Goal: Task Accomplishment & Management: Use online tool/utility

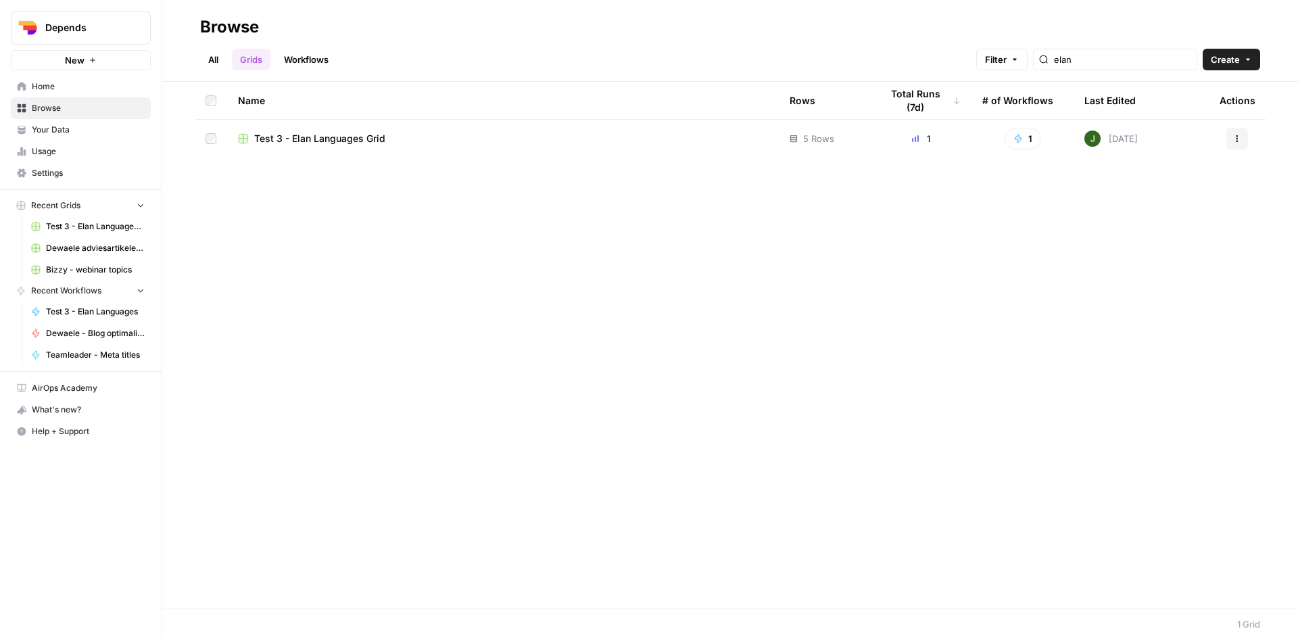
click at [68, 127] on span "Your Data" at bounding box center [88, 130] width 113 height 12
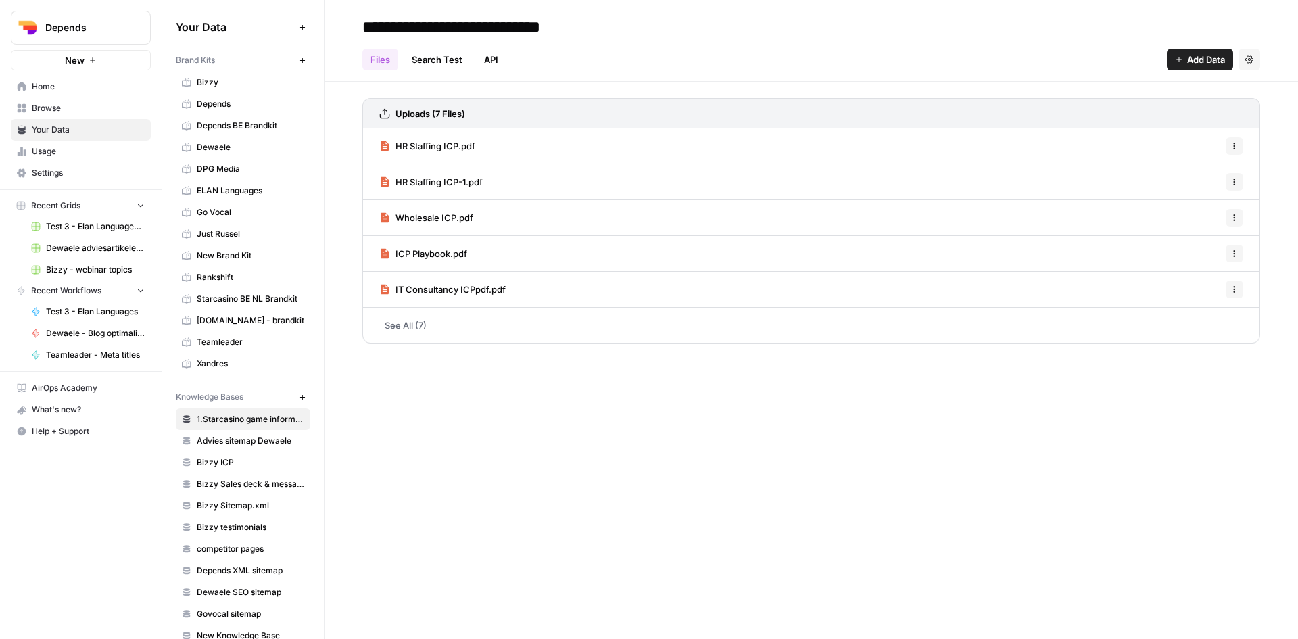
click at [299, 63] on icon "button" at bounding box center [302, 60] width 7 height 7
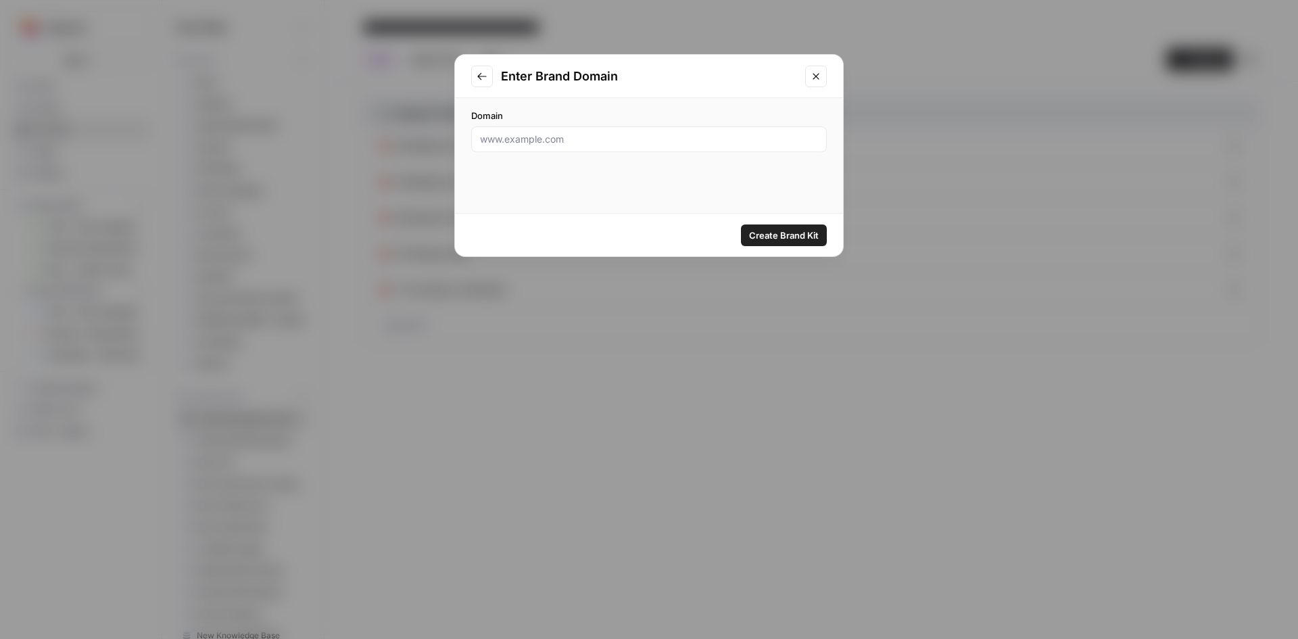
click at [534, 146] on div at bounding box center [649, 139] width 356 height 26
paste input "https://9altitudes.com/be"
type input "https://9altitudes.com/be"
click at [765, 229] on span "Create Brand Kit" at bounding box center [784, 236] width 70 height 14
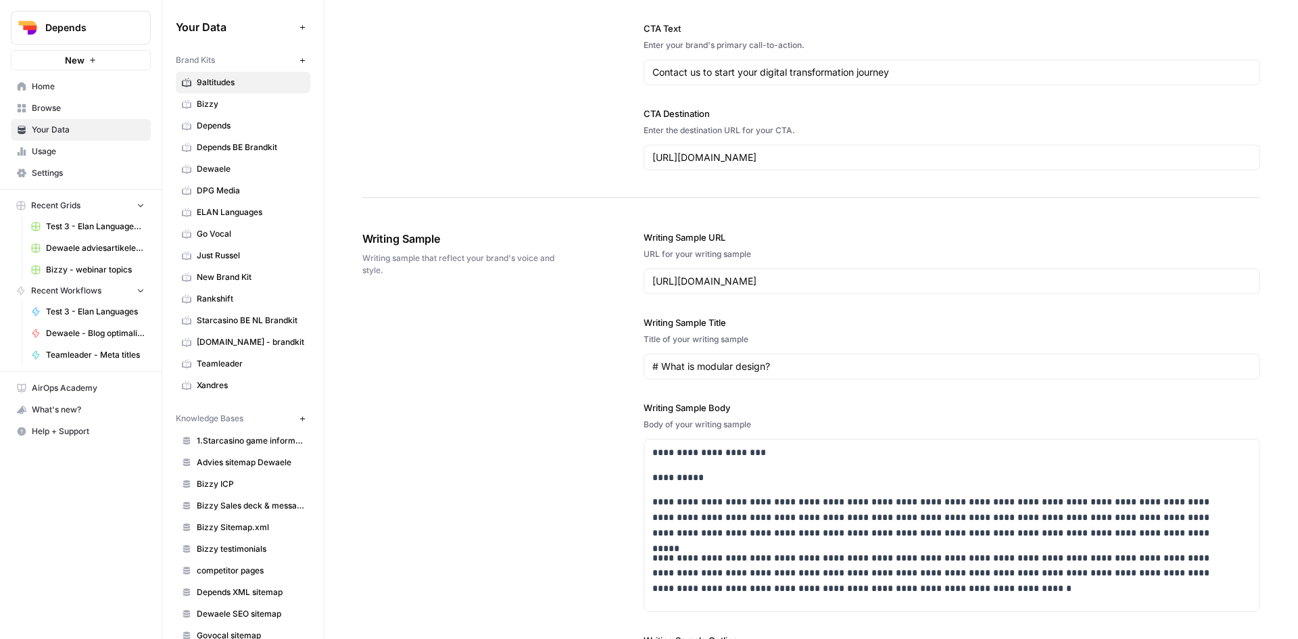
scroll to position [1084, 0]
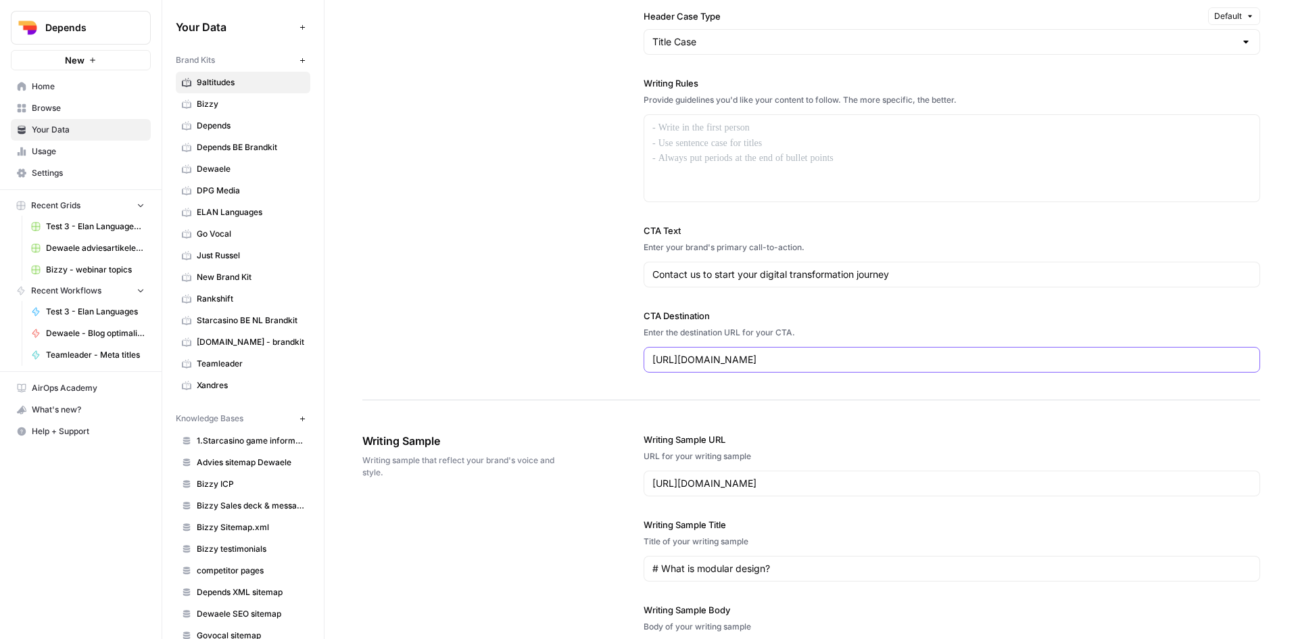
drag, startPoint x: 923, startPoint y: 366, endPoint x: 647, endPoint y: 366, distance: 275.9
click at [647, 366] on div "https://9altitudes.com/be/contacteer-9altitudes-belgie" at bounding box center [952, 360] width 617 height 26
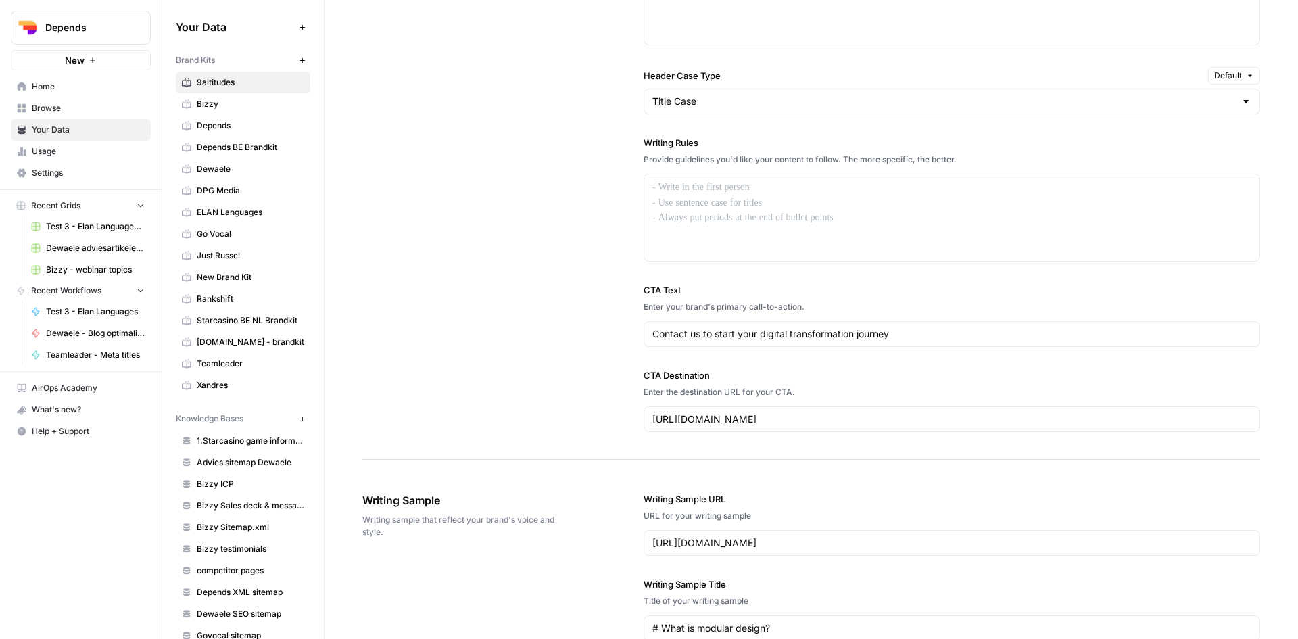
scroll to position [1016, 0]
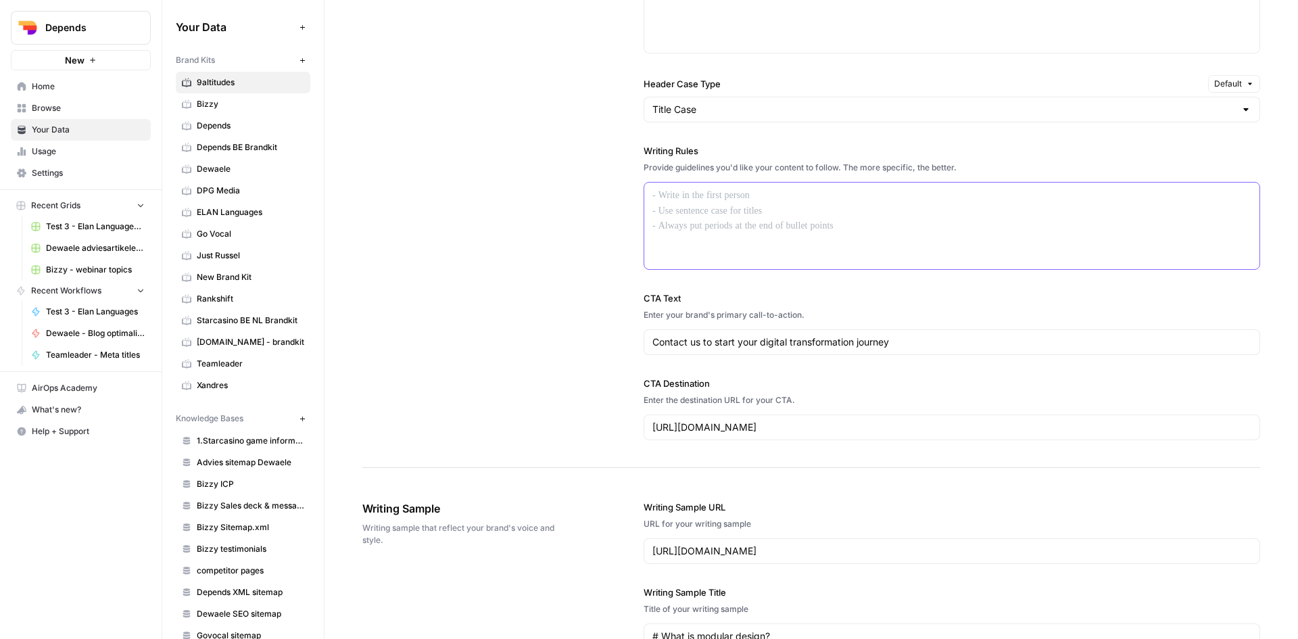
click at [707, 202] on p at bounding box center [952, 196] width 599 height 16
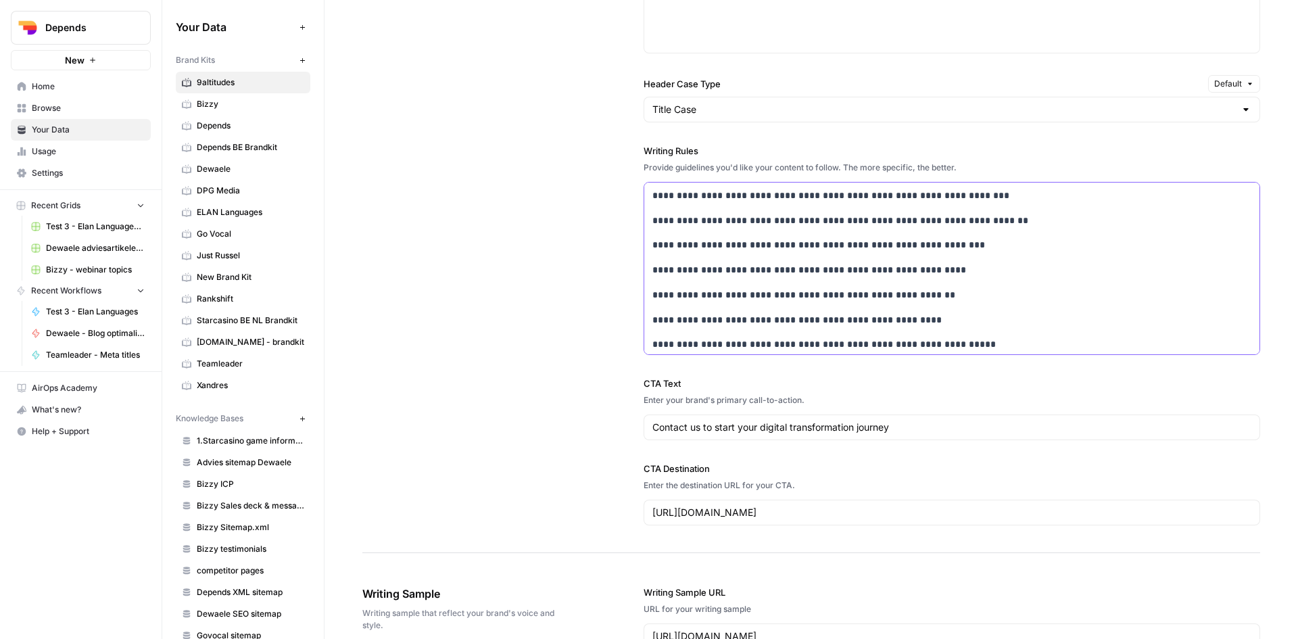
scroll to position [813, 0]
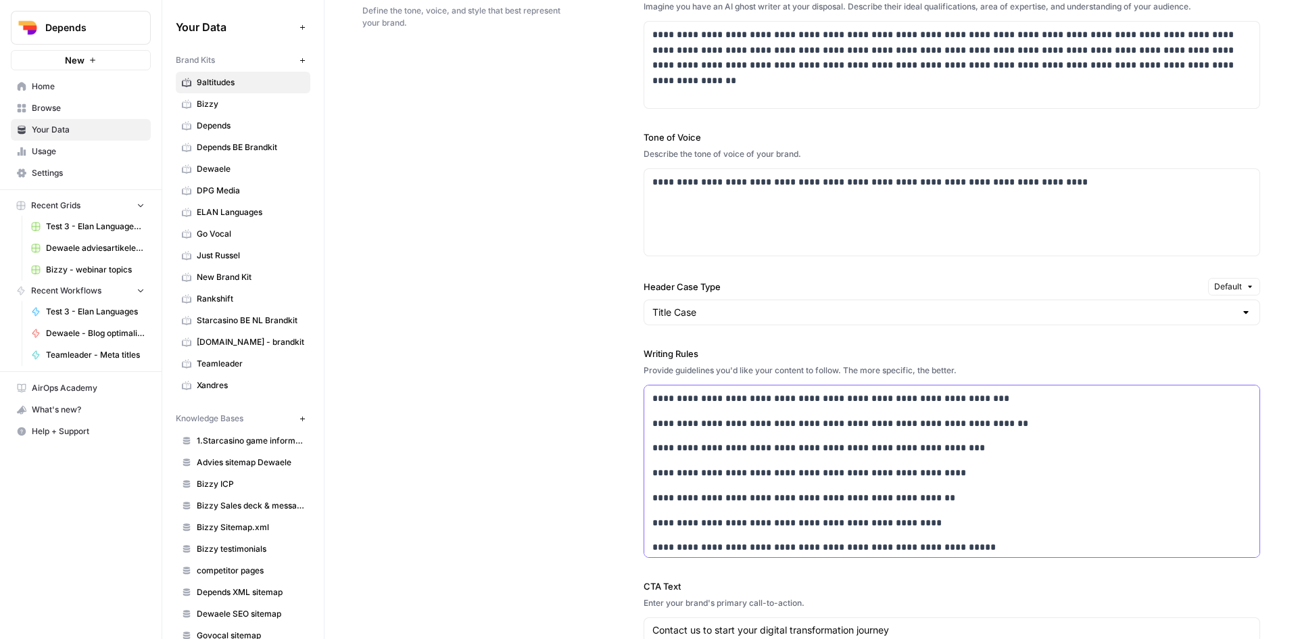
click at [648, 398] on div "**********" at bounding box center [951, 497] width 615 height 225
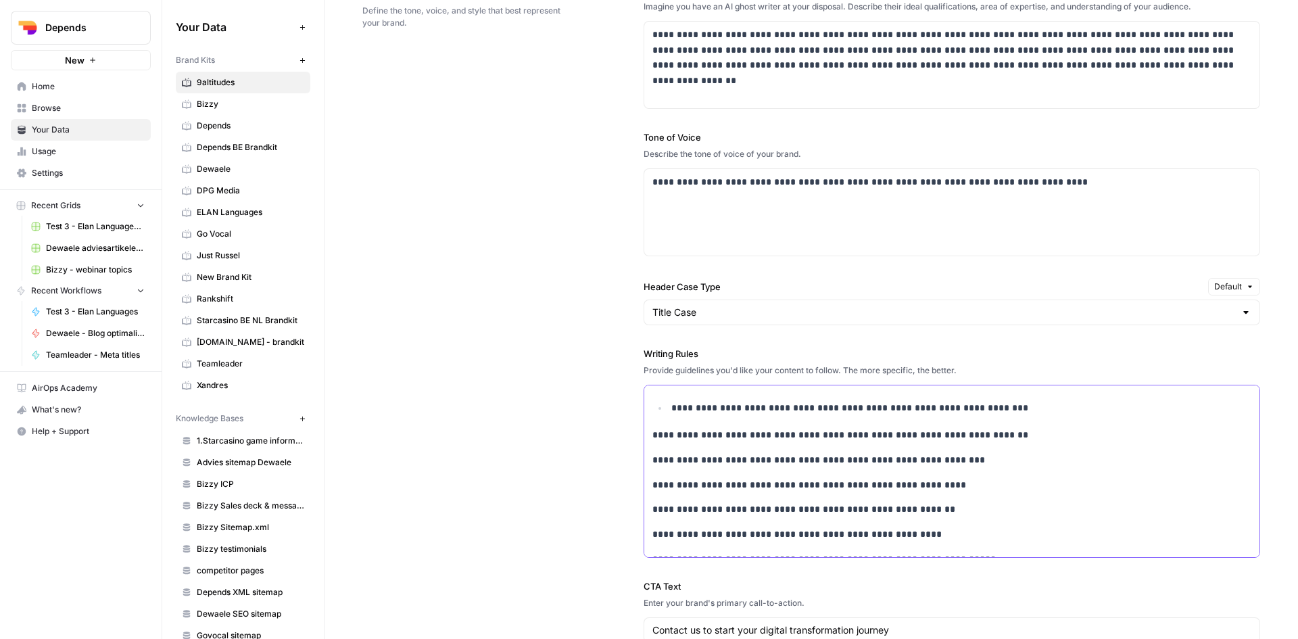
click at [653, 439] on p "**********" at bounding box center [944, 435] width 582 height 16
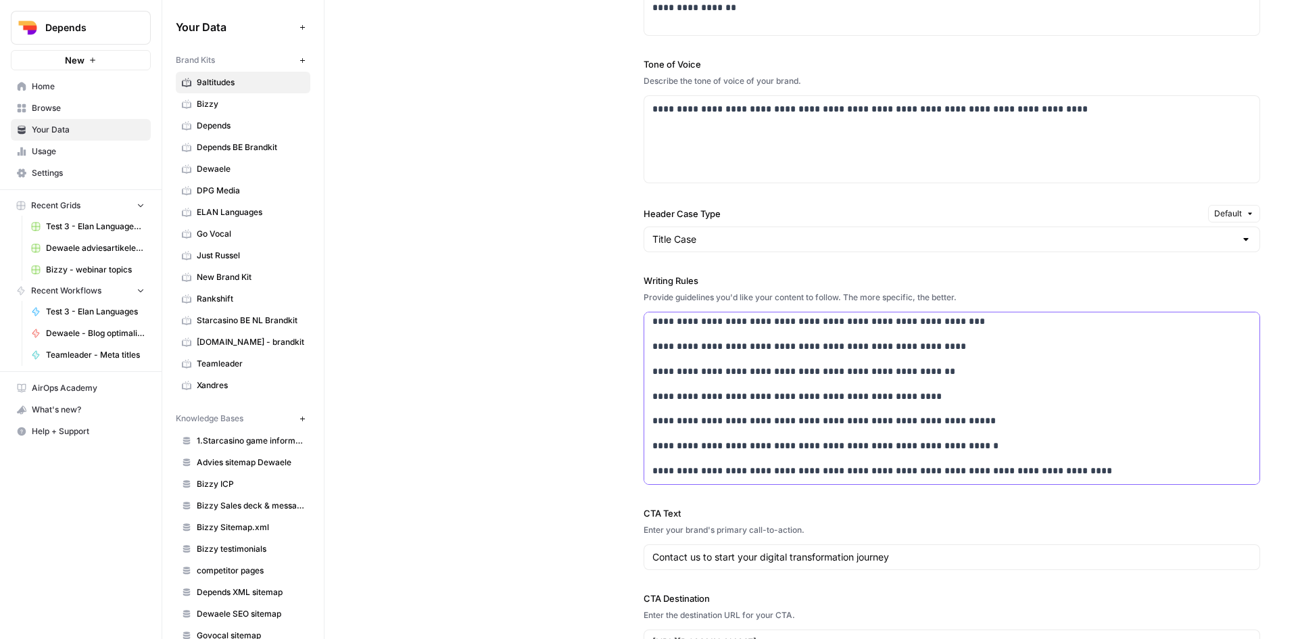
scroll to position [881, 0]
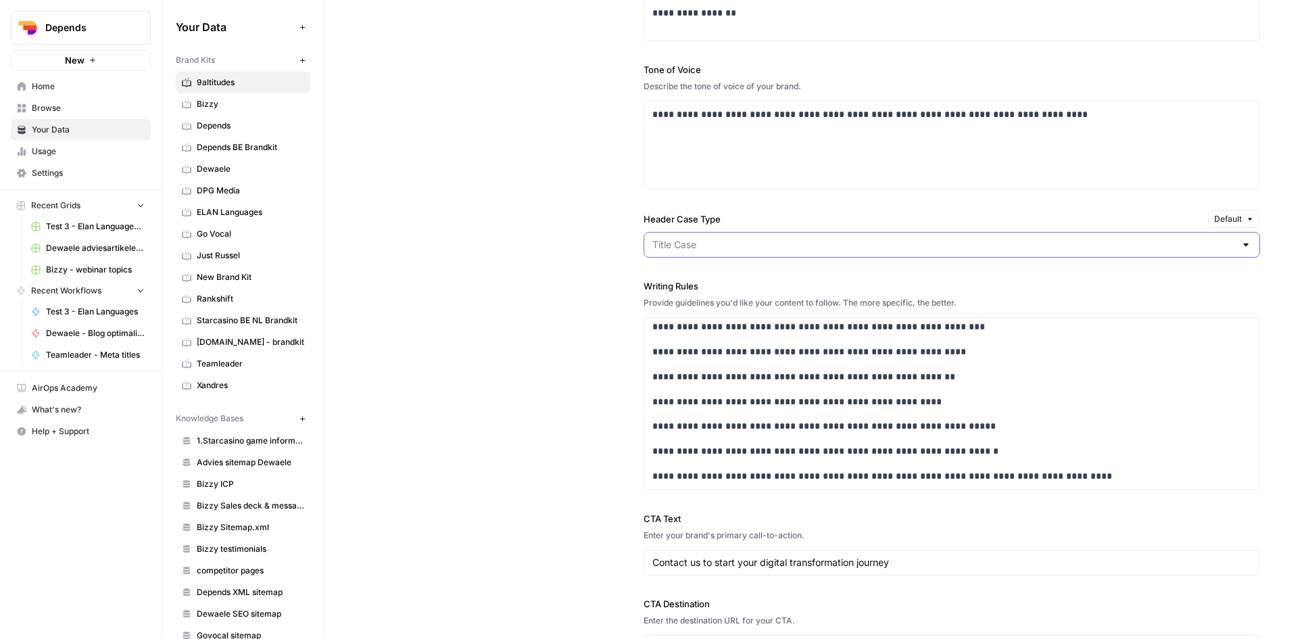
click at [1114, 248] on input "Header Case Type" at bounding box center [944, 245] width 583 height 14
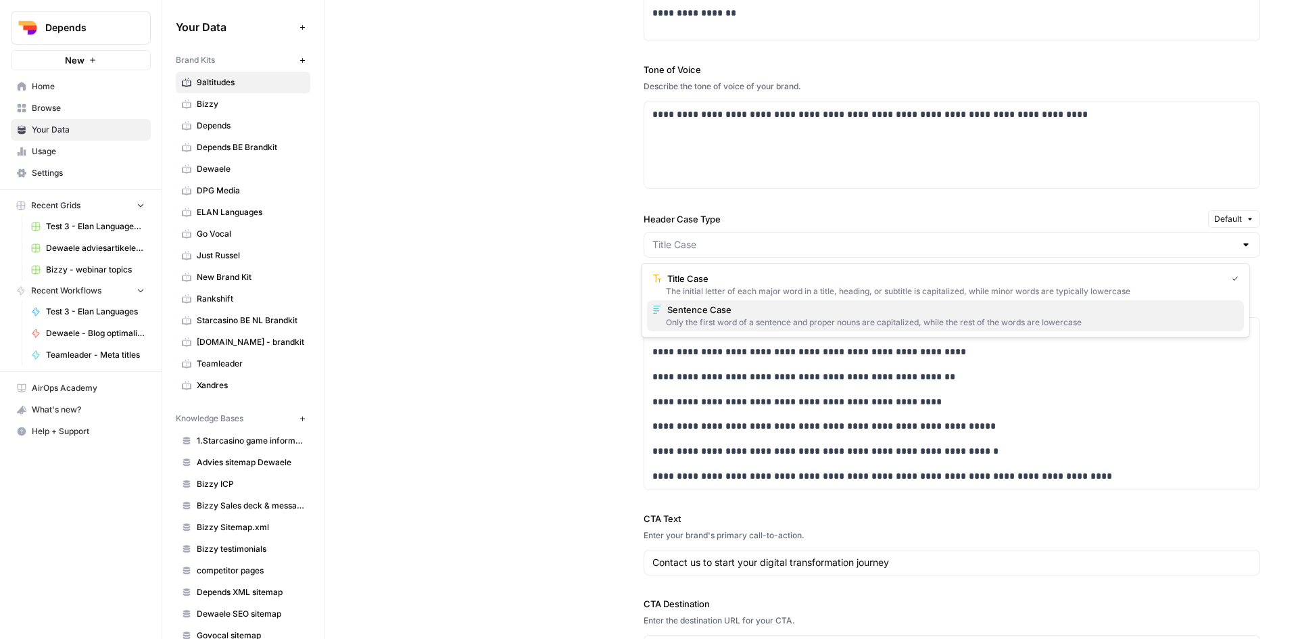
click at [893, 315] on span "Sentence Case" at bounding box center [950, 310] width 566 height 14
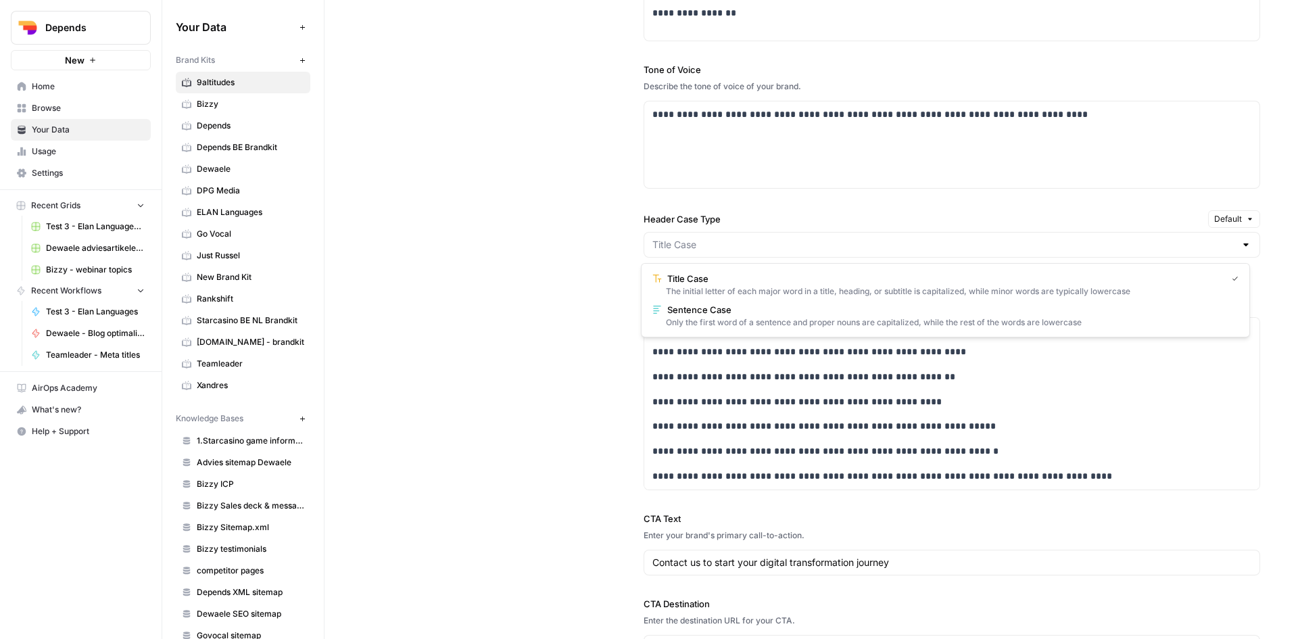
type input "Sentence Case"
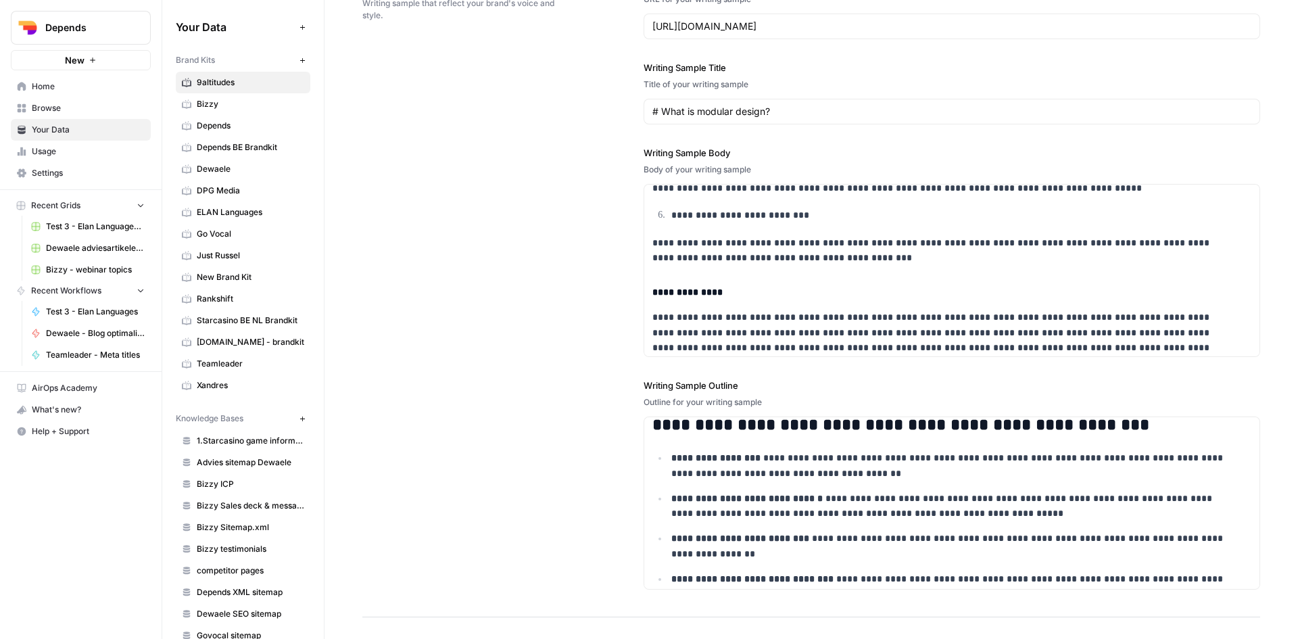
scroll to position [1710, 0]
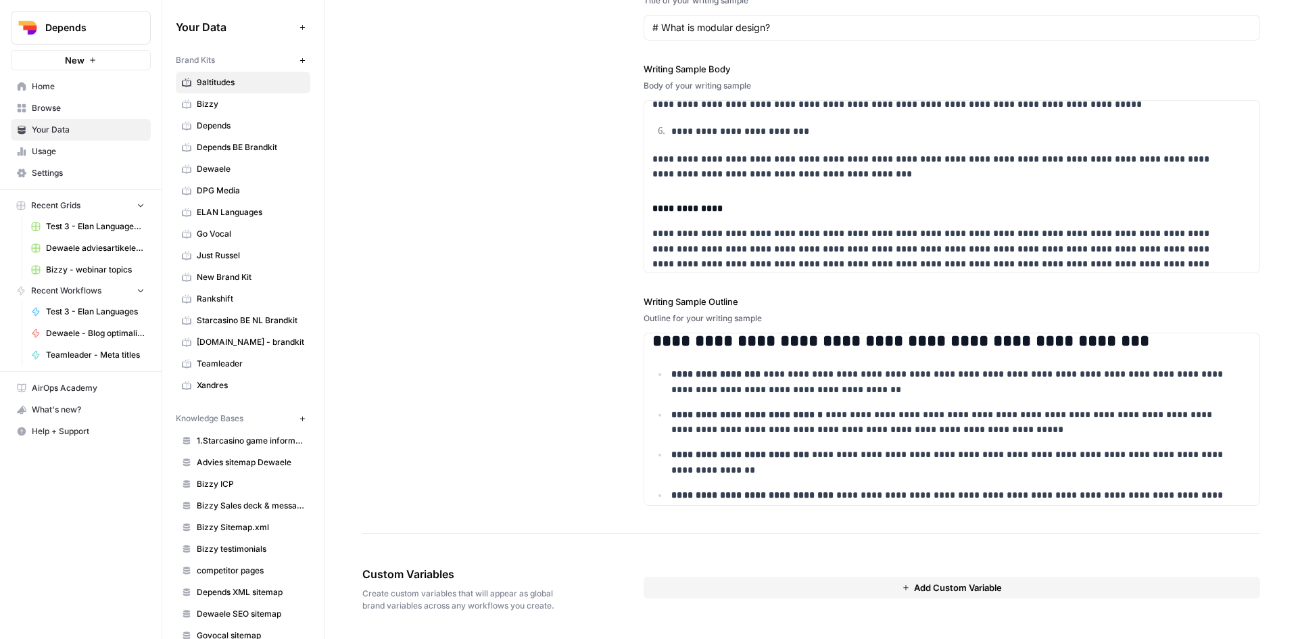
click at [213, 106] on span "Bizzy" at bounding box center [251, 104] width 108 height 12
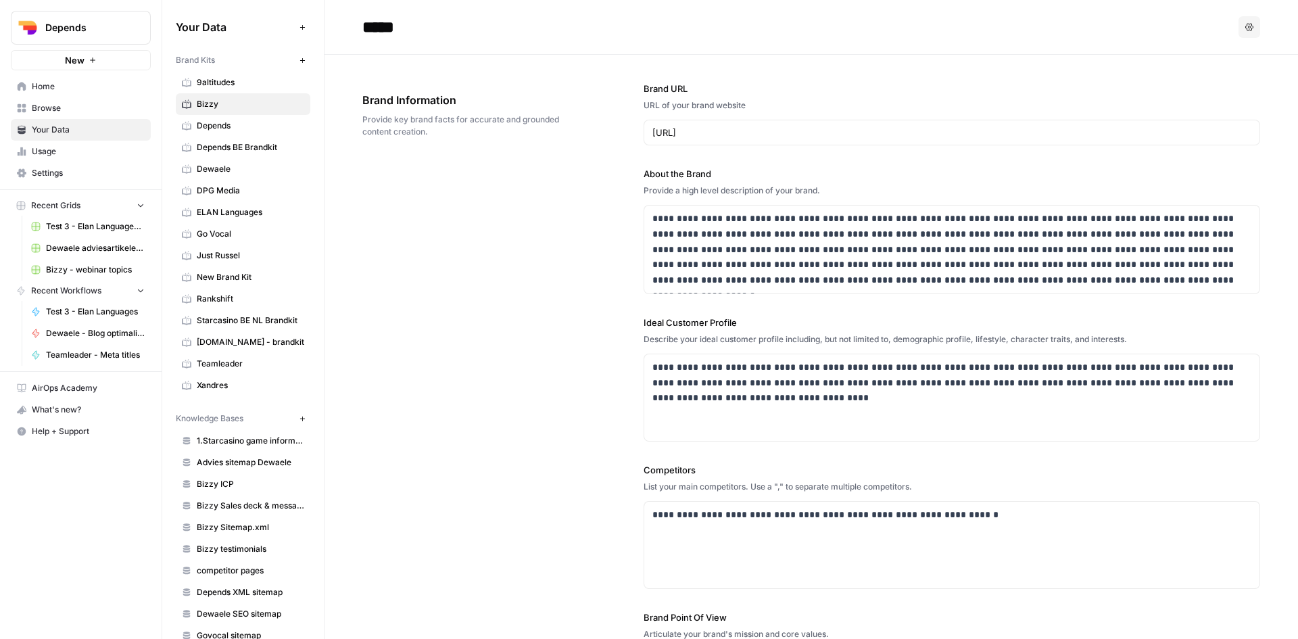
click at [214, 78] on span "9altitudes" at bounding box center [251, 82] width 108 height 12
click at [46, 82] on span "Home" at bounding box center [88, 86] width 113 height 12
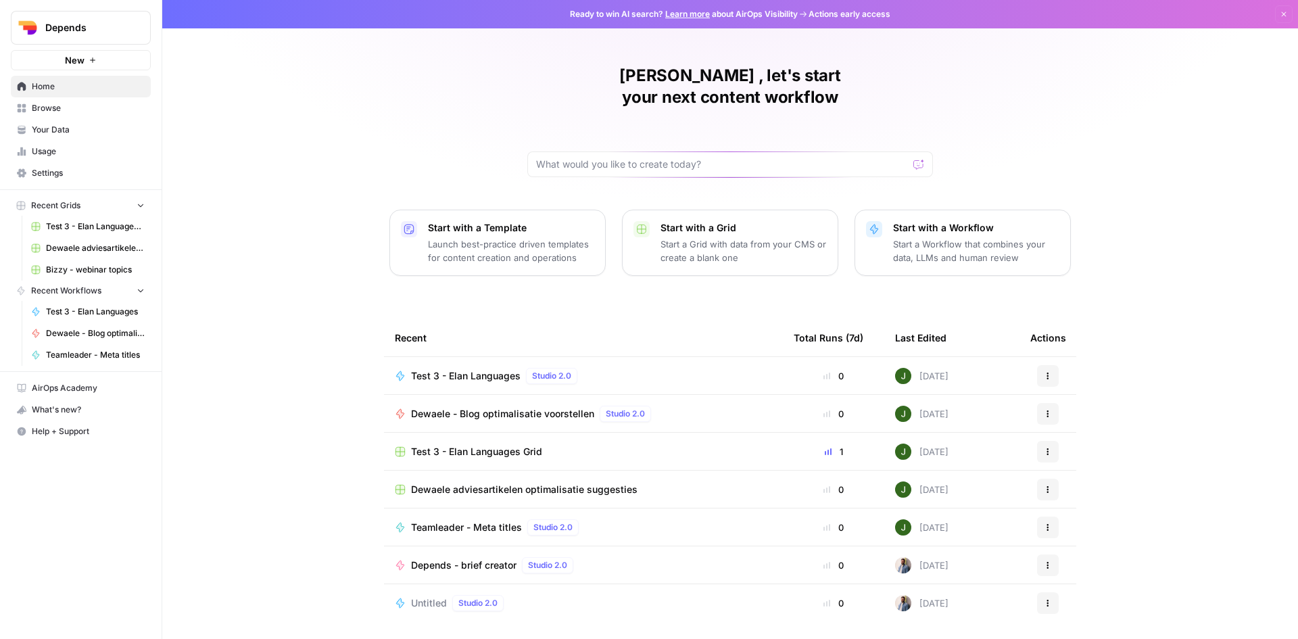
click at [53, 123] on link "Your Data" at bounding box center [81, 130] width 140 height 22
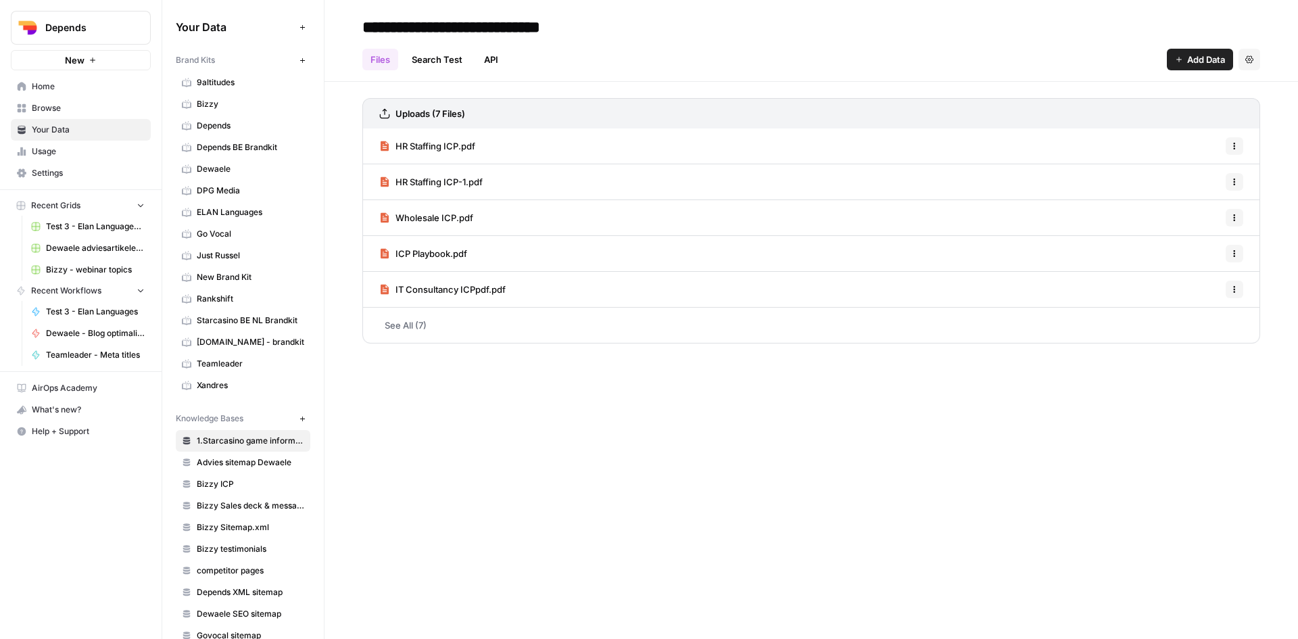
click at [47, 103] on span "Browse" at bounding box center [88, 108] width 113 height 12
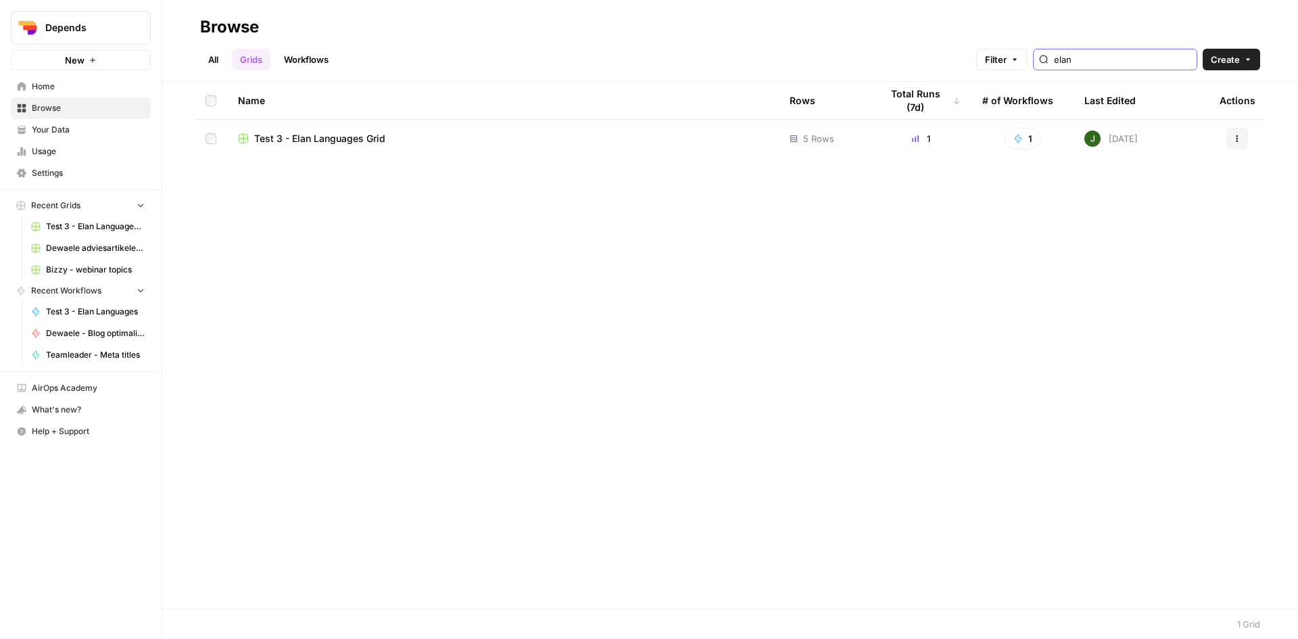
drag, startPoint x: 1102, startPoint y: 57, endPoint x: 1012, endPoint y: 53, distance: 90.7
click at [0, 0] on div "Filter elan" at bounding box center [0, 0] width 0 height 0
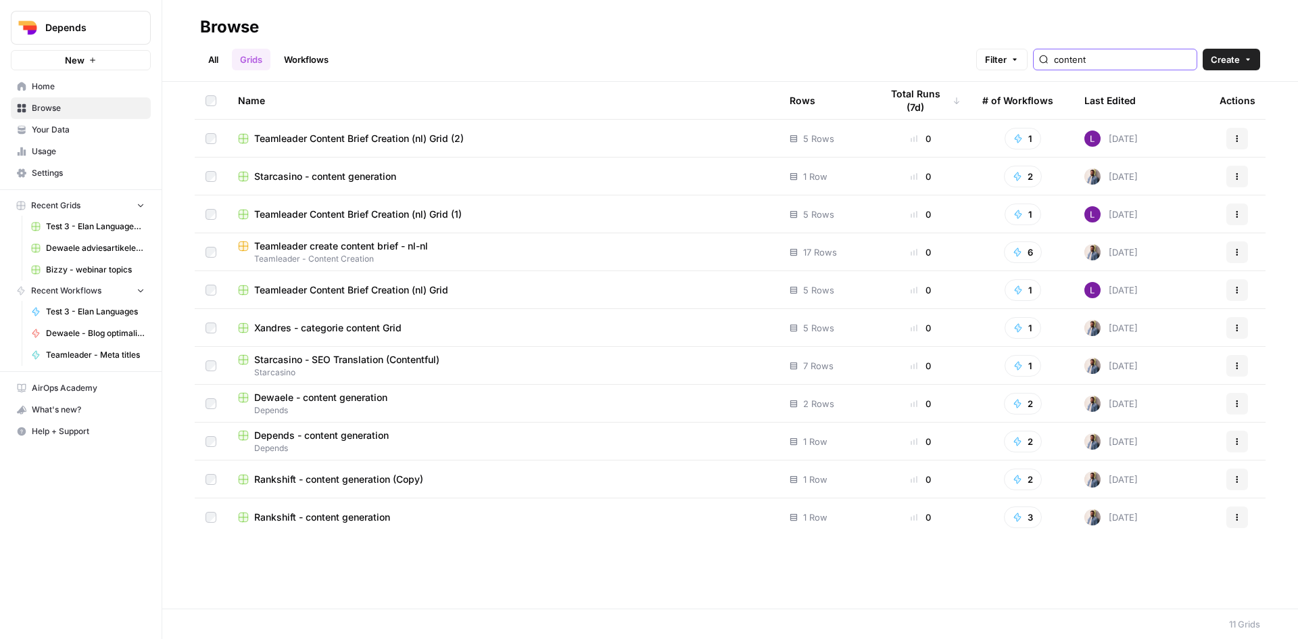
type input "content"
click at [1020, 258] on button "6" at bounding box center [1023, 252] width 38 height 22
click at [1019, 211] on icon "button" at bounding box center [1018, 214] width 7 height 8
drag, startPoint x: 1056, startPoint y: 267, endPoint x: 476, endPoint y: 60, distance: 616.2
click at [476, 60] on div "All Grids Workflows Filter content Create" at bounding box center [730, 54] width 1060 height 32
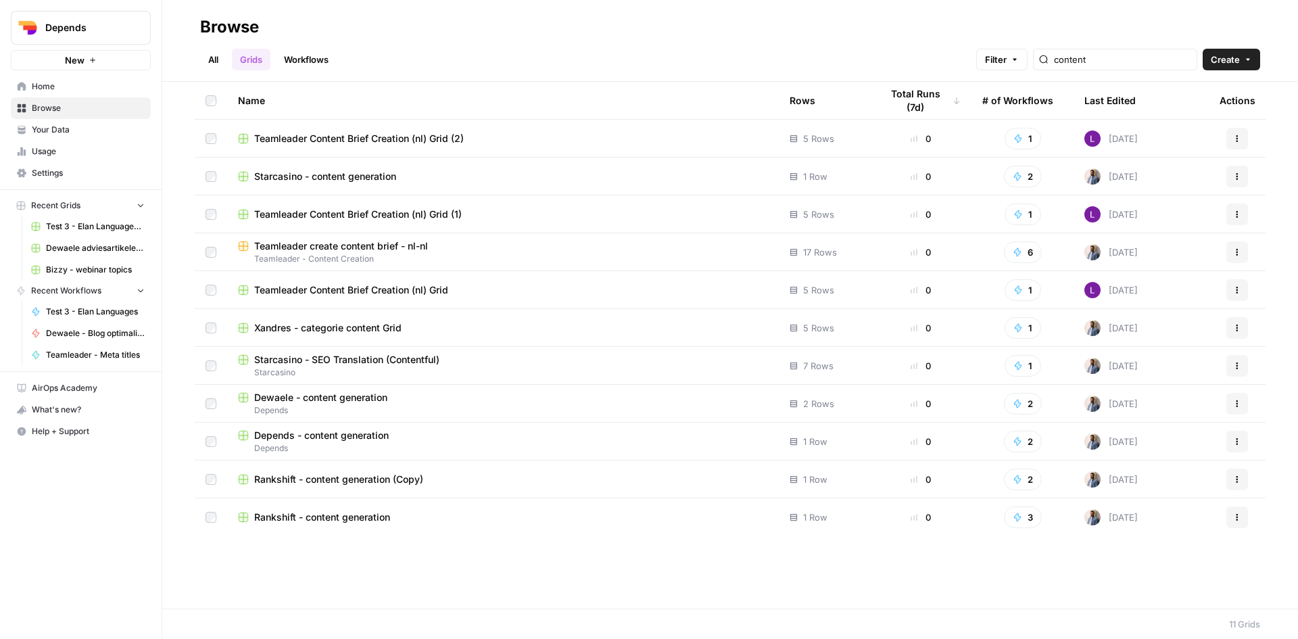
click at [291, 56] on link "Workflows" at bounding box center [306, 60] width 61 height 22
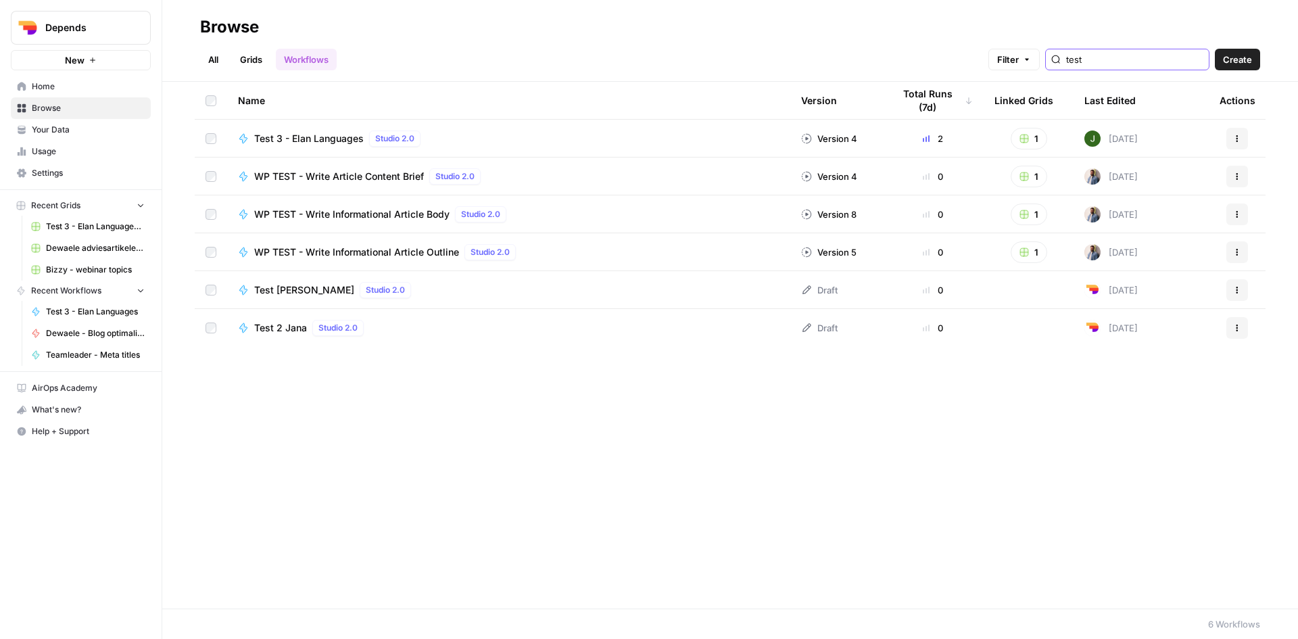
drag, startPoint x: 1130, startPoint y: 65, endPoint x: 1044, endPoint y: 60, distance: 86.0
click at [0, 0] on div "Filter test" at bounding box center [0, 0] width 0 height 0
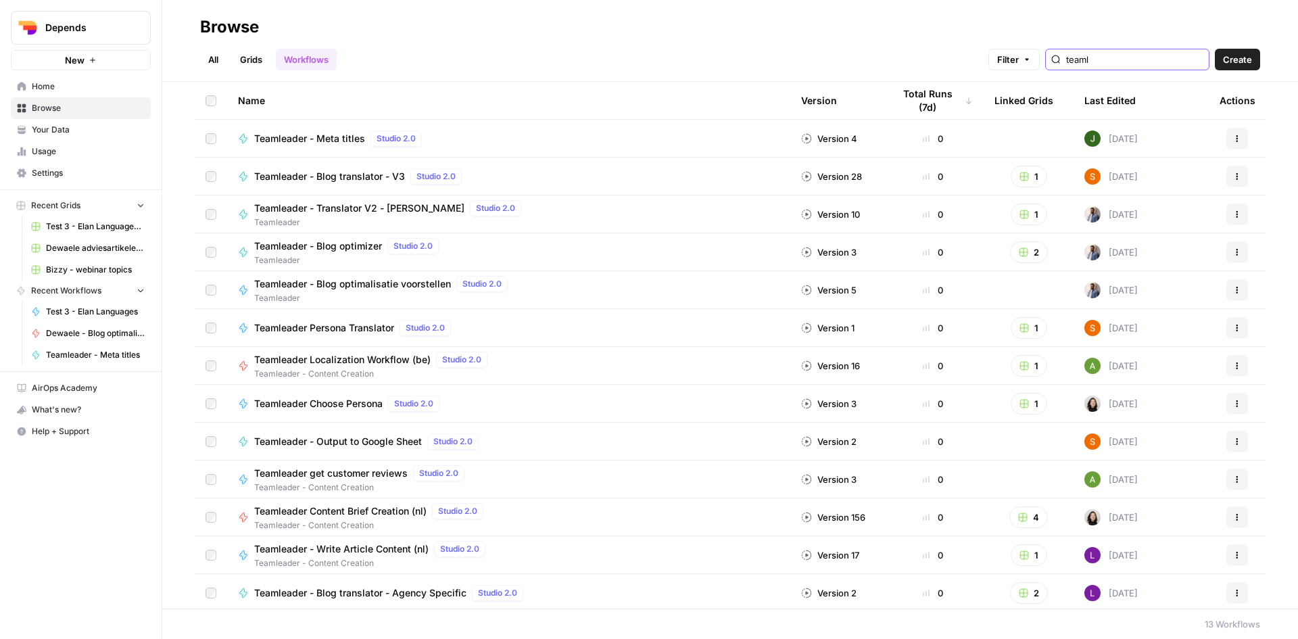
drag, startPoint x: 1118, startPoint y: 60, endPoint x: 1052, endPoint y: 51, distance: 66.8
click at [0, 0] on div "Filter teaml" at bounding box center [0, 0] width 0 height 0
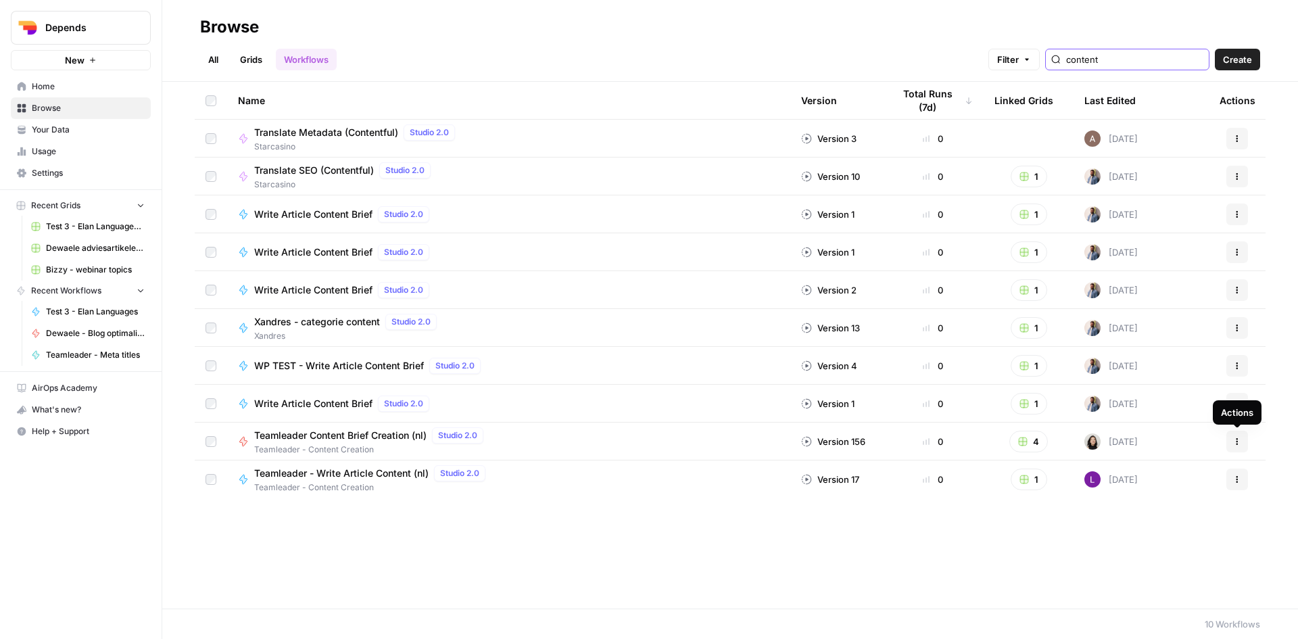
type input "content"
click at [1243, 443] on button "Actions" at bounding box center [1238, 442] width 22 height 22
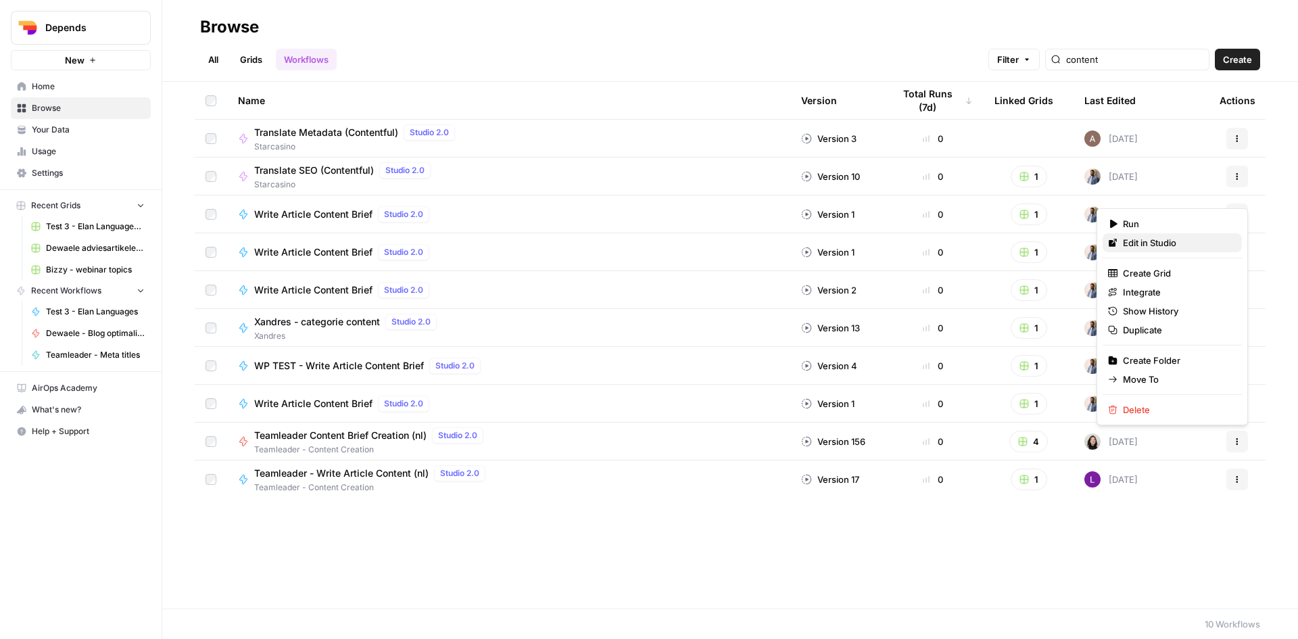
click at [1177, 242] on span "Edit in Studio" at bounding box center [1177, 243] width 108 height 14
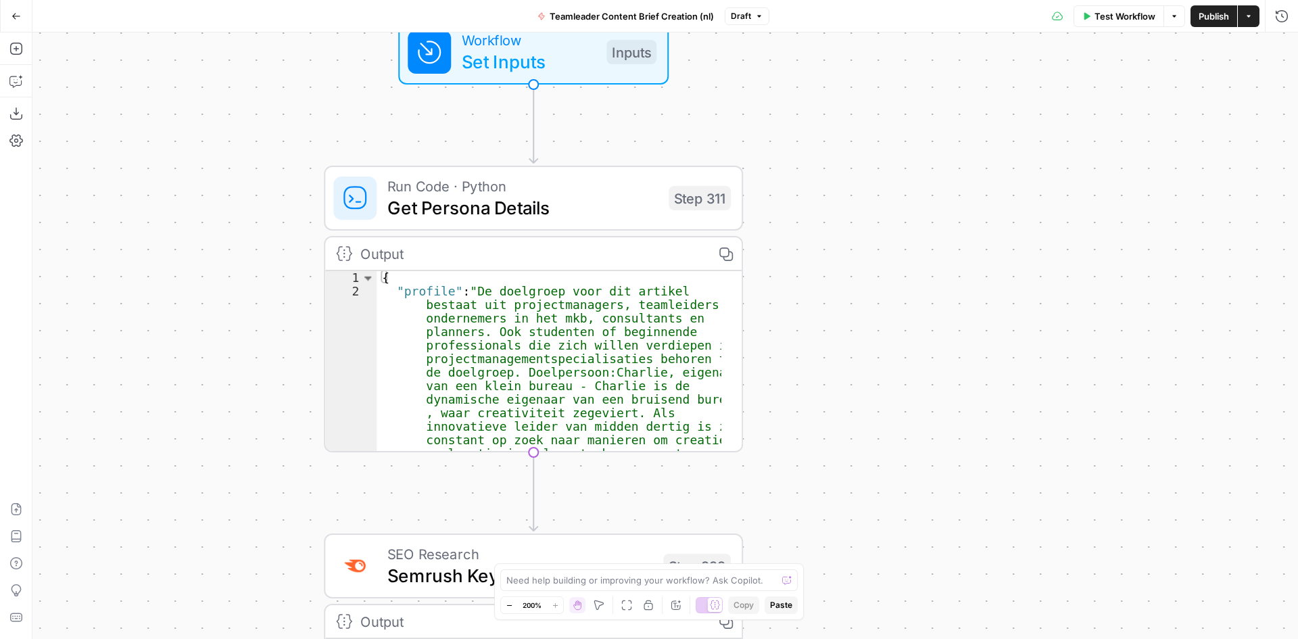
drag, startPoint x: 773, startPoint y: 158, endPoint x: 893, endPoint y: 455, distance: 320.3
click at [893, 455] on div "true false Workflow Set Inputs Inputs Run Code · Python Get Persona Details Ste…" at bounding box center [665, 335] width 1266 height 607
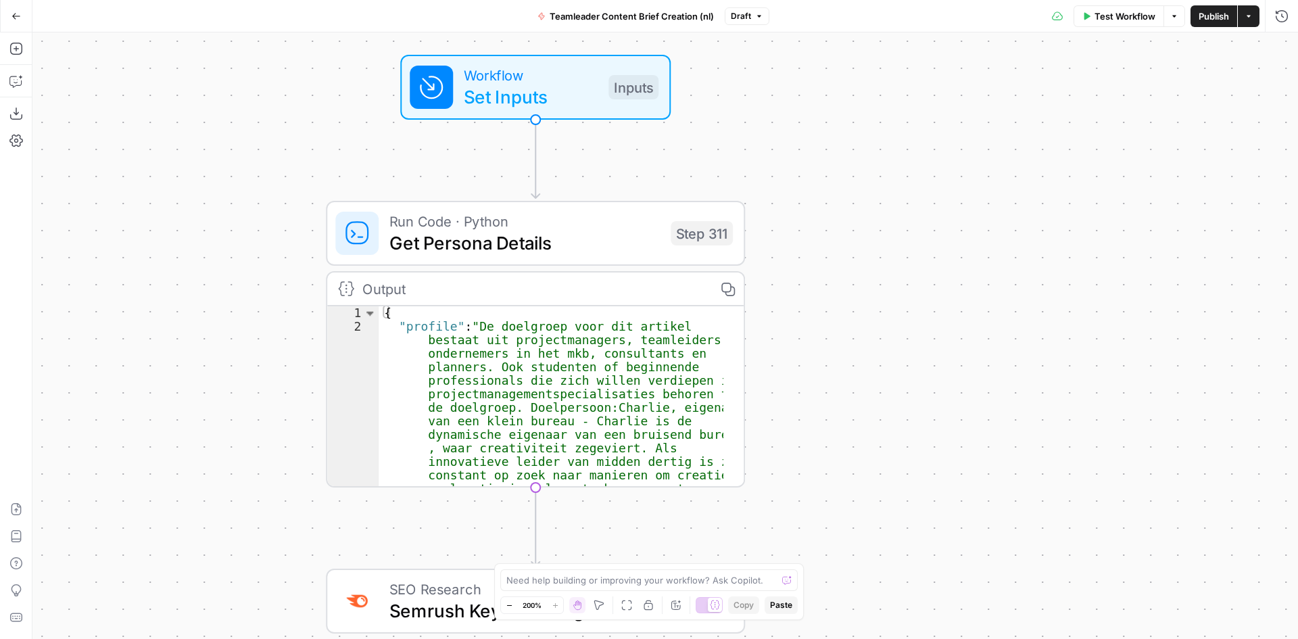
drag, startPoint x: 919, startPoint y: 240, endPoint x: 921, endPoint y: 274, distance: 33.9
click at [921, 274] on div "true false Workflow Set Inputs Inputs Run Code · Python Get Persona Details Ste…" at bounding box center [665, 335] width 1266 height 607
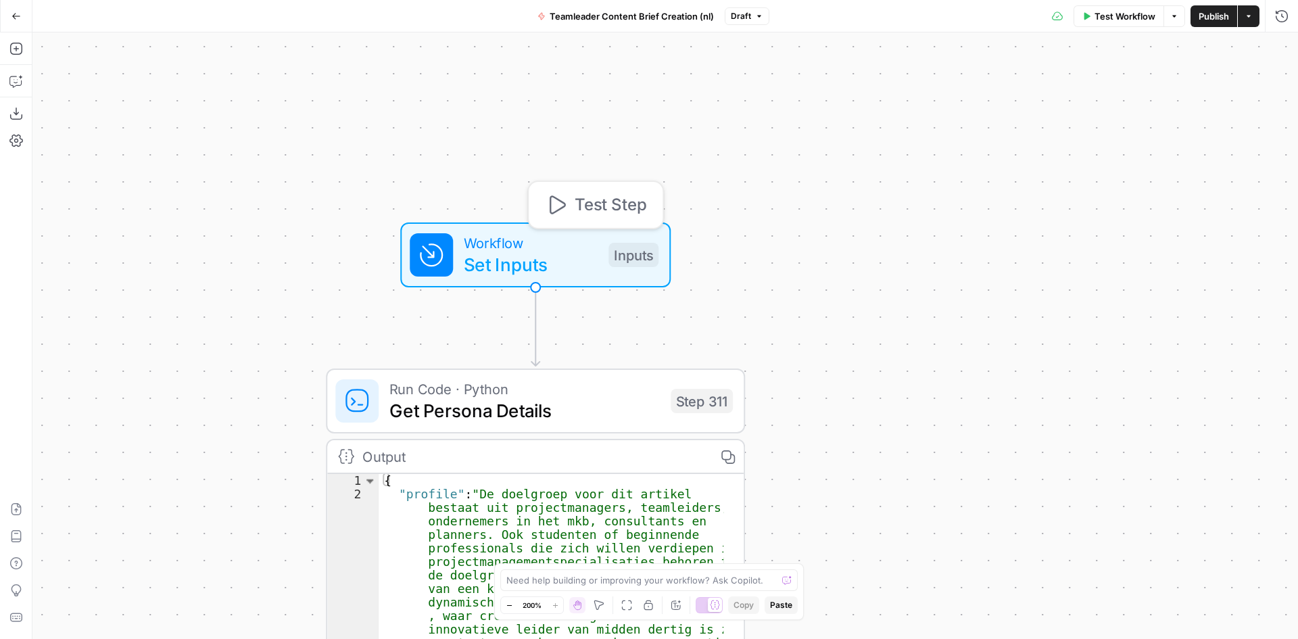
click at [542, 259] on span "Set Inputs" at bounding box center [531, 264] width 134 height 27
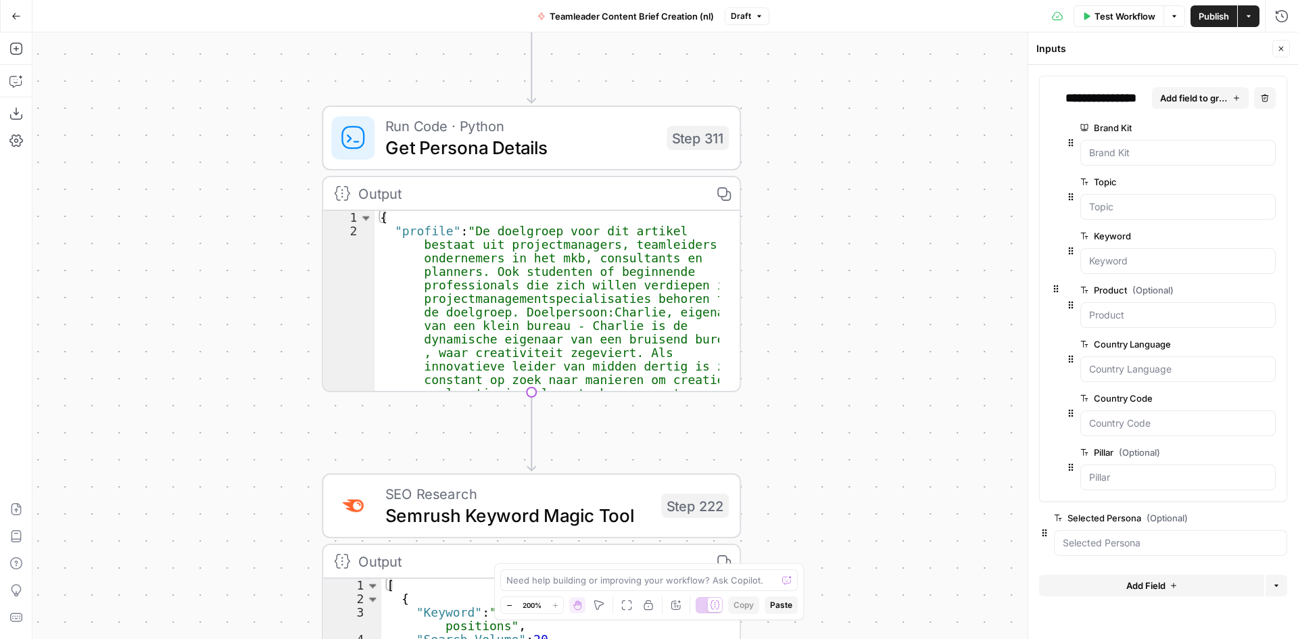
drag, startPoint x: 859, startPoint y: 236, endPoint x: 865, endPoint y: 156, distance: 80.0
click at [865, 157] on div "true false Workflow Set Inputs Inputs Run Code · Python Get Persona Details Ste…" at bounding box center [665, 335] width 1266 height 607
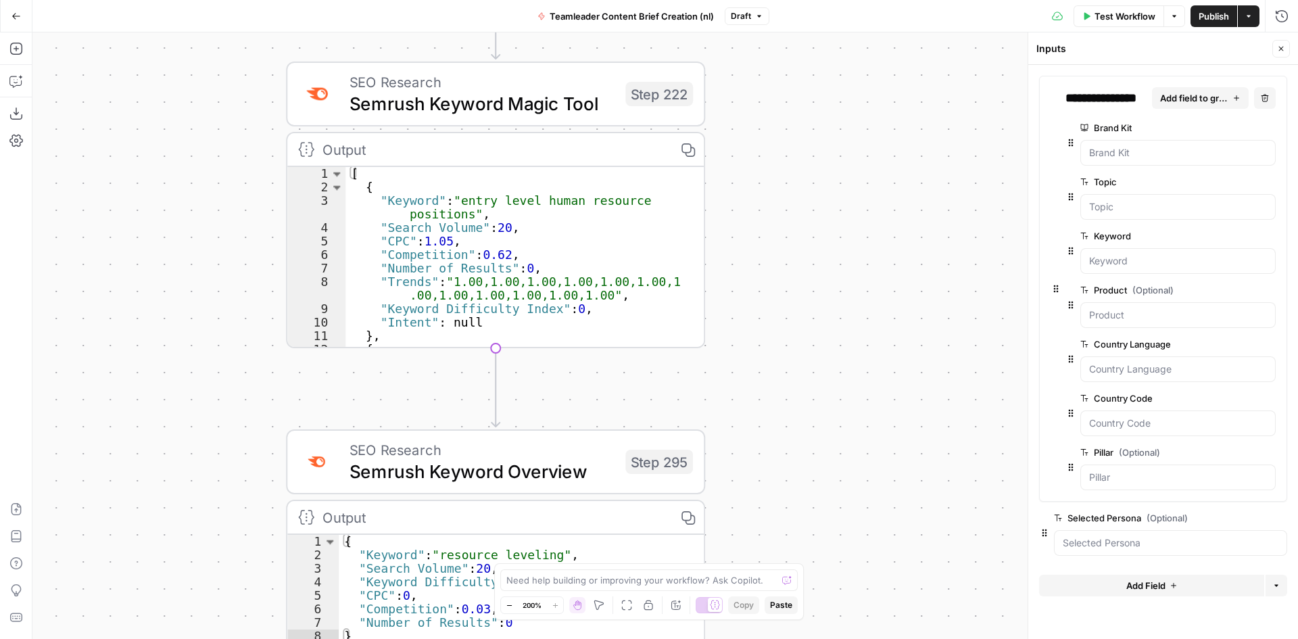
drag, startPoint x: 878, startPoint y: 480, endPoint x: 841, endPoint y: 75, distance: 406.7
click at [841, 75] on div "true false Workflow Set Inputs Inputs Run Code · Python Get Persona Details Ste…" at bounding box center [665, 335] width 1266 height 607
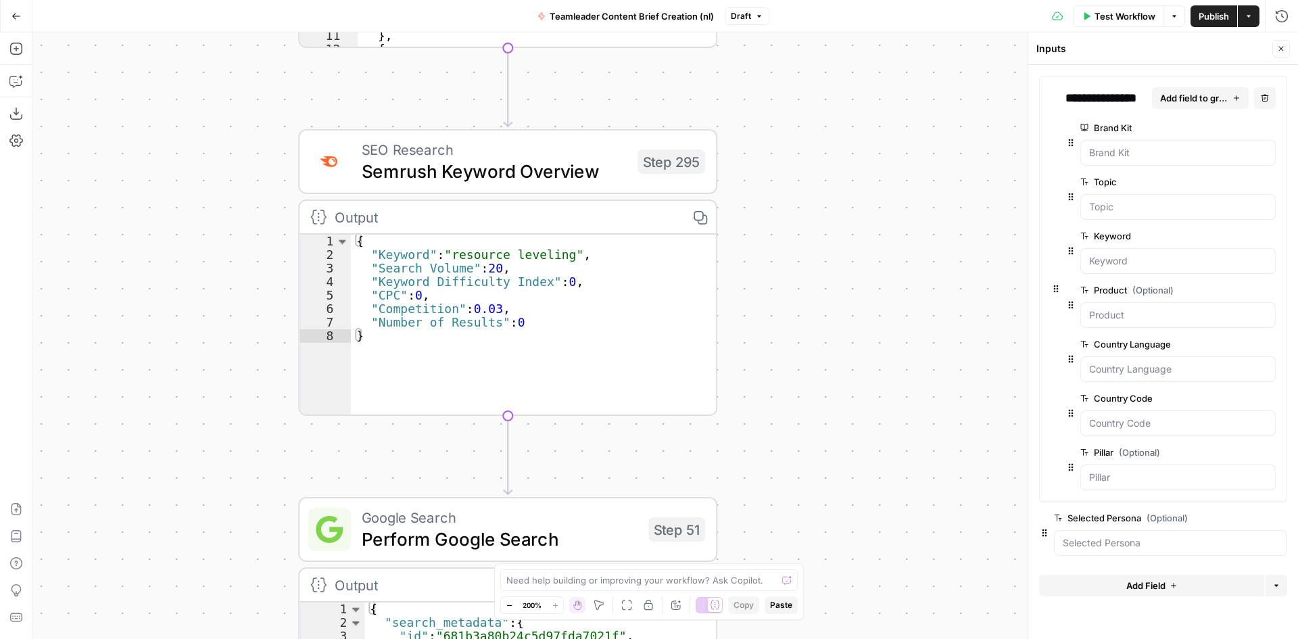
drag, startPoint x: 909, startPoint y: 331, endPoint x: 918, endPoint y: 153, distance: 178.1
click at [918, 153] on div "true false Workflow Set Inputs Inputs Run Code · Python Get Persona Details Ste…" at bounding box center [665, 335] width 1266 height 607
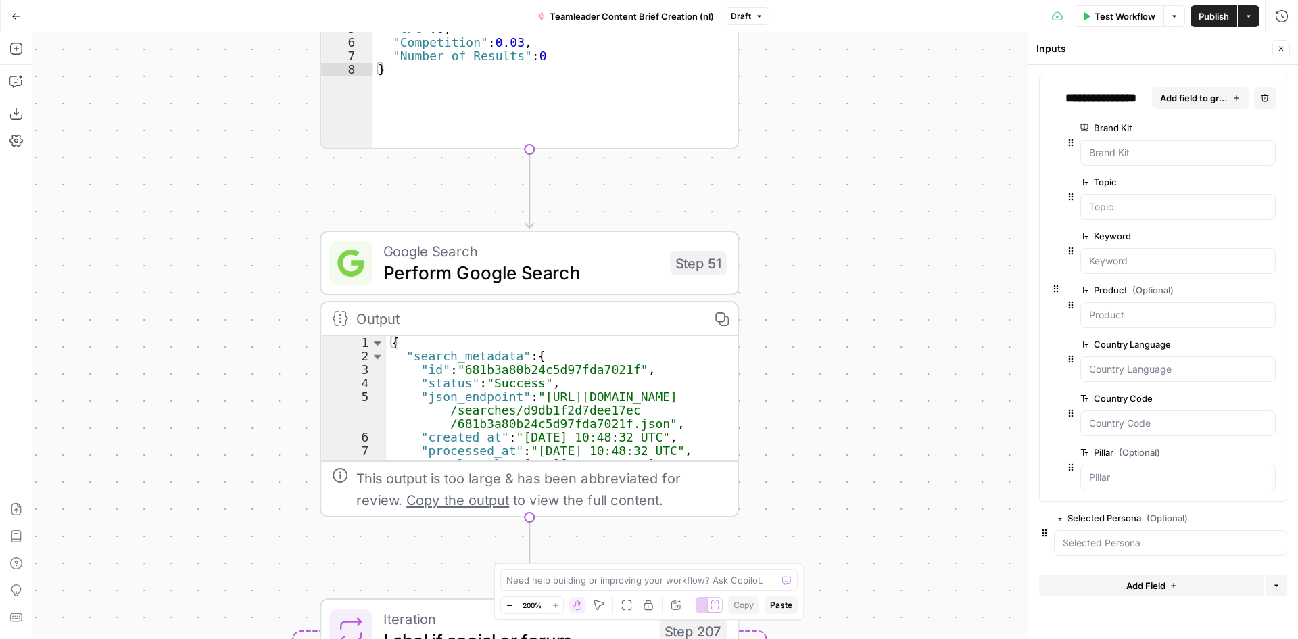
drag, startPoint x: 889, startPoint y: 305, endPoint x: 901, endPoint y: 176, distance: 129.1
click at [901, 176] on div "true false Workflow Set Inputs Inputs Run Code · Python Get Persona Details Ste…" at bounding box center [665, 335] width 1266 height 607
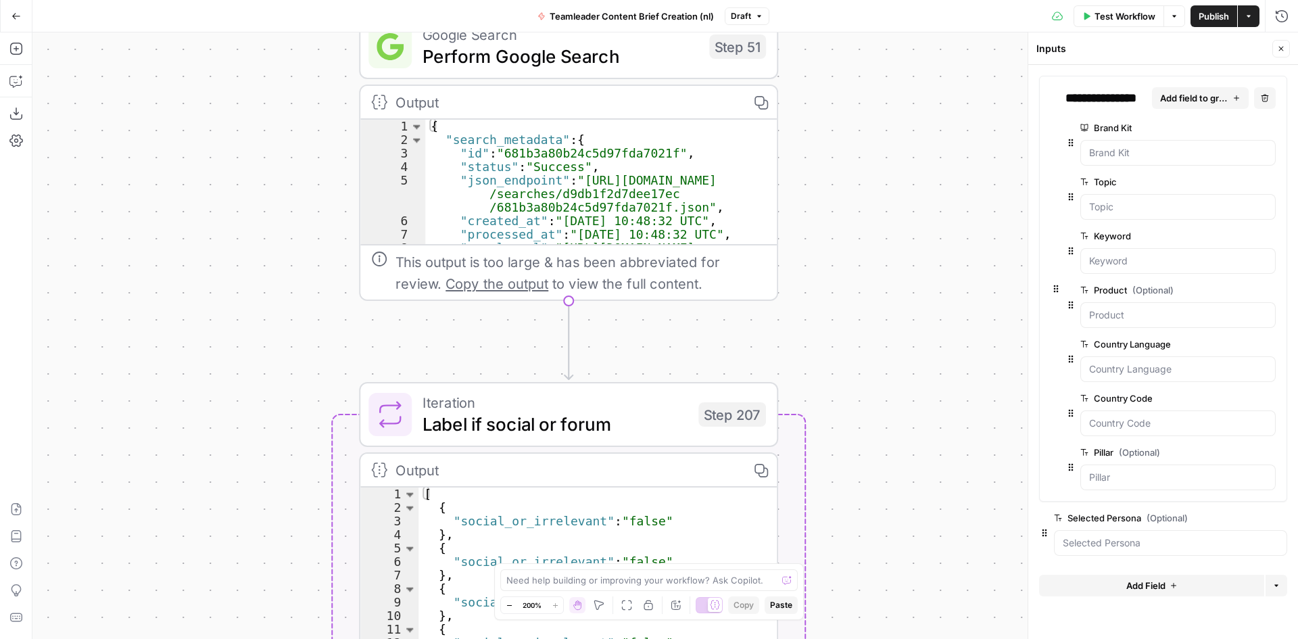
drag, startPoint x: 879, startPoint y: 396, endPoint x: 918, endPoint y: 180, distance: 219.9
click at [918, 180] on div "true false Workflow Set Inputs Inputs Run Code · Python Get Persona Details Ste…" at bounding box center [665, 335] width 1266 height 607
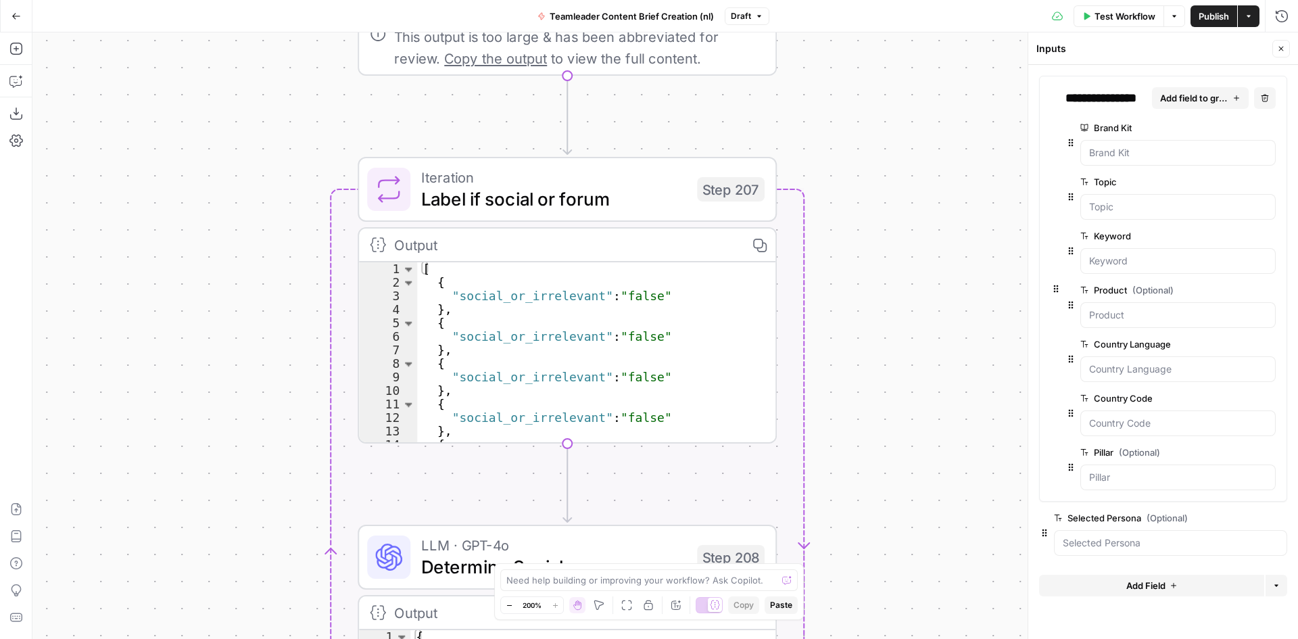
drag, startPoint x: 924, startPoint y: 415, endPoint x: 922, endPoint y: 189, distance: 225.9
click at [922, 189] on div "true false Workflow Set Inputs Inputs Run Code · Python Get Persona Details Ste…" at bounding box center [665, 335] width 1266 height 607
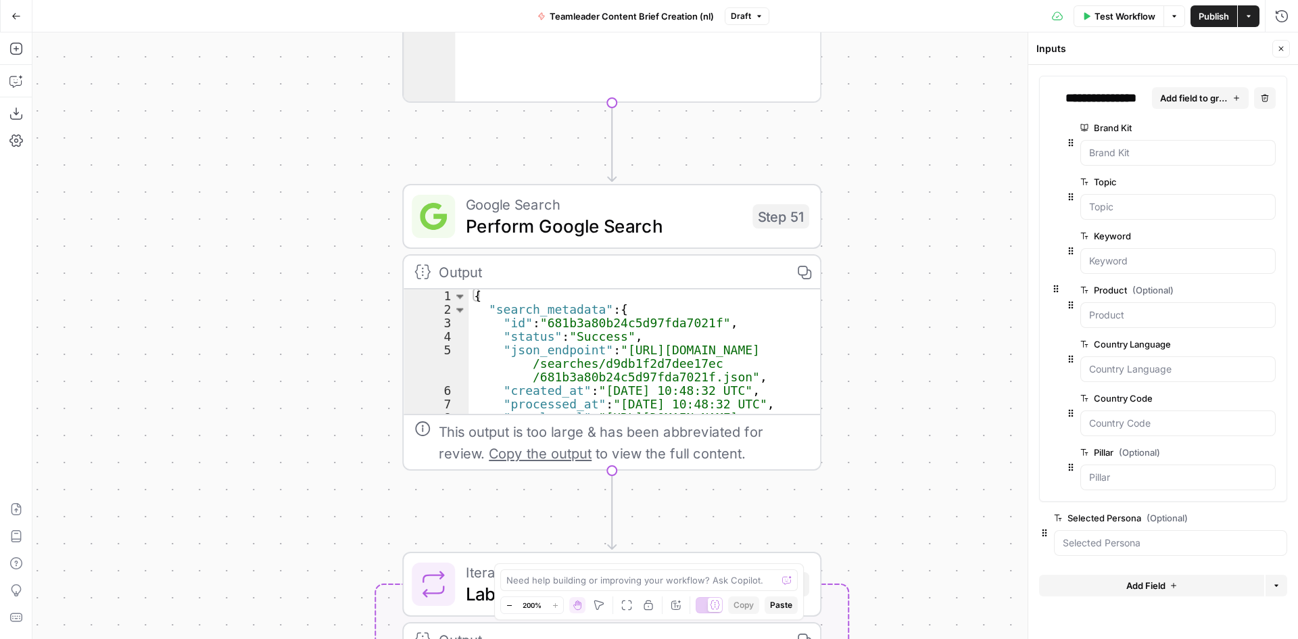
drag, startPoint x: 863, startPoint y: 125, endPoint x: 903, endPoint y: 511, distance: 388.2
click at [909, 517] on div "true false Workflow Set Inputs Inputs Run Code · Python Get Persona Details Ste…" at bounding box center [665, 335] width 1266 height 607
click at [625, 219] on span "Perform Google Search" at bounding box center [605, 222] width 276 height 27
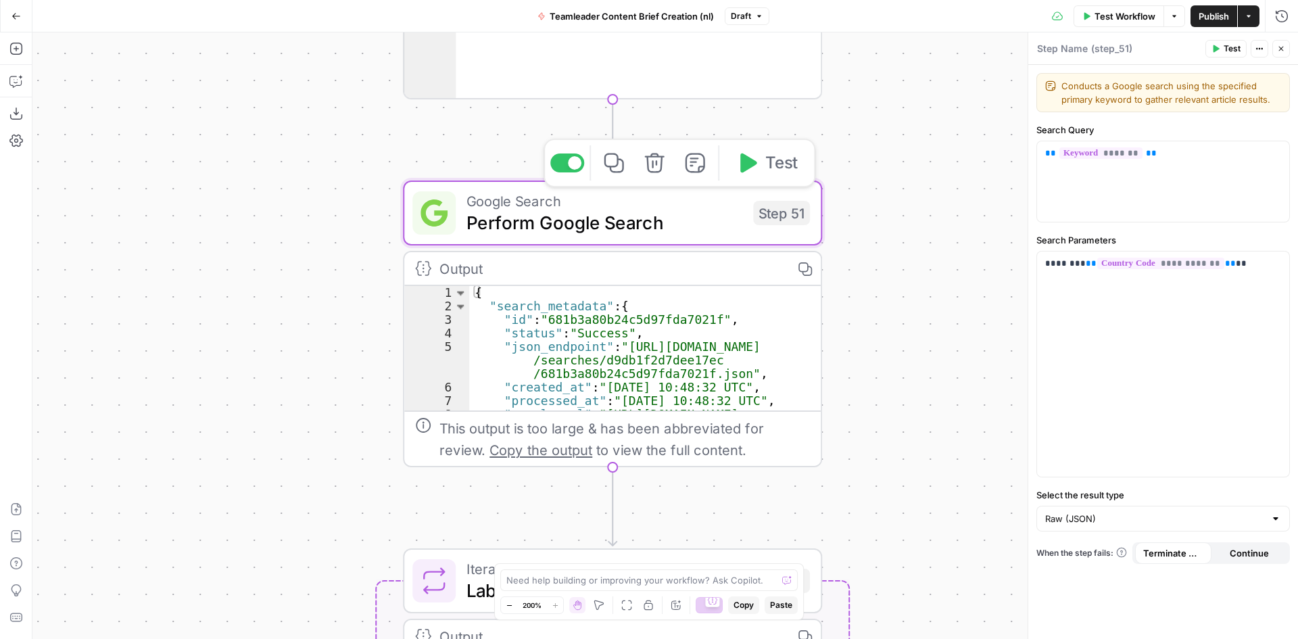
type textarea "Perform Google Search"
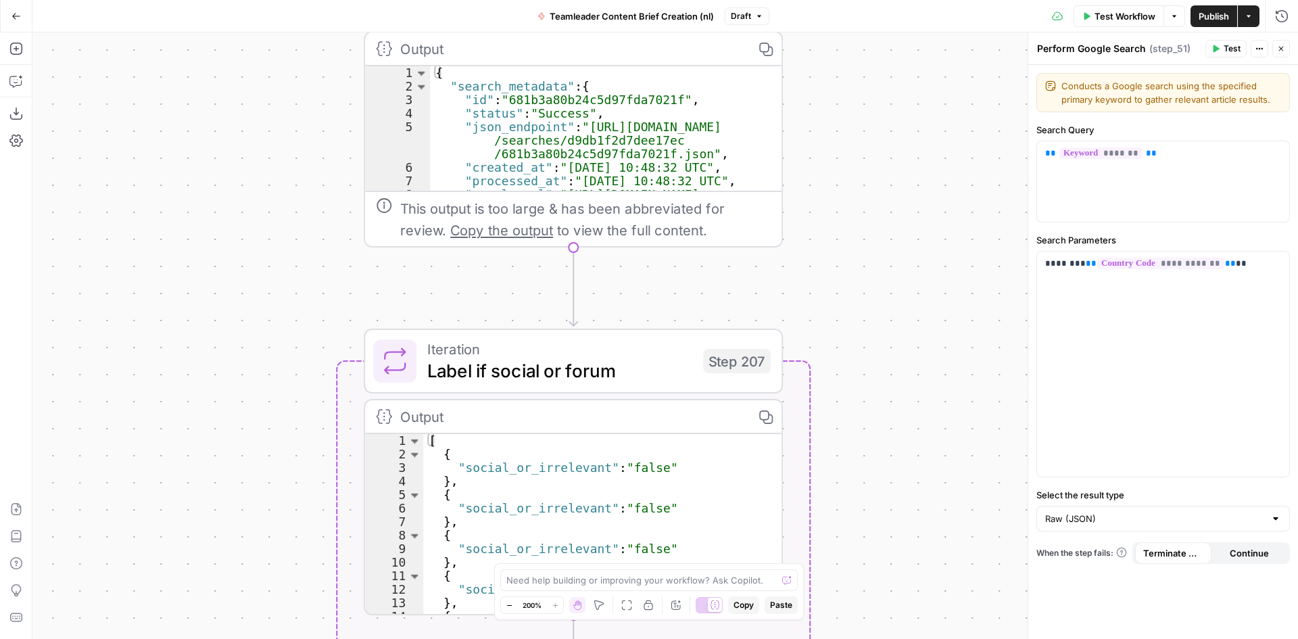
drag, startPoint x: 947, startPoint y: 406, endPoint x: 907, endPoint y: 179, distance: 230.0
click at [907, 179] on div "true false Workflow Set Inputs Inputs Run Code · Python Get Persona Details Ste…" at bounding box center [665, 335] width 1266 height 607
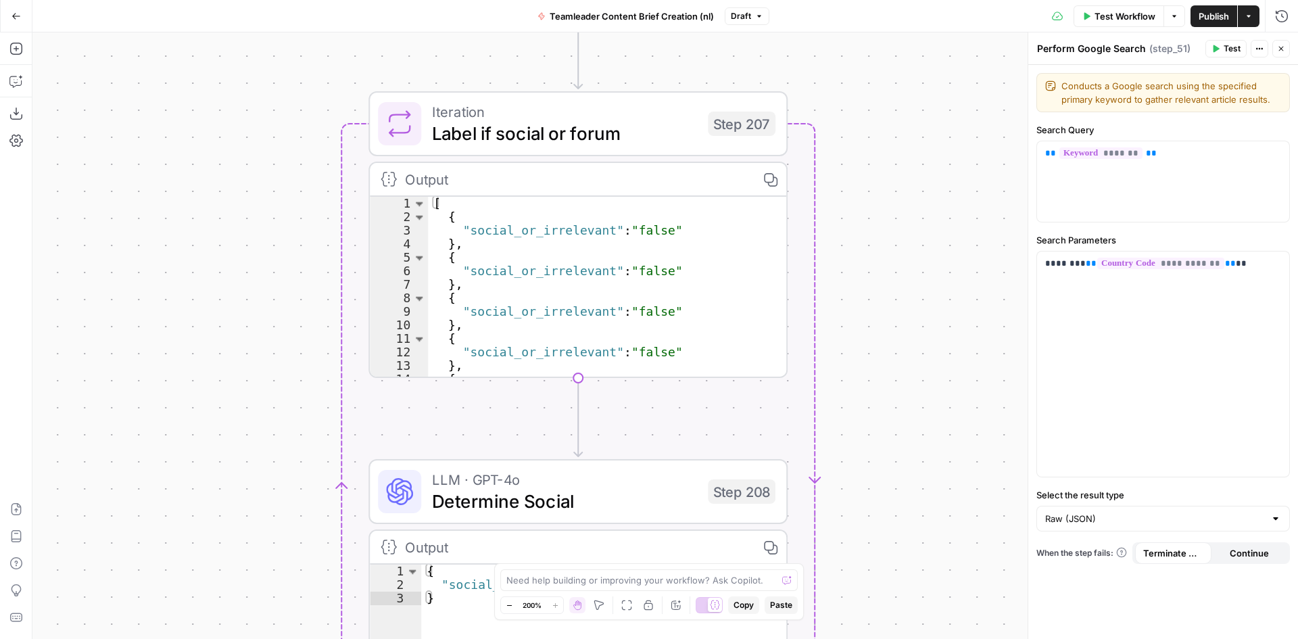
drag, startPoint x: 908, startPoint y: 365, endPoint x: 905, endPoint y: 218, distance: 147.4
click at [905, 218] on div "true false Workflow Set Inputs Inputs Run Code · Python Get Persona Details Ste…" at bounding box center [665, 335] width 1266 height 607
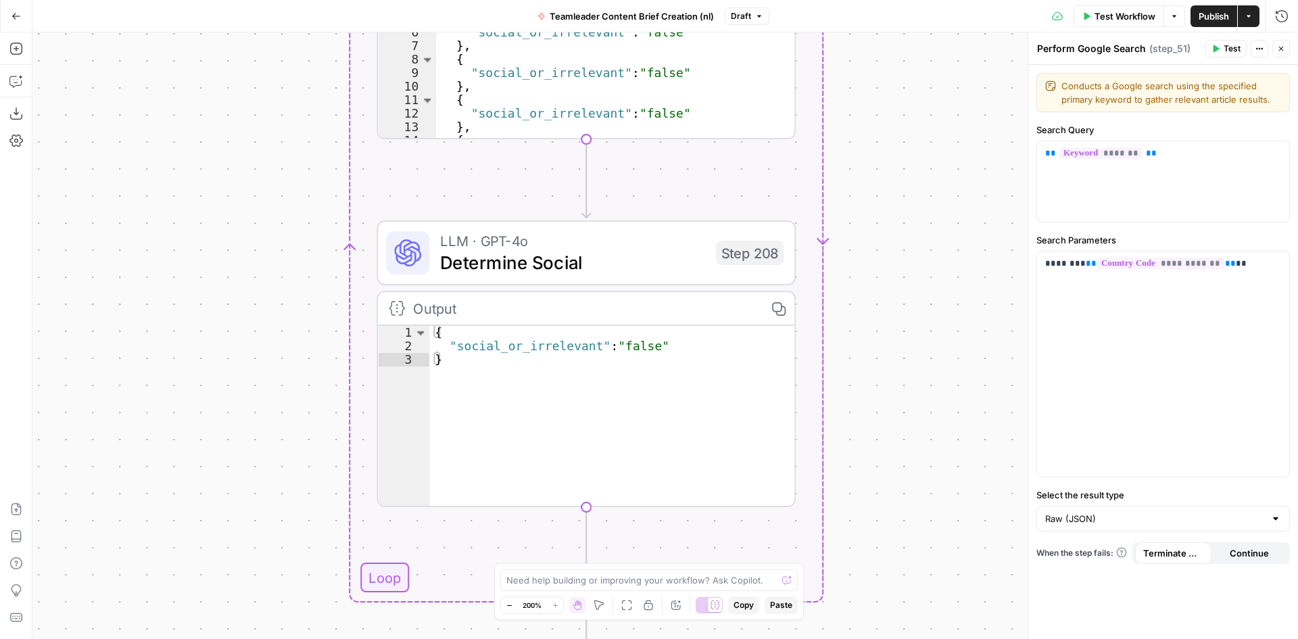
drag, startPoint x: 958, startPoint y: 453, endPoint x: 976, endPoint y: 147, distance: 306.9
click at [976, 147] on div "true false Workflow Set Inputs Inputs Run Code · Python Get Persona Details Ste…" at bounding box center [665, 335] width 1266 height 607
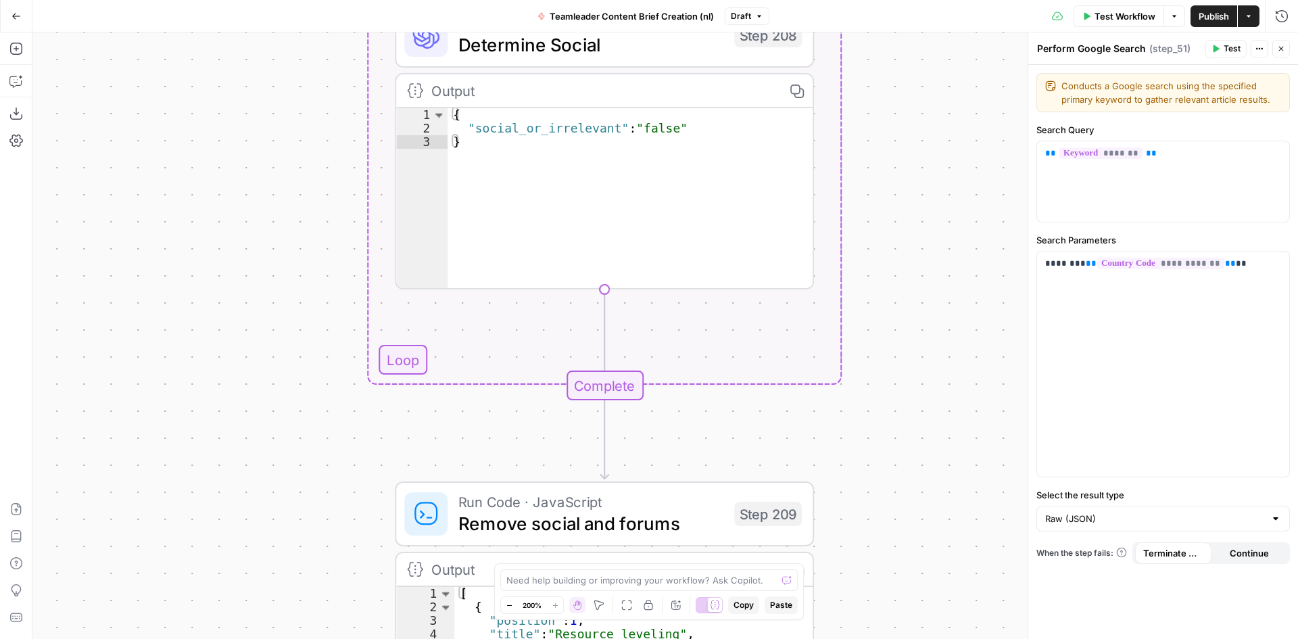
drag, startPoint x: 979, startPoint y: 300, endPoint x: 976, endPoint y: 139, distance: 161.6
click at [976, 140] on div "true false Workflow Set Inputs Inputs Run Code · Python Get Persona Details Ste…" at bounding box center [665, 335] width 1266 height 607
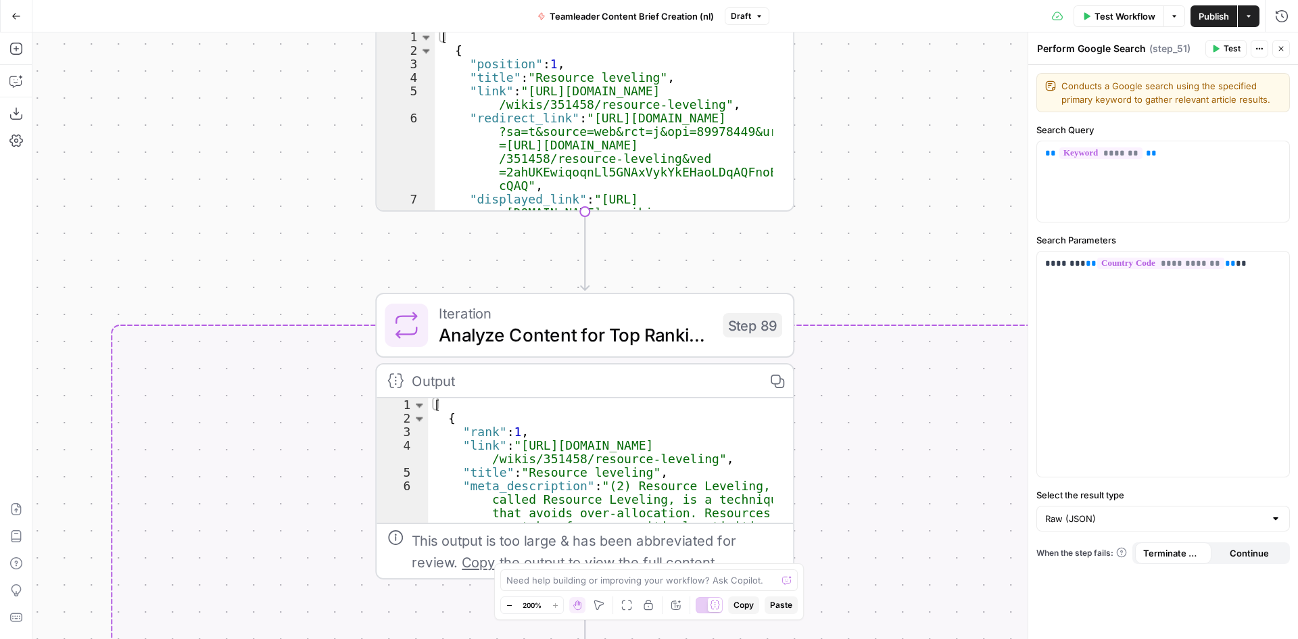
drag, startPoint x: 955, startPoint y: 239, endPoint x: 945, endPoint y: 93, distance: 145.8
click at [945, 93] on div "true false Workflow Set Inputs Inputs Run Code · Python Get Persona Details Ste…" at bounding box center [665, 335] width 1266 height 607
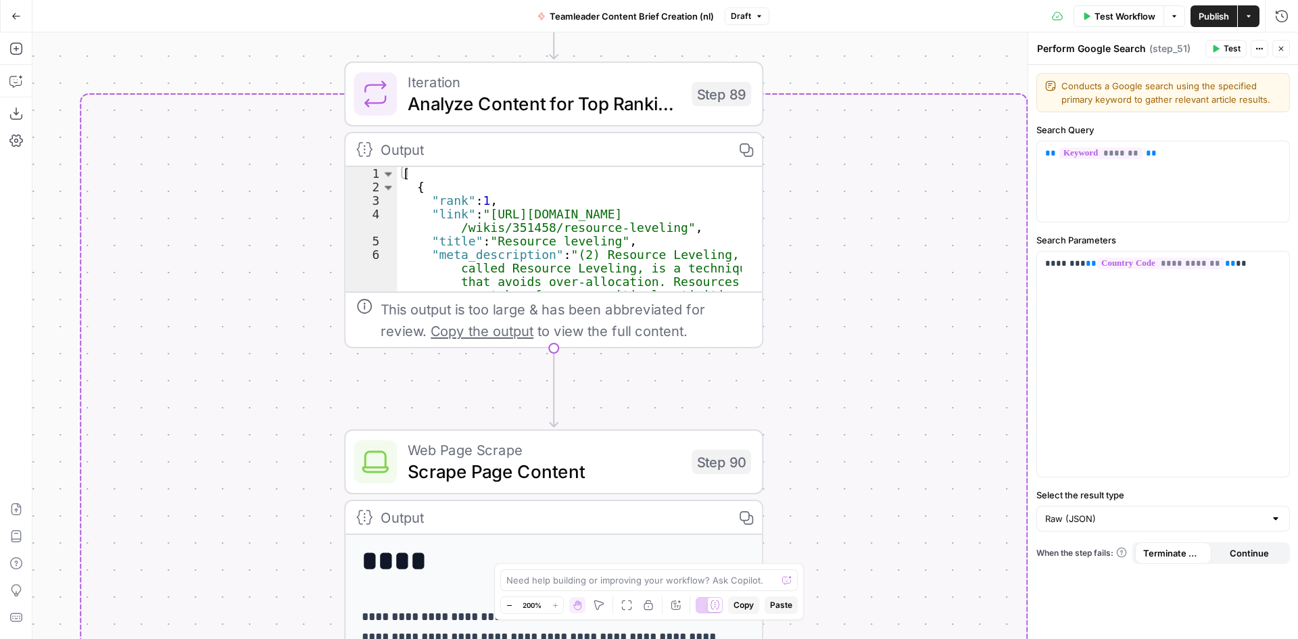
drag, startPoint x: 915, startPoint y: 267, endPoint x: 881, endPoint y: 2, distance: 267.2
click at [881, 2] on div "Go Back Teamleader Content Brief Creation (nl) Draft Test Workflow Options Publ…" at bounding box center [649, 319] width 1298 height 639
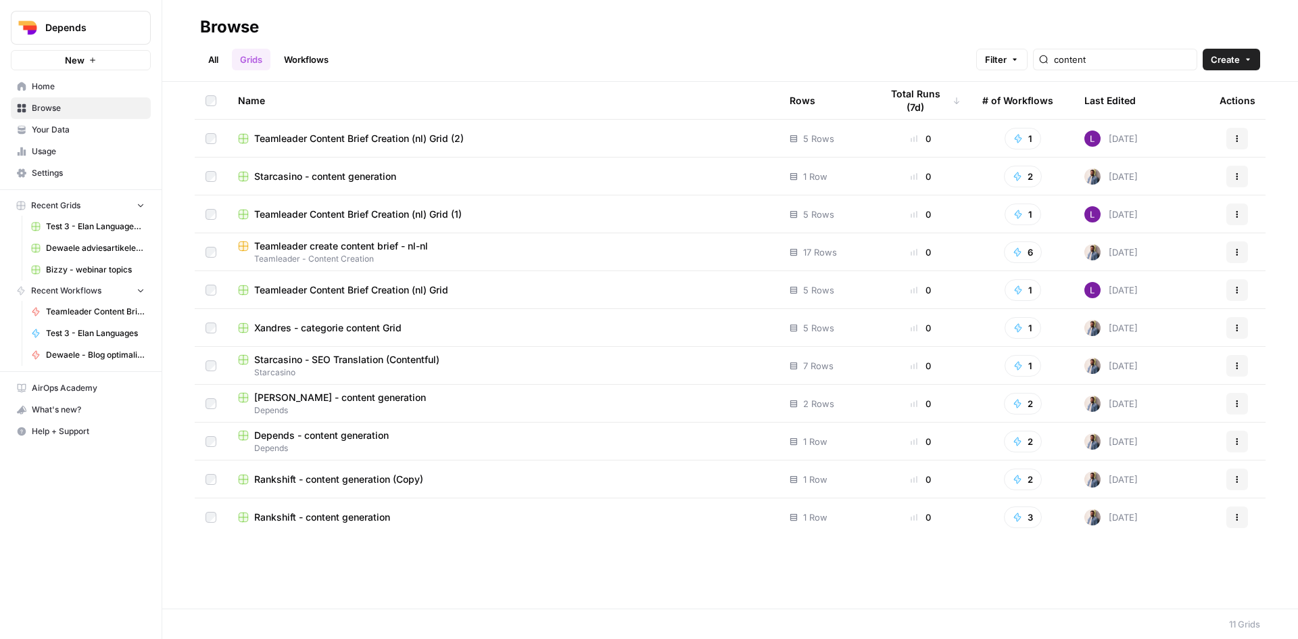
click at [319, 58] on link "Workflows" at bounding box center [306, 60] width 61 height 22
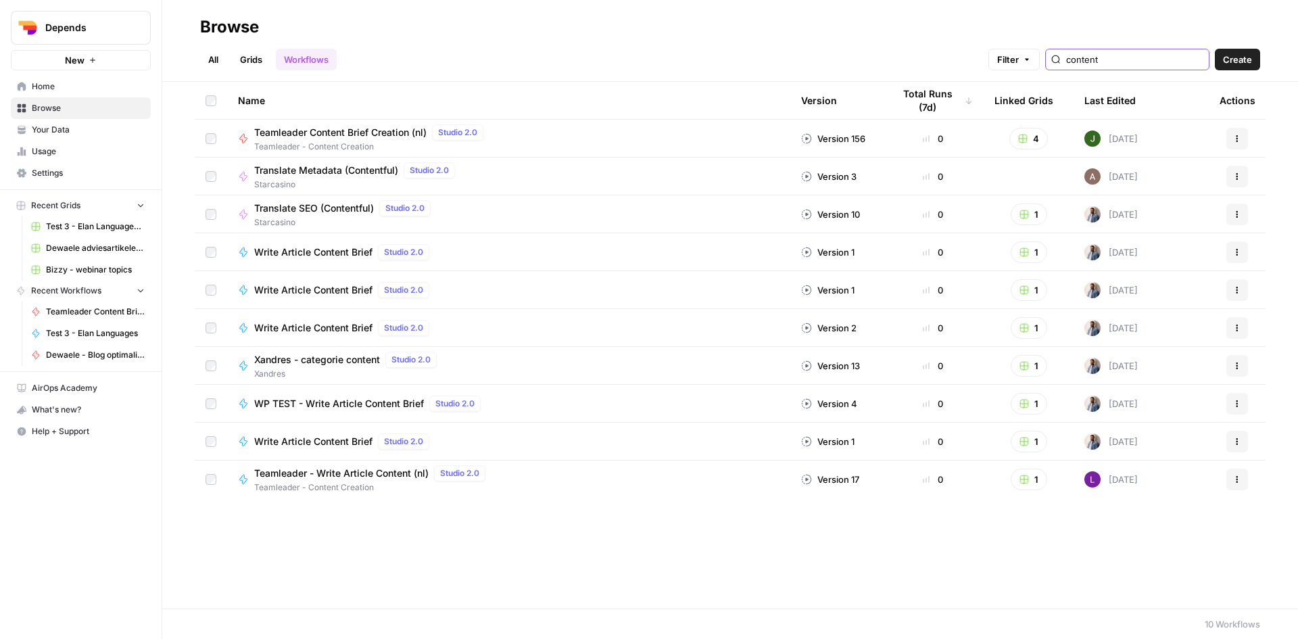
click at [1132, 57] on input "content" at bounding box center [1134, 60] width 137 height 14
drag, startPoint x: 303, startPoint y: 438, endPoint x: 207, endPoint y: 557, distance: 152.9
click at [207, 557] on div "Name Version Total Runs (7d) Linked Grids Last Edited Actions Teamleader Conten…" at bounding box center [730, 345] width 1136 height 527
click at [1240, 444] on icon "button" at bounding box center [1237, 441] width 8 height 8
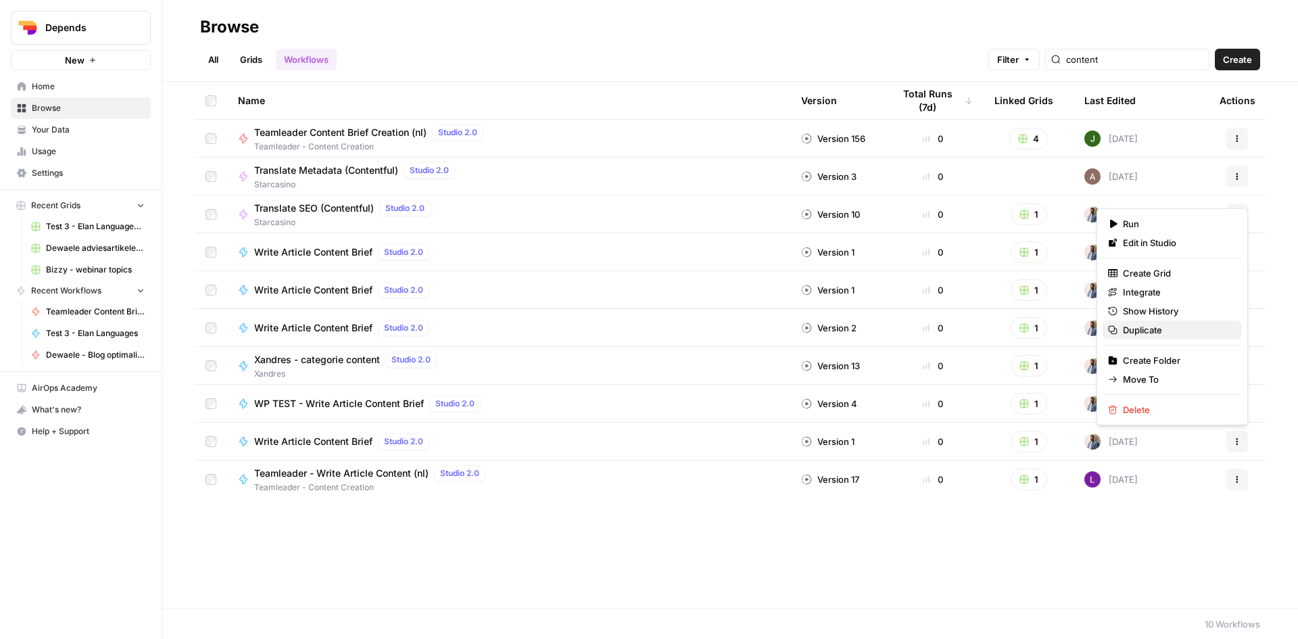
click at [1165, 328] on span "Duplicate" at bounding box center [1177, 330] width 108 height 14
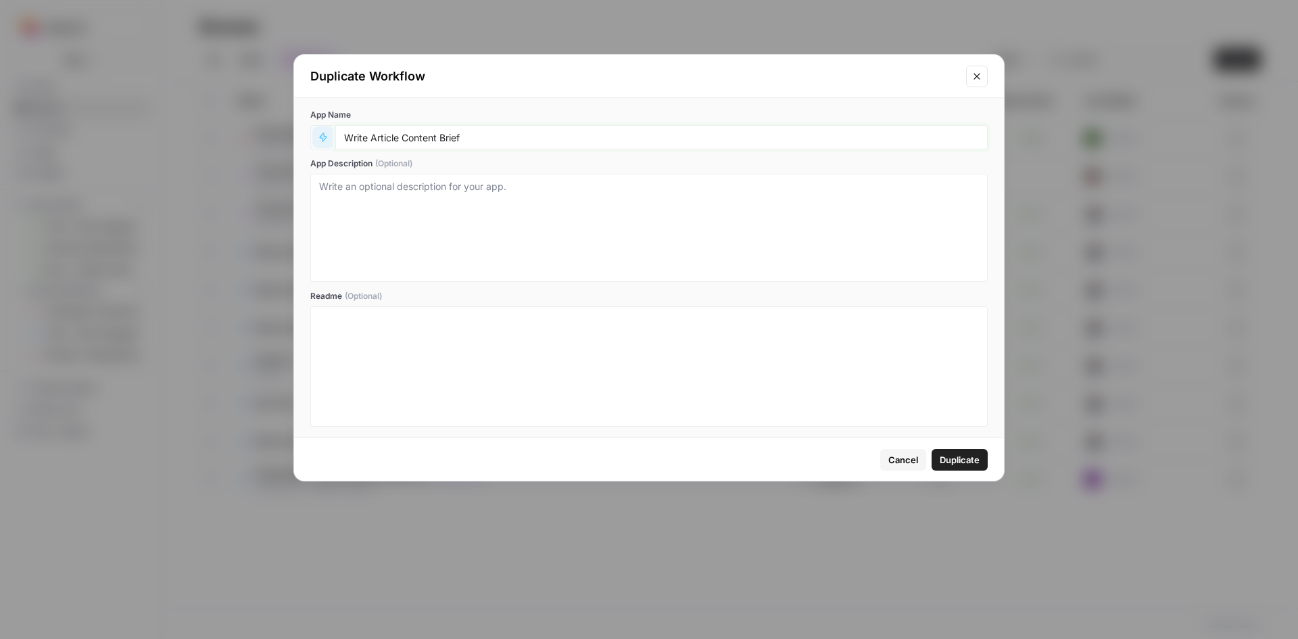
drag, startPoint x: 473, startPoint y: 134, endPoint x: 315, endPoint y: 135, distance: 158.2
click at [315, 135] on div "Write Article Content Brief" at bounding box center [649, 137] width 678 height 24
type input "Test Jana - contentbriefings 9altitudes"
click at [964, 460] on span "Duplicate" at bounding box center [960, 460] width 40 height 14
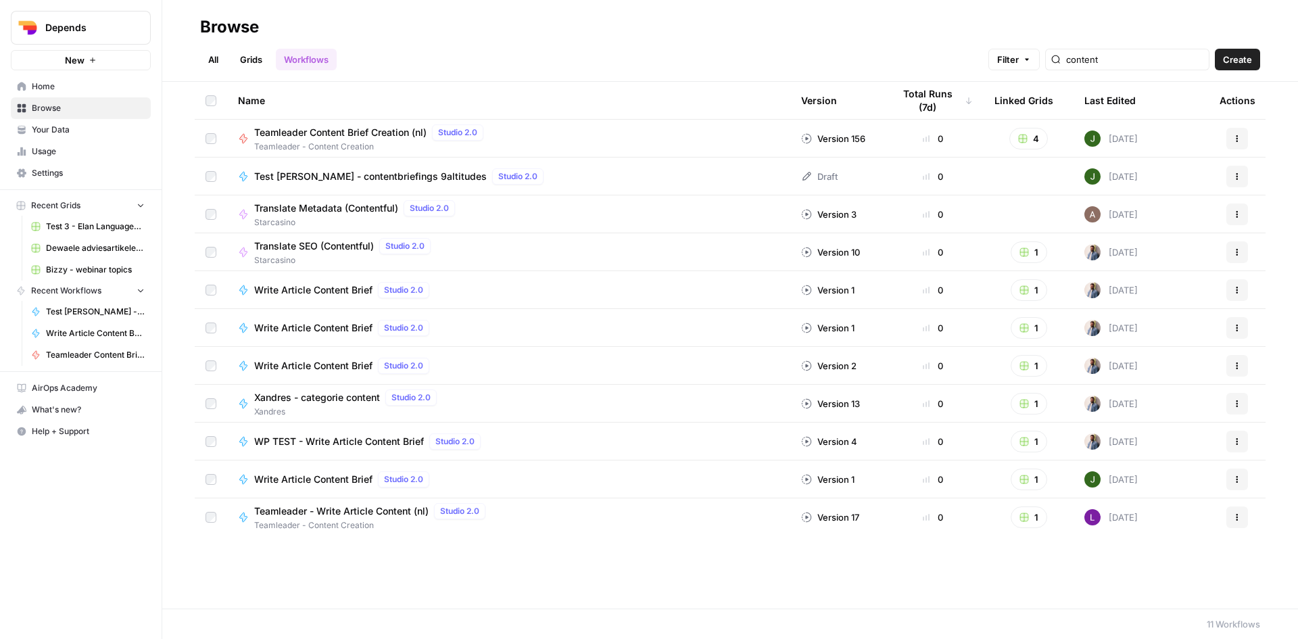
drag, startPoint x: 370, startPoint y: 173, endPoint x: 295, endPoint y: 173, distance: 75.1
click at [295, 173] on span "Test Jana - contentbriefings 9altitudes" at bounding box center [370, 177] width 233 height 14
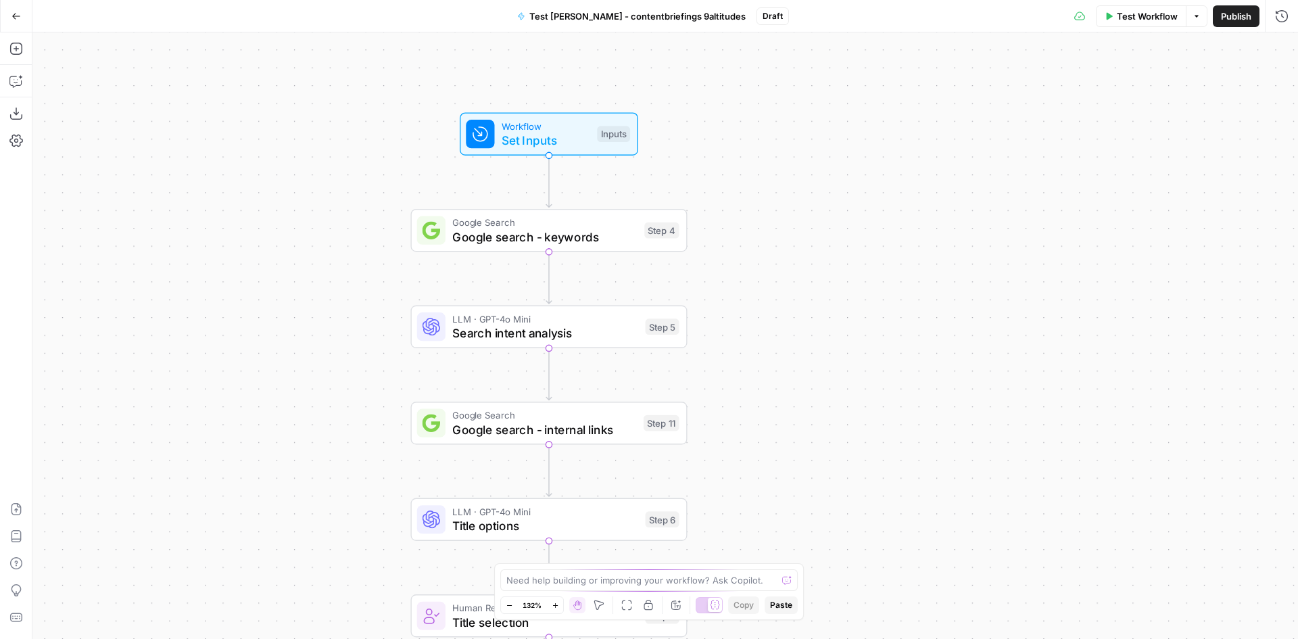
drag, startPoint x: 792, startPoint y: 191, endPoint x: 811, endPoint y: 339, distance: 149.9
click at [811, 339] on div "Workflow Set Inputs Inputs Google Search Google search - keywords Step 4 LLM · …" at bounding box center [665, 335] width 1266 height 607
click at [557, 138] on span "Set Inputs" at bounding box center [546, 140] width 89 height 18
click at [1112, 113] on Kit "Brand Kit" at bounding box center [1171, 109] width 216 height 14
click at [1139, 110] on Kit "Brand Kit" at bounding box center [1171, 109] width 216 height 14
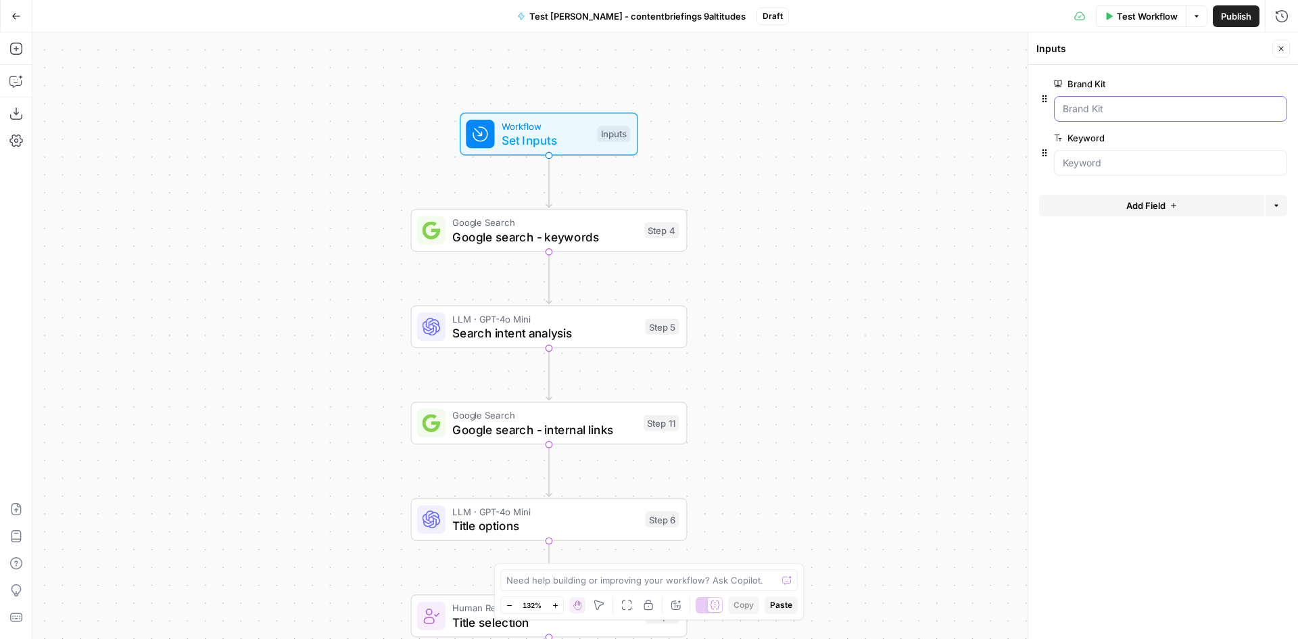
click at [1150, 106] on Kit "Brand Kit" at bounding box center [1171, 109] width 216 height 14
click at [821, 161] on div "Workflow Set Inputs Inputs Google Search Google search - keywords Step 4 LLM · …" at bounding box center [665, 335] width 1266 height 607
click at [1125, 12] on span "Test Workflow" at bounding box center [1147, 16] width 61 height 14
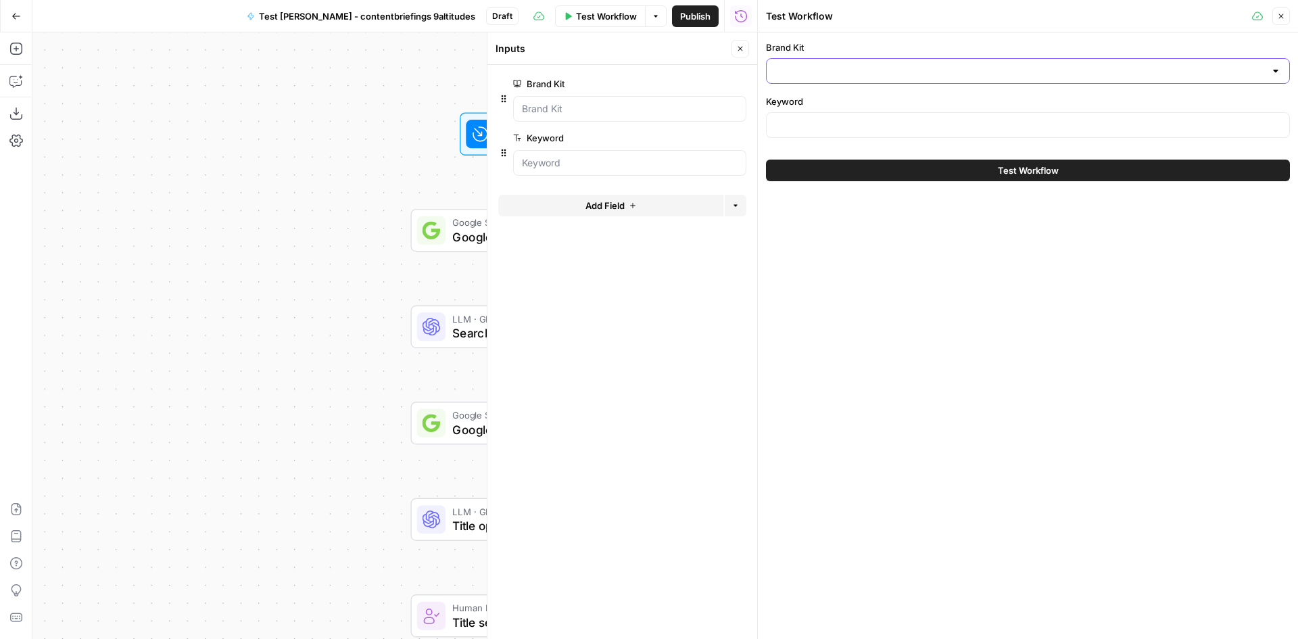
click at [834, 76] on input "Brand Kit" at bounding box center [1020, 71] width 490 height 14
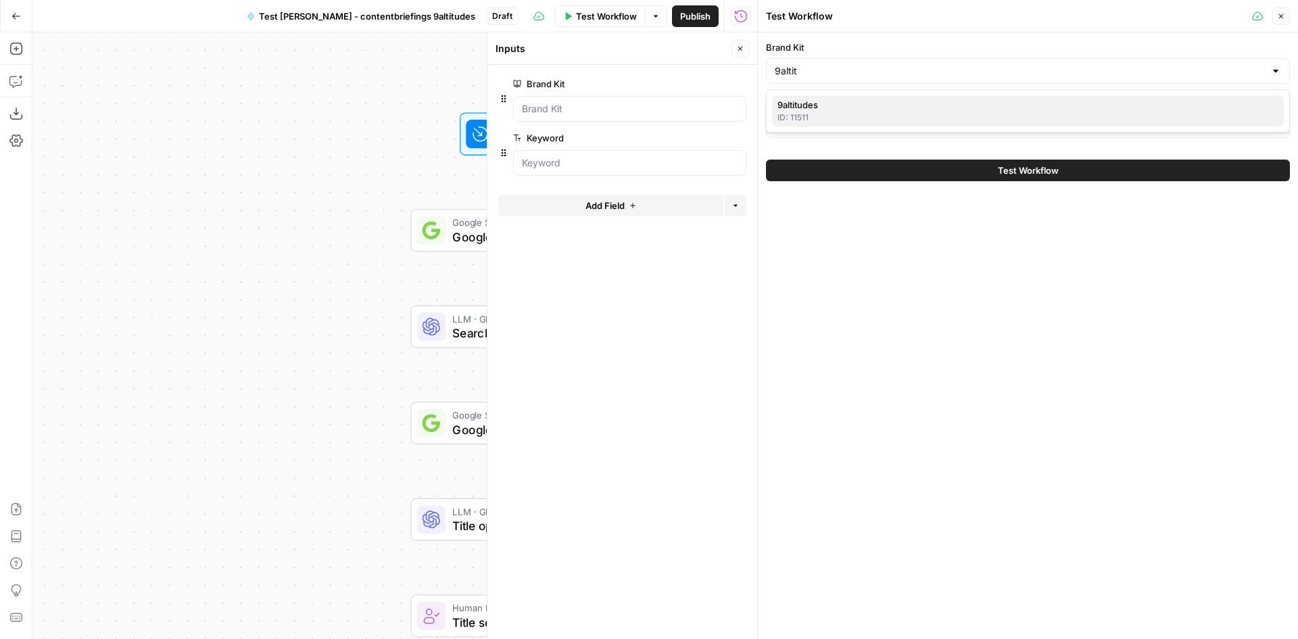
click at [824, 102] on span "9altitudes" at bounding box center [1026, 105] width 496 height 14
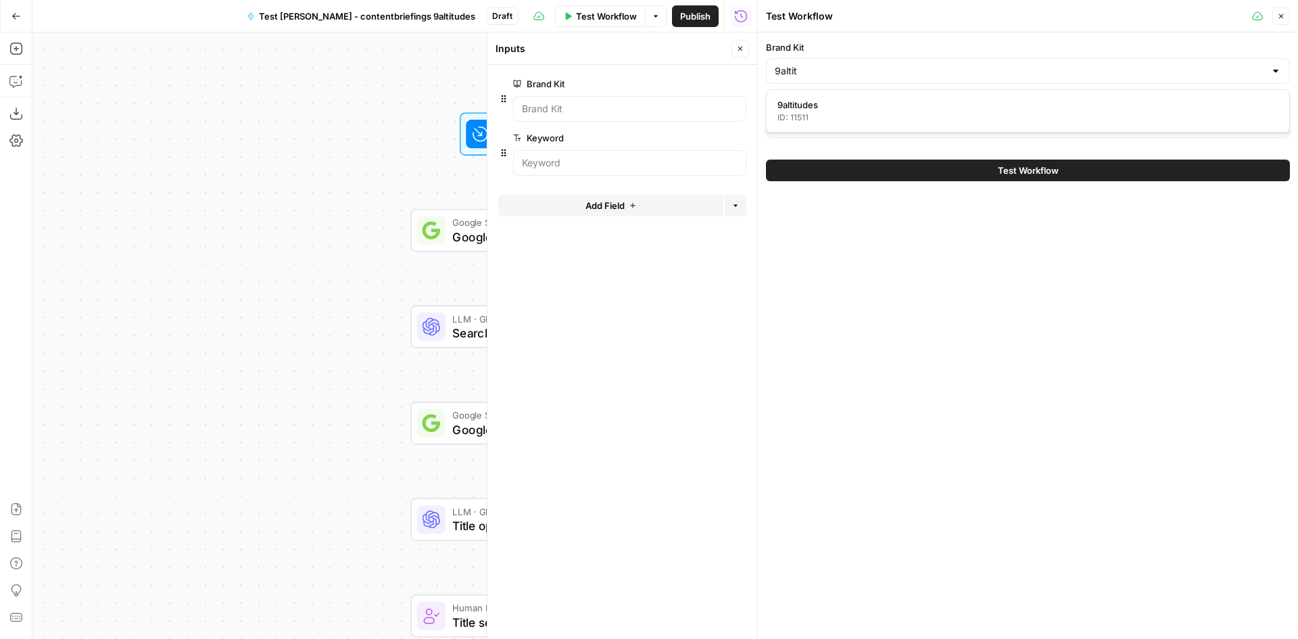
type input "9altitudes"
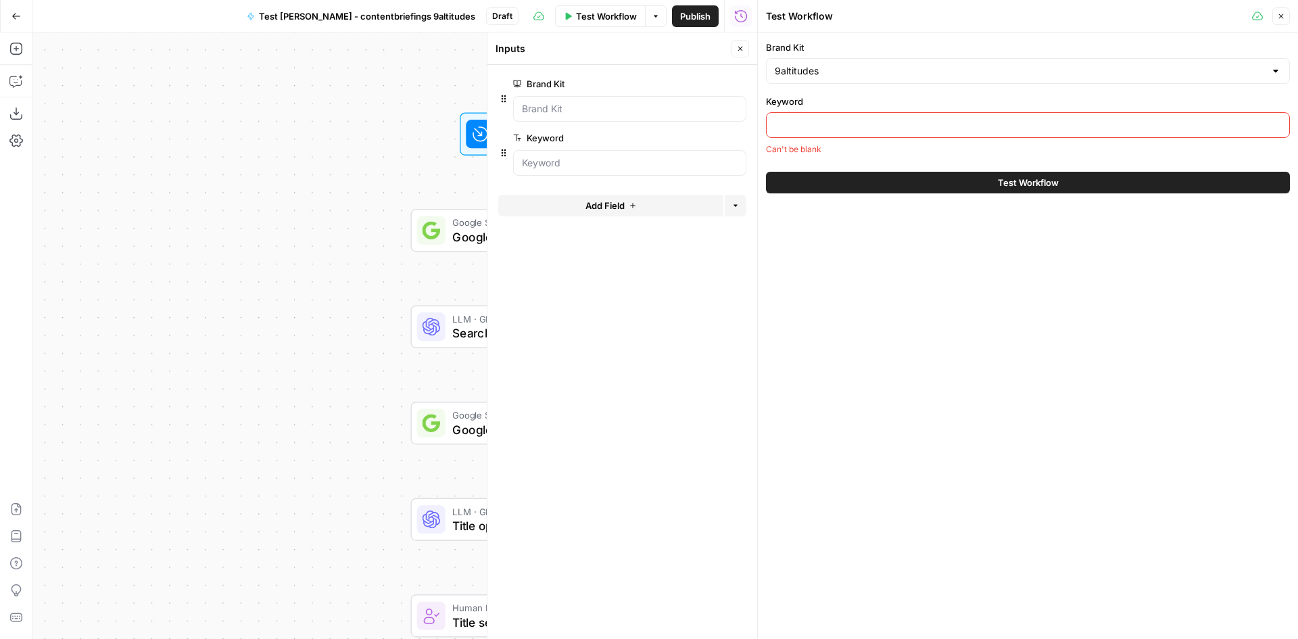
click at [863, 119] on input "Keyword" at bounding box center [1028, 125] width 506 height 14
click at [304, 195] on div "Workflow Set Inputs Inputs Google Search Google search - keywords Step 4 LLM · …" at bounding box center [394, 335] width 725 height 607
click at [1280, 16] on icon "button" at bounding box center [1281, 16] width 8 height 8
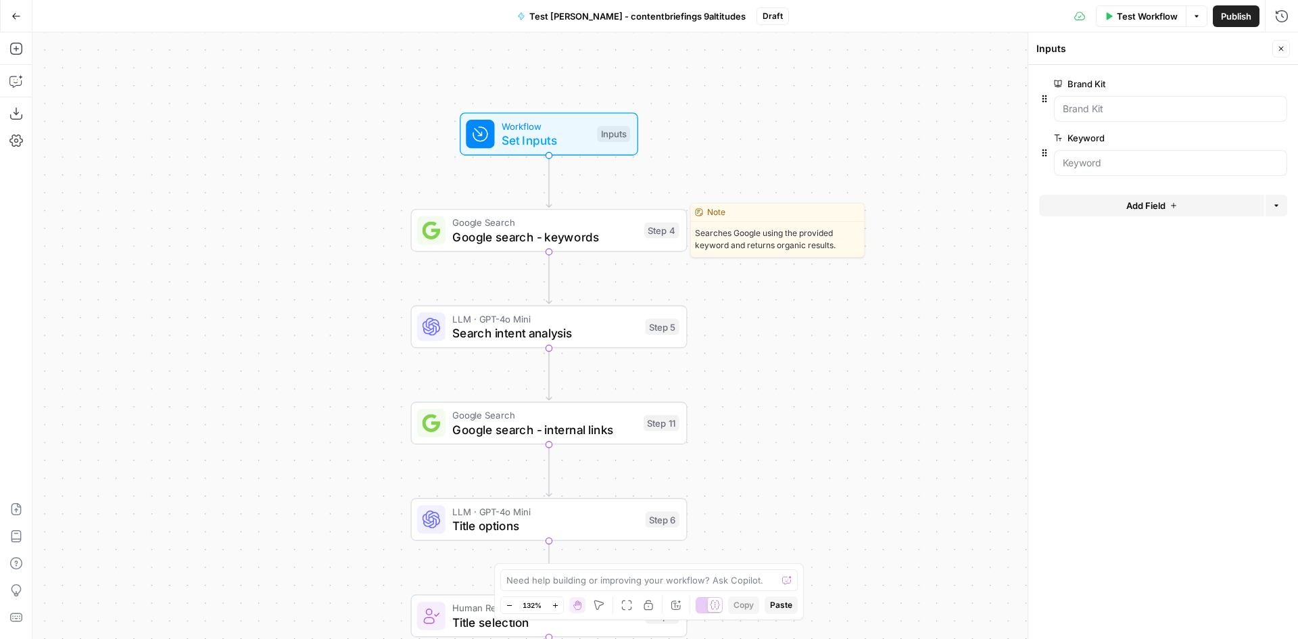
click at [506, 237] on span "Google search - keywords" at bounding box center [544, 237] width 185 height 18
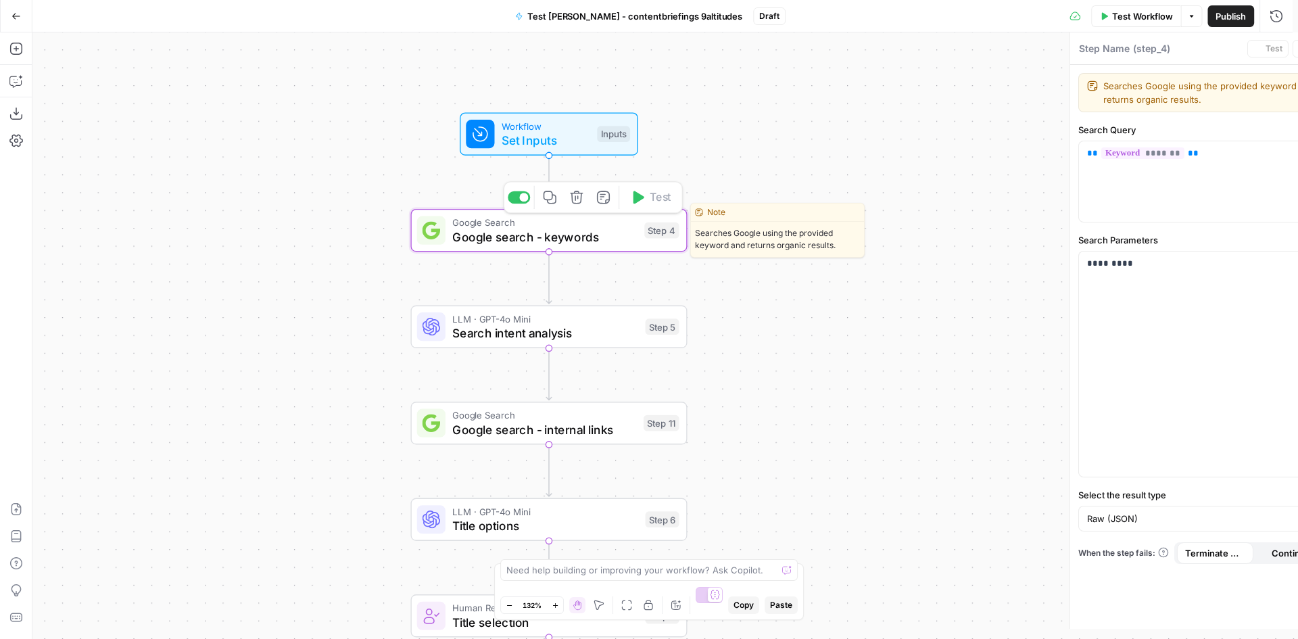
type textarea "Google search - keywords"
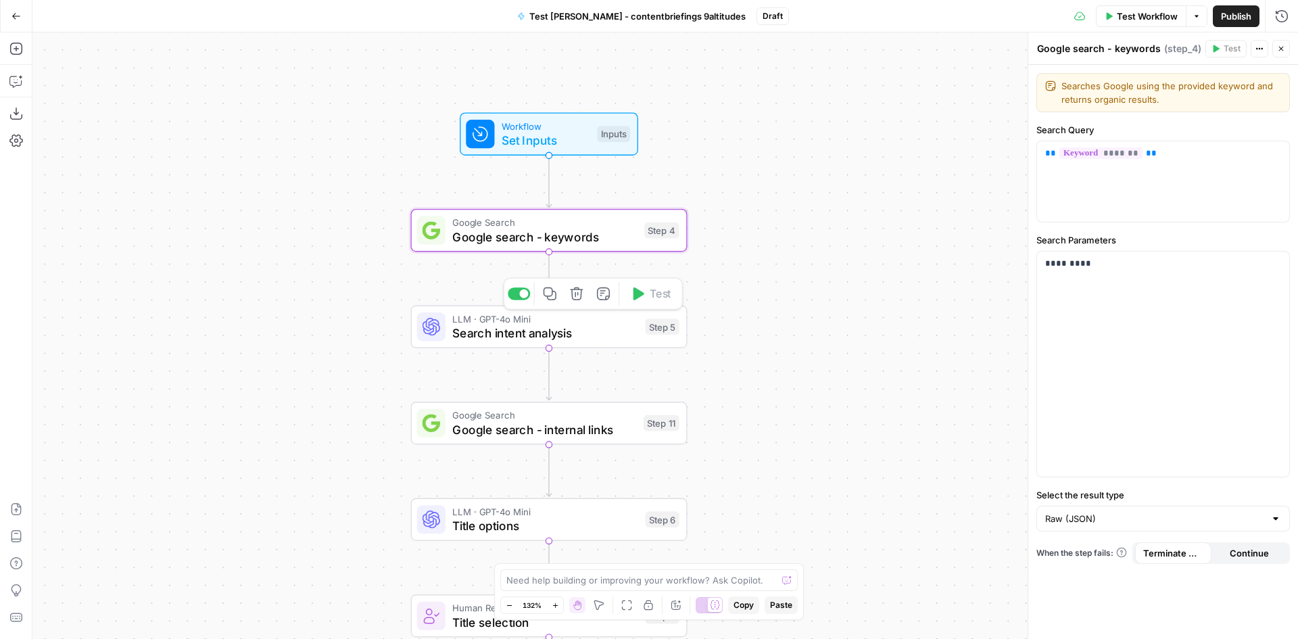
click at [565, 349] on div "Workflow Set Inputs Inputs Google Search Google search - keywords Step 4 LLM · …" at bounding box center [665, 335] width 1266 height 607
click at [540, 125] on span "Workflow" at bounding box center [546, 126] width 89 height 14
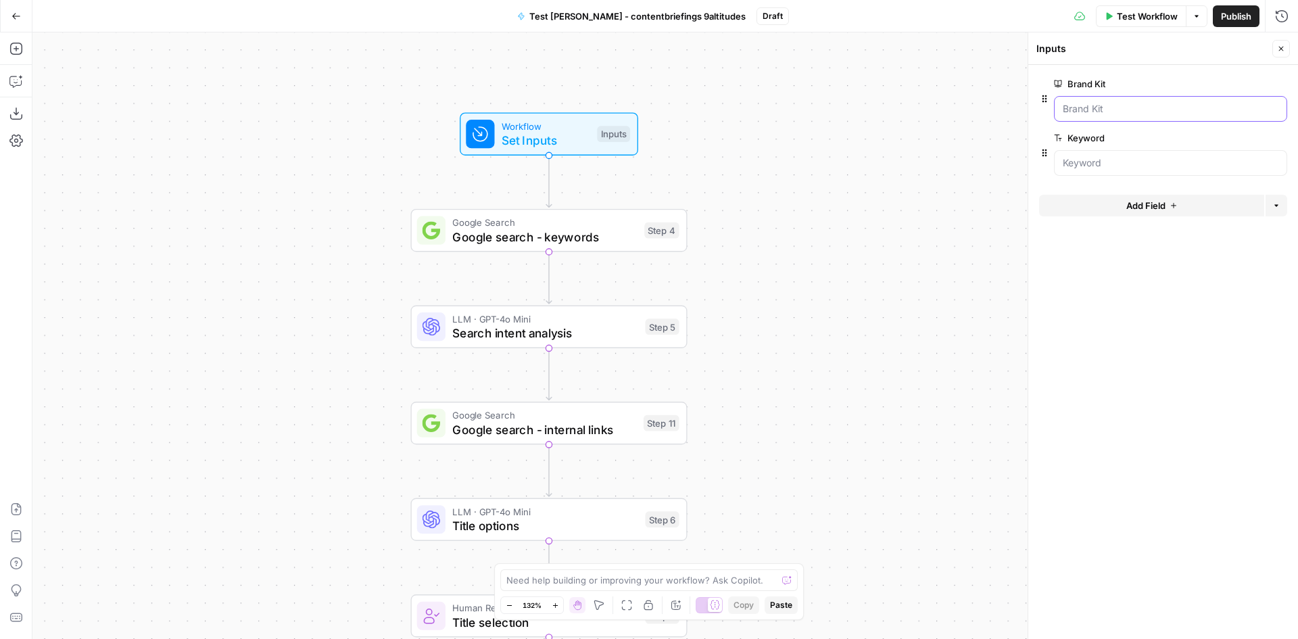
click at [1177, 110] on Kit "Brand Kit" at bounding box center [1171, 109] width 216 height 14
click at [1154, 110] on Kit "Brand Kit" at bounding box center [1171, 109] width 216 height 14
click at [799, 117] on div "Workflow Set Inputs Inputs Google Search Google search - keywords Step 4 LLM · …" at bounding box center [665, 335] width 1266 height 607
click at [1156, 17] on span "Test Workflow" at bounding box center [1147, 16] width 61 height 14
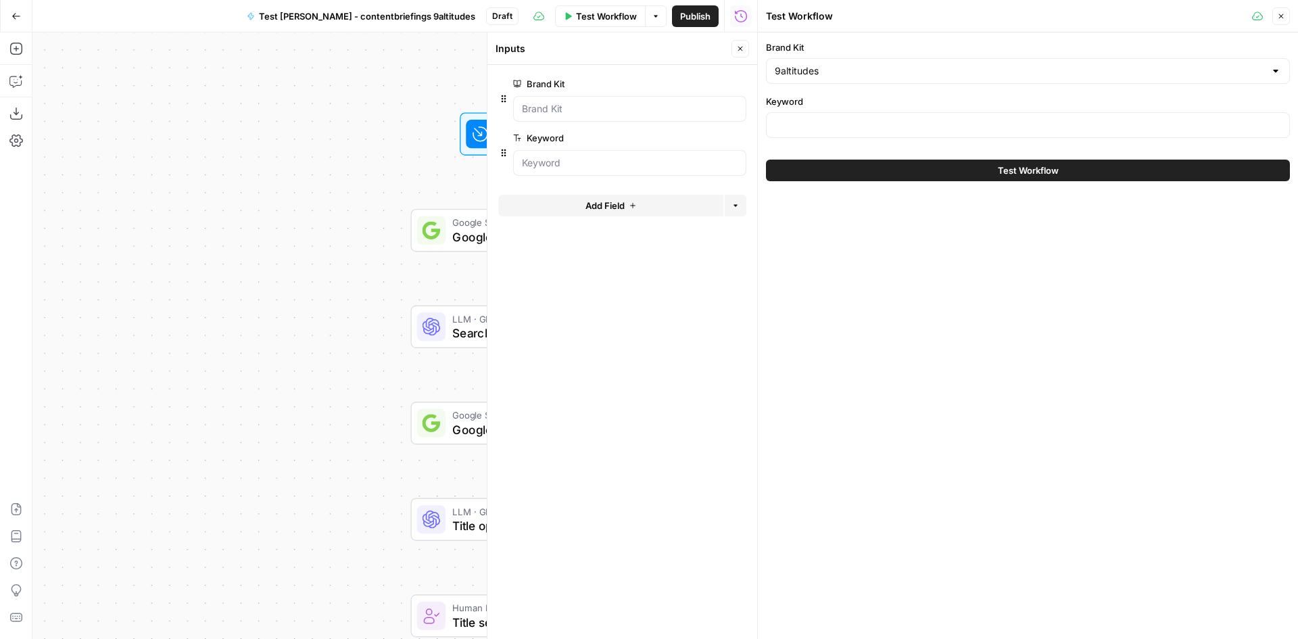
click at [857, 118] on div at bounding box center [1028, 125] width 524 height 26
click at [880, 128] on input "Keyword" at bounding box center [1028, 125] width 506 height 14
paste input "best cad software"
type input "best cad software"
click at [890, 166] on button "Test Workflow" at bounding box center [1028, 171] width 524 height 22
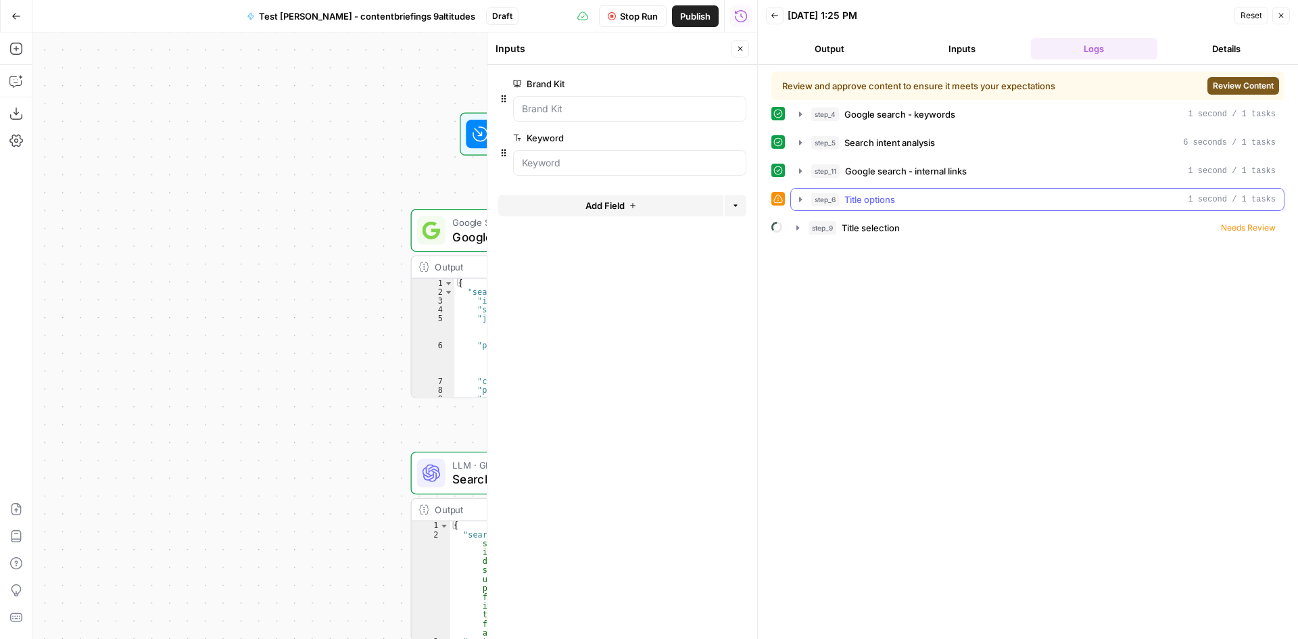
click at [851, 197] on span "Title options" at bounding box center [870, 200] width 51 height 14
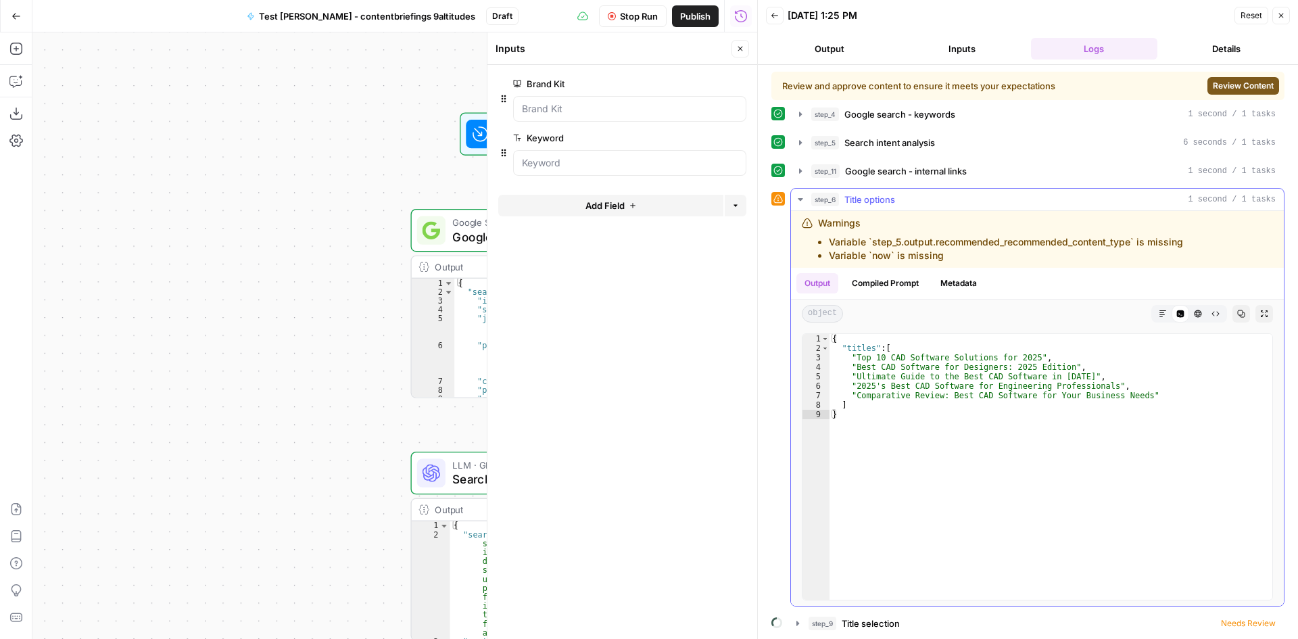
scroll to position [3, 0]
click at [782, 193] on icon at bounding box center [778, 195] width 9 height 9
click at [882, 197] on span "Title options" at bounding box center [870, 197] width 51 height 14
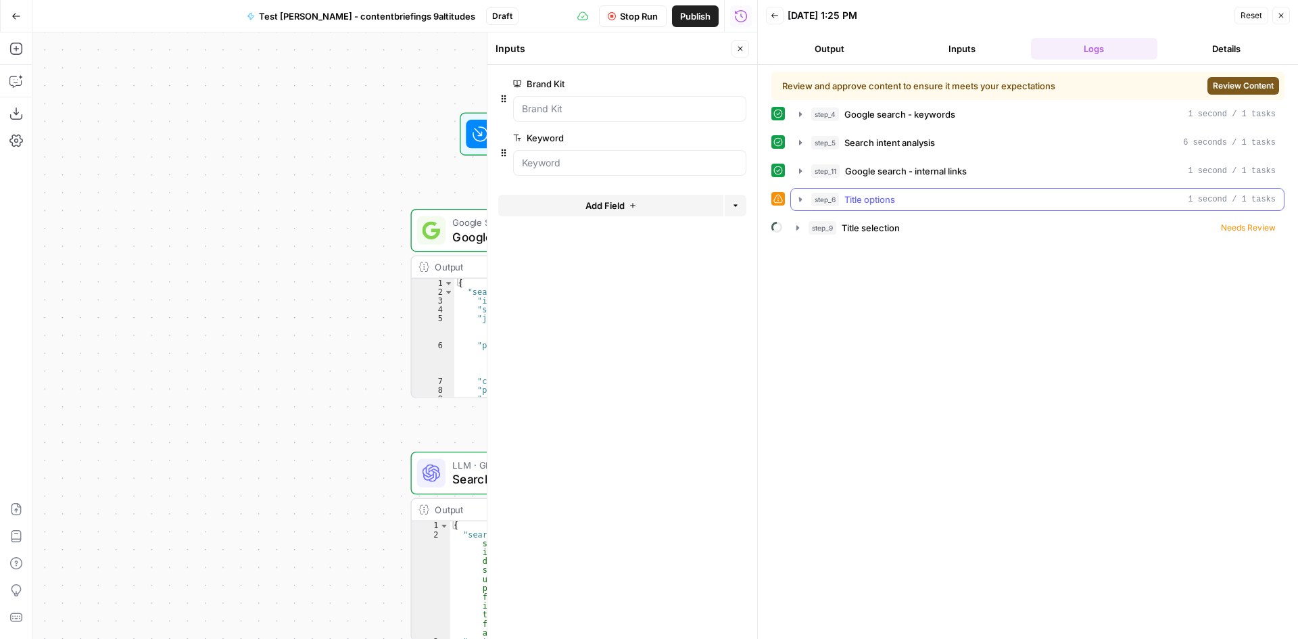
scroll to position [0, 0]
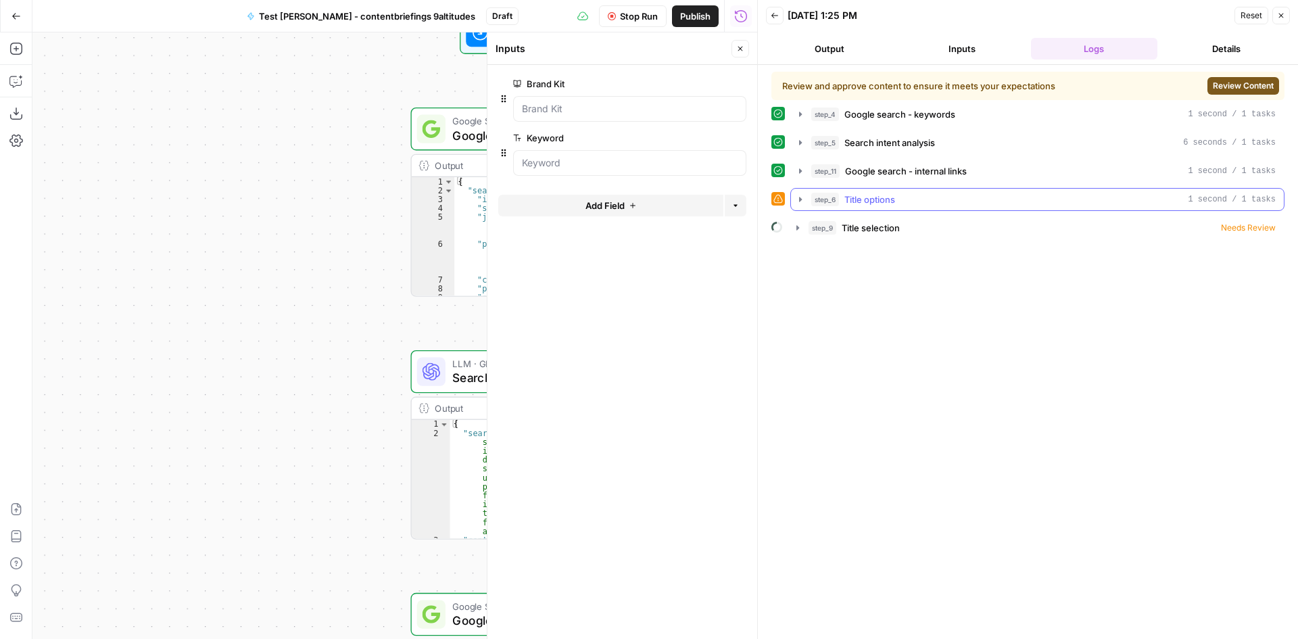
click at [1044, 193] on div "step_6 Title options 1 second / 1 tasks" at bounding box center [1043, 200] width 465 height 14
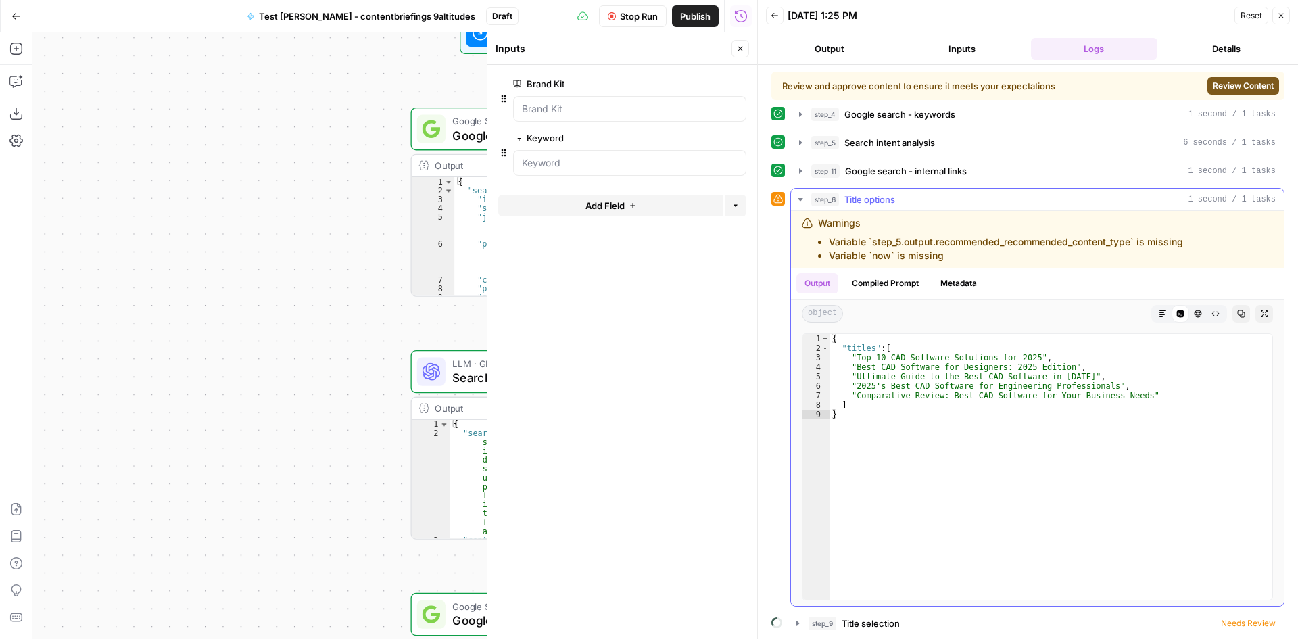
click at [1044, 193] on div "step_6 Title options 1 second / 1 tasks" at bounding box center [1043, 200] width 465 height 14
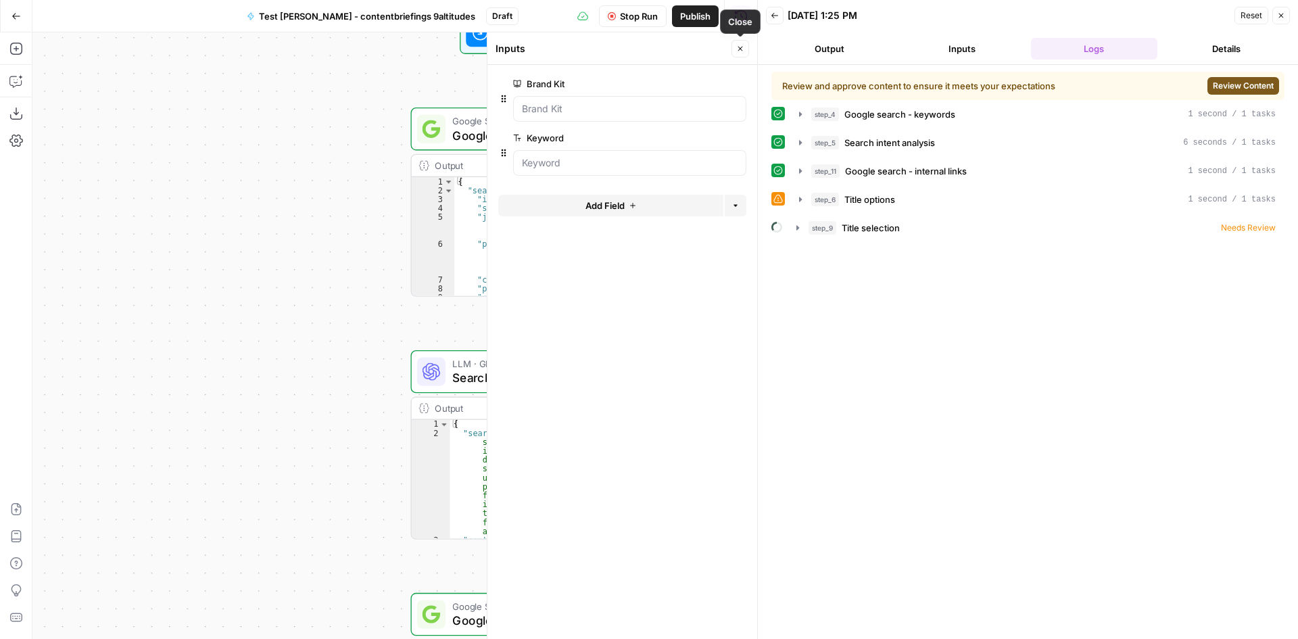
click at [739, 55] on button "Close" at bounding box center [741, 49] width 18 height 18
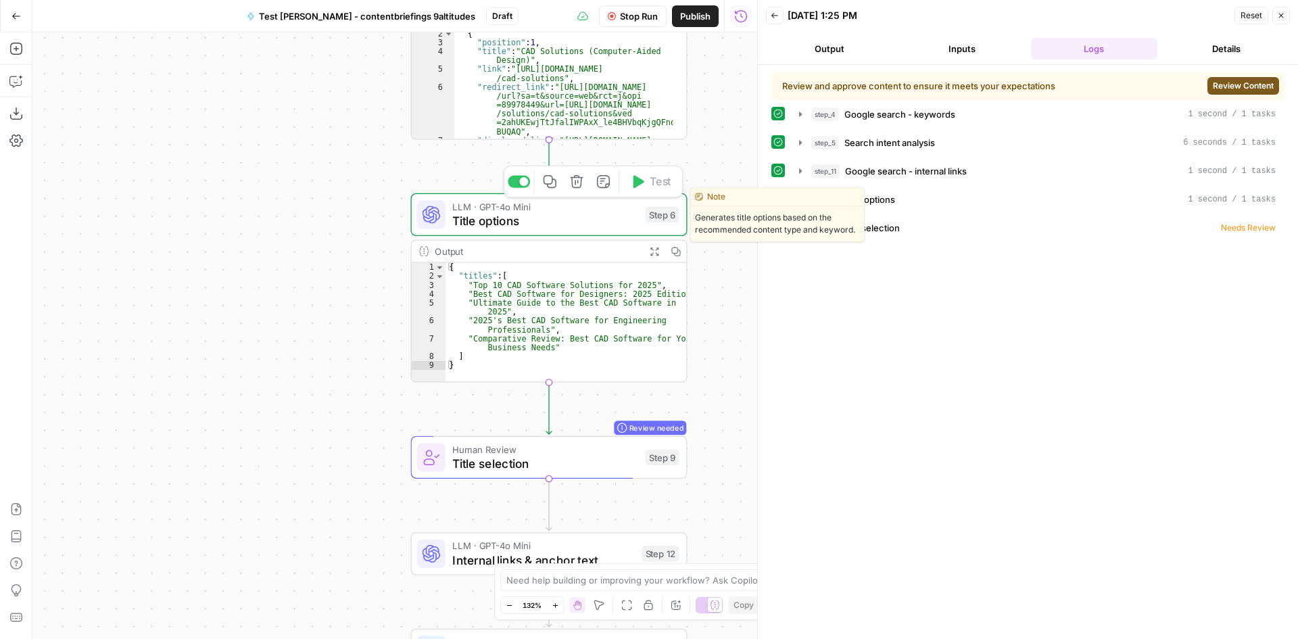
click at [556, 228] on span "Title options" at bounding box center [544, 221] width 185 height 18
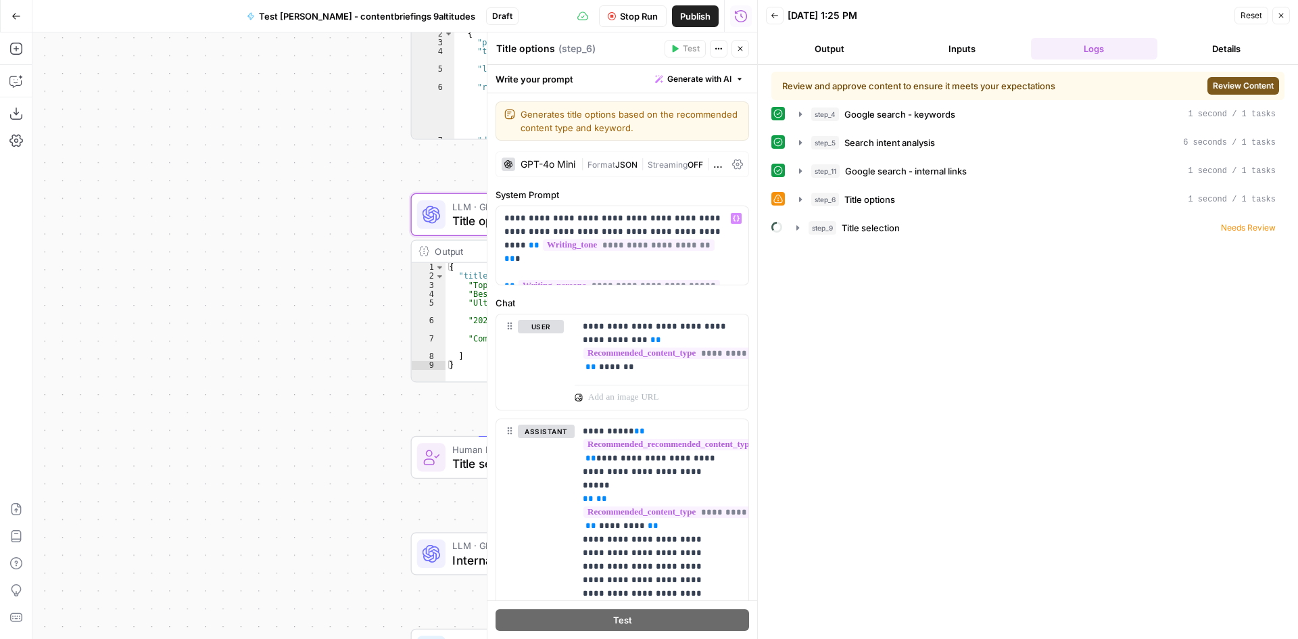
click at [301, 254] on div "Workflow Set Inputs Inputs Google Search Google search - keywords Step 4 Output…" at bounding box center [394, 335] width 725 height 607
click at [742, 49] on icon "button" at bounding box center [740, 49] width 8 height 8
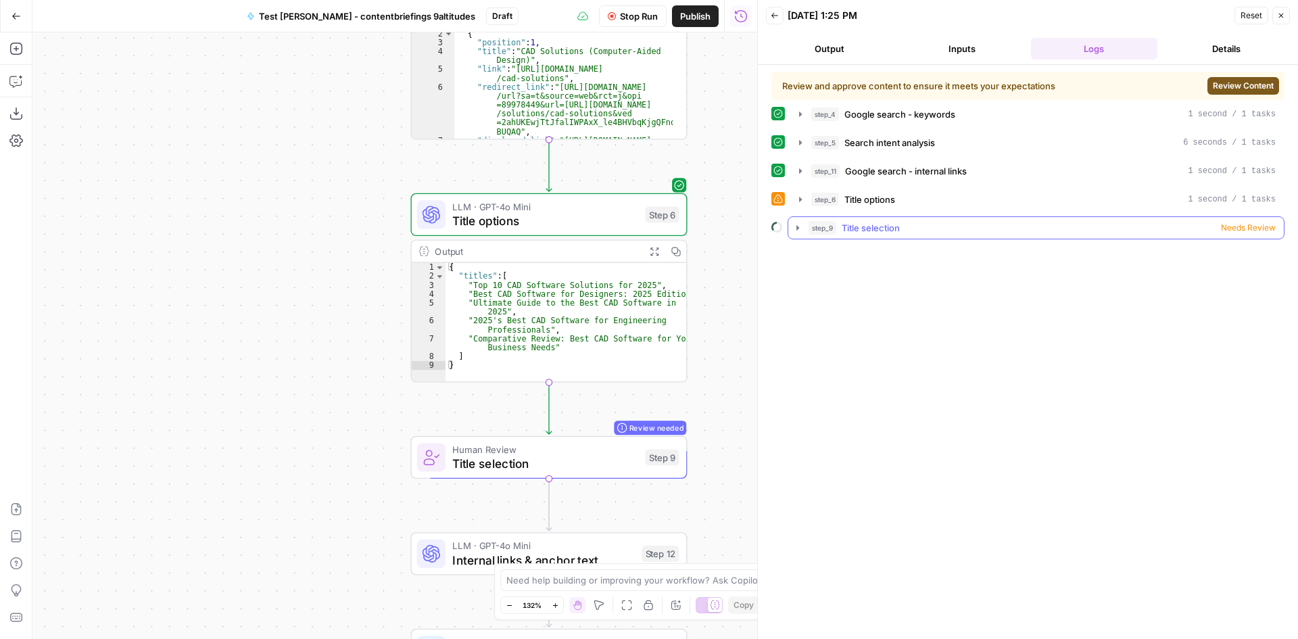
click at [1241, 229] on span "Needs Review" at bounding box center [1248, 228] width 55 height 12
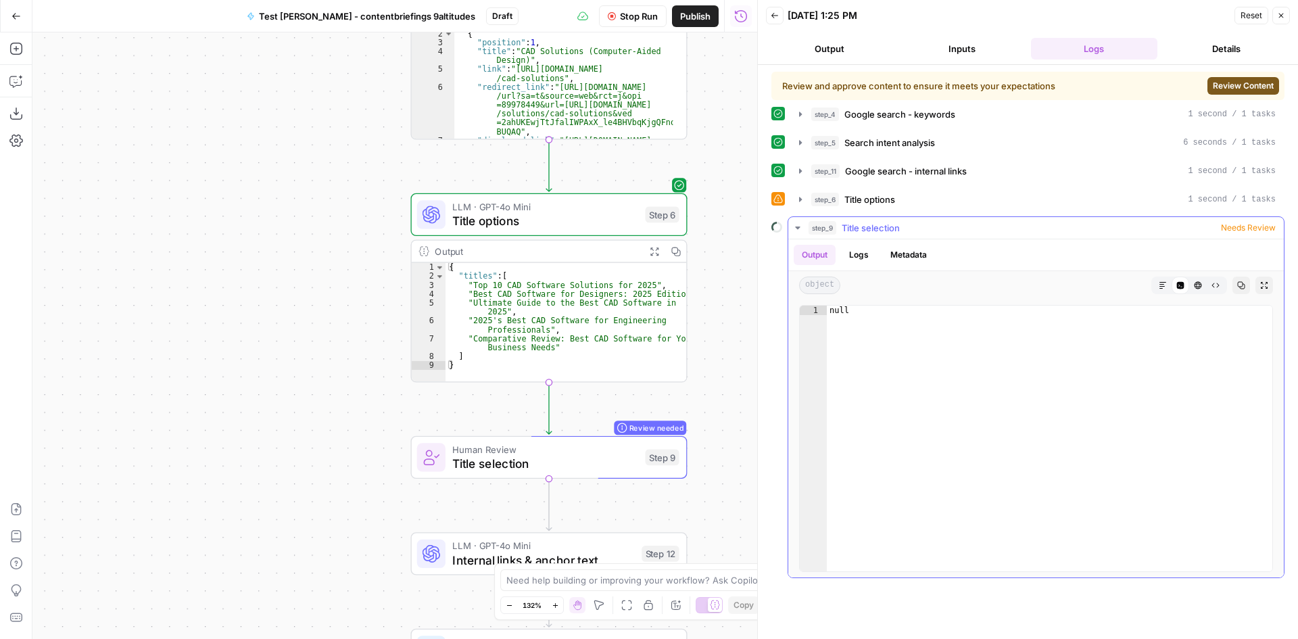
click at [857, 261] on button "Logs" at bounding box center [859, 255] width 36 height 20
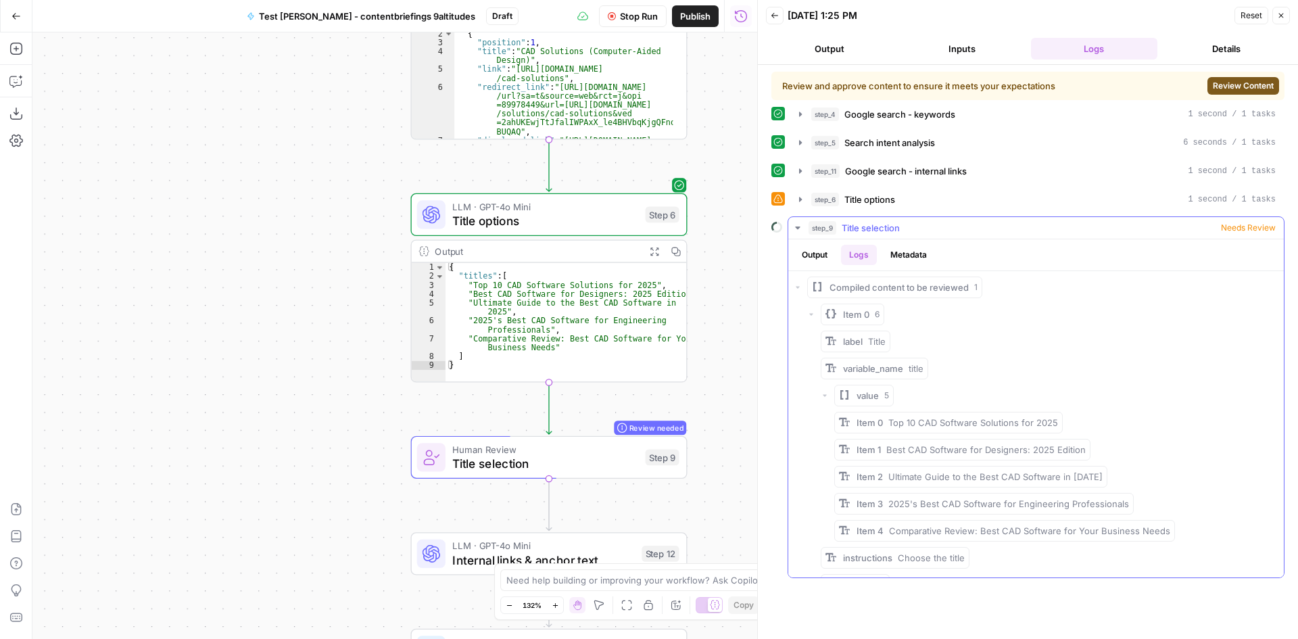
click at [907, 260] on button "Metadata" at bounding box center [908, 255] width 53 height 20
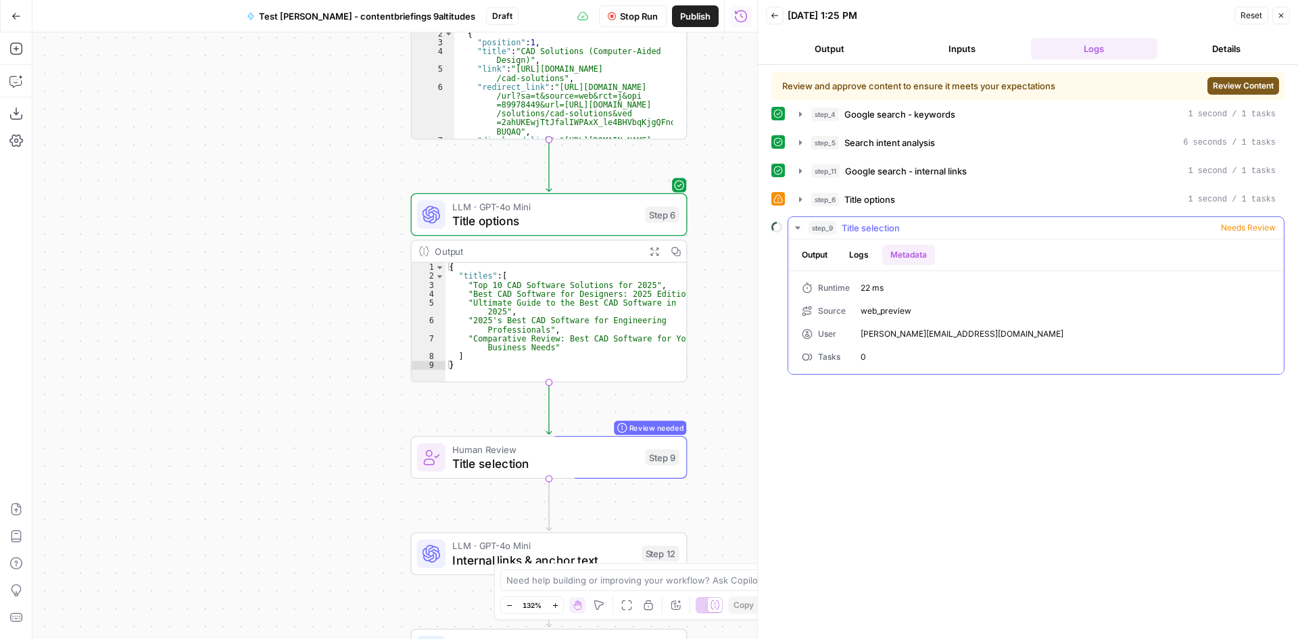
click at [850, 255] on button "Logs" at bounding box center [859, 255] width 36 height 20
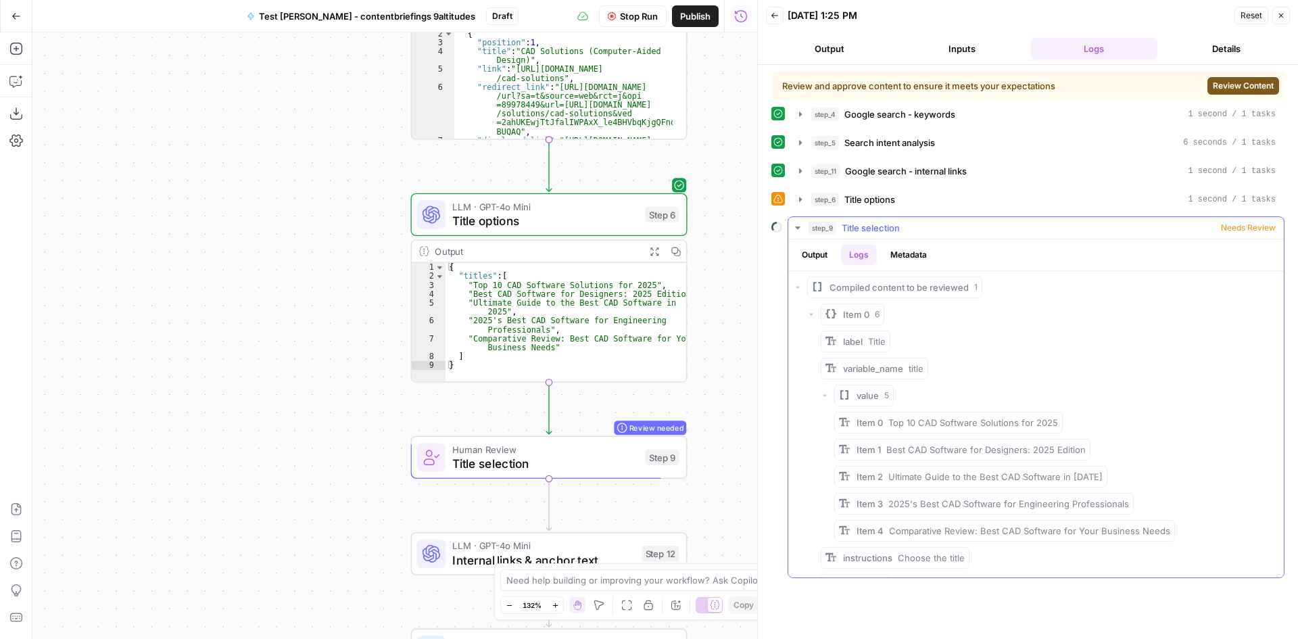
click at [825, 255] on button "Output" at bounding box center [815, 255] width 42 height 20
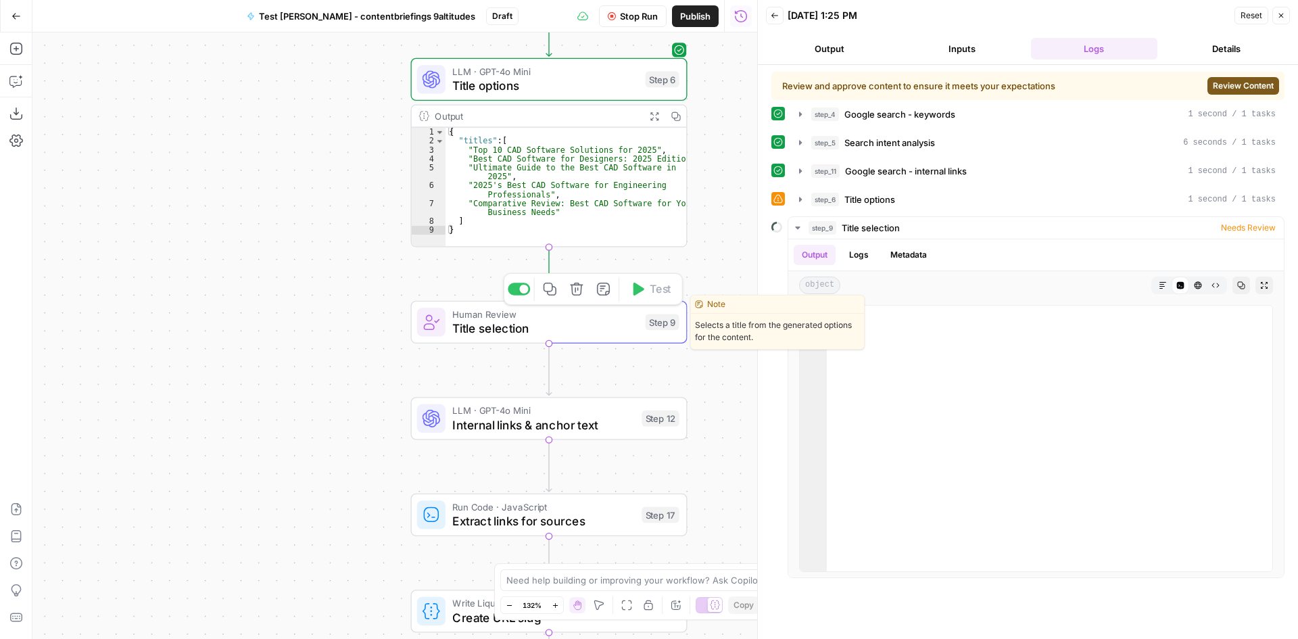
click at [502, 332] on span "Title selection" at bounding box center [544, 328] width 185 height 18
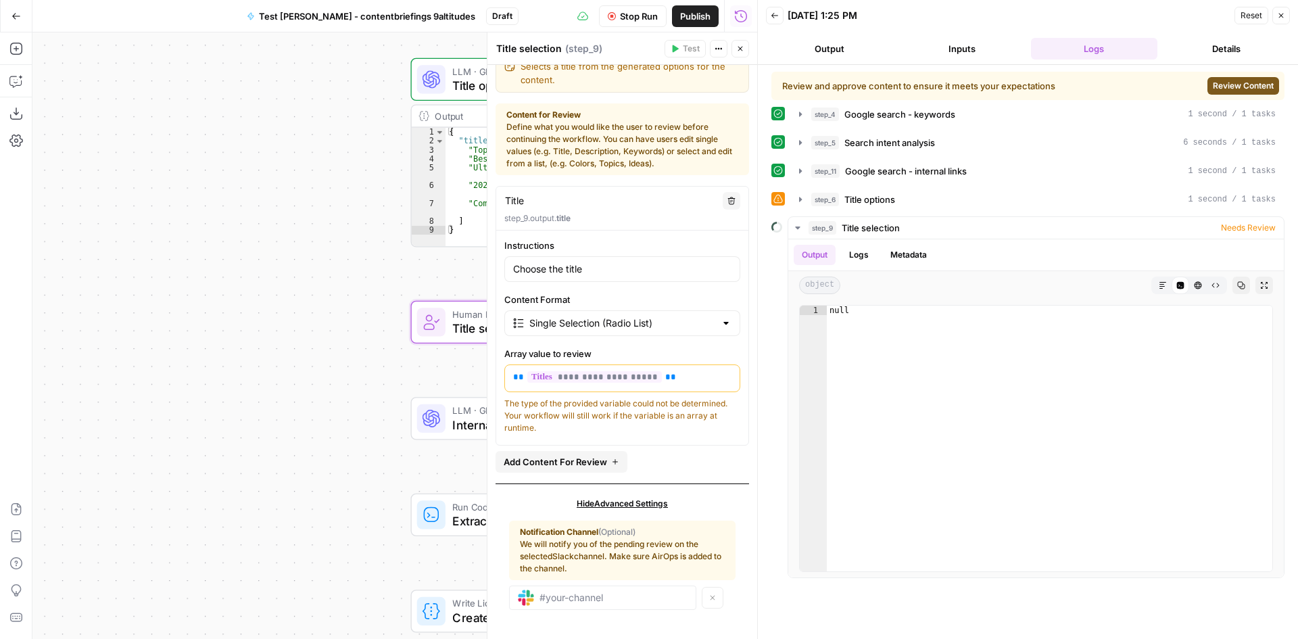
scroll to position [23, 0]
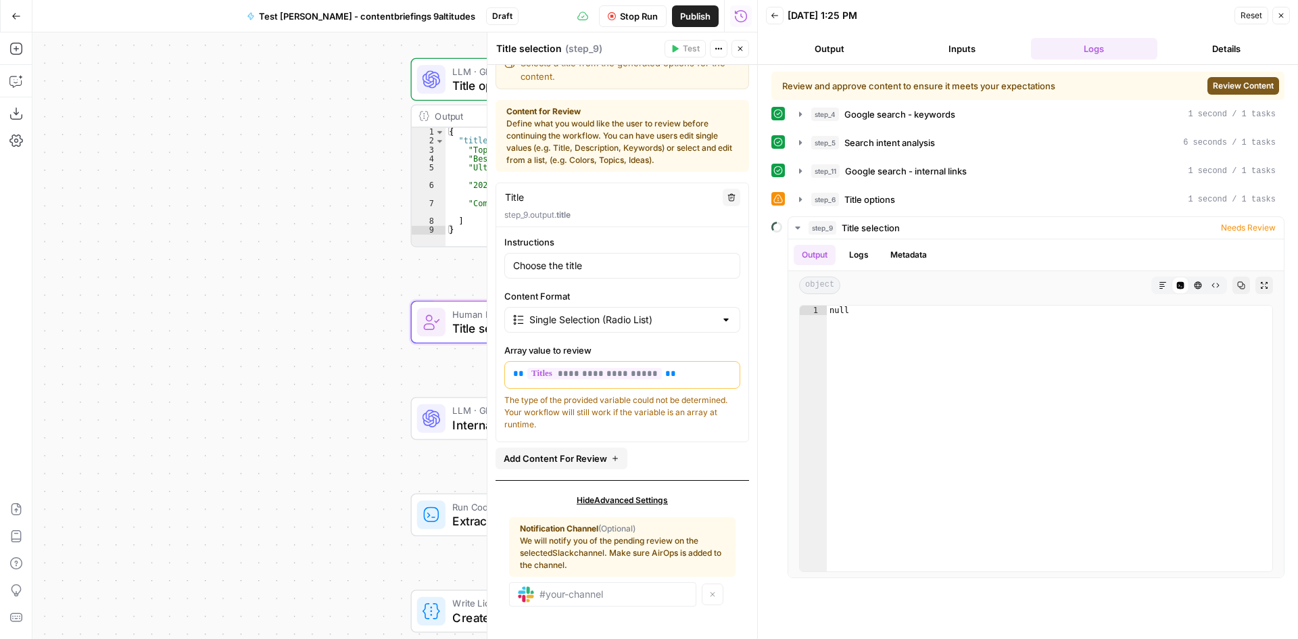
click at [614, 273] on div "Choose the title" at bounding box center [622, 266] width 236 height 26
click at [652, 327] on div "Single Selection (Radio List)" at bounding box center [622, 320] width 236 height 26
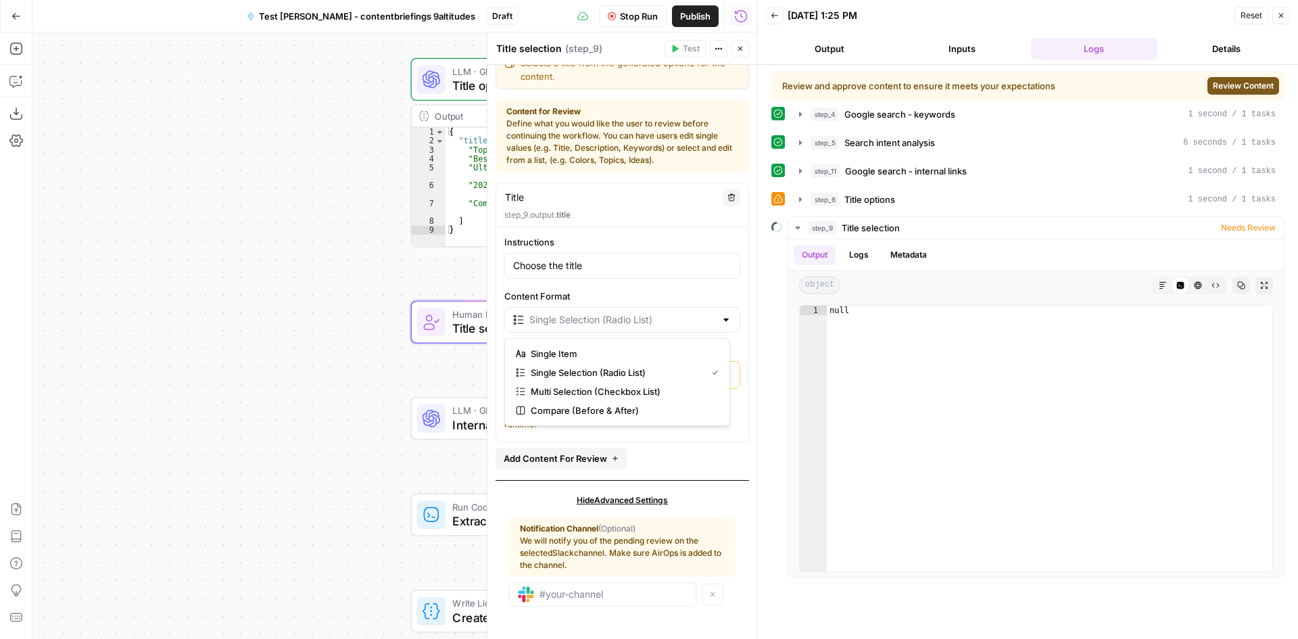
click at [652, 327] on div at bounding box center [622, 320] width 236 height 26
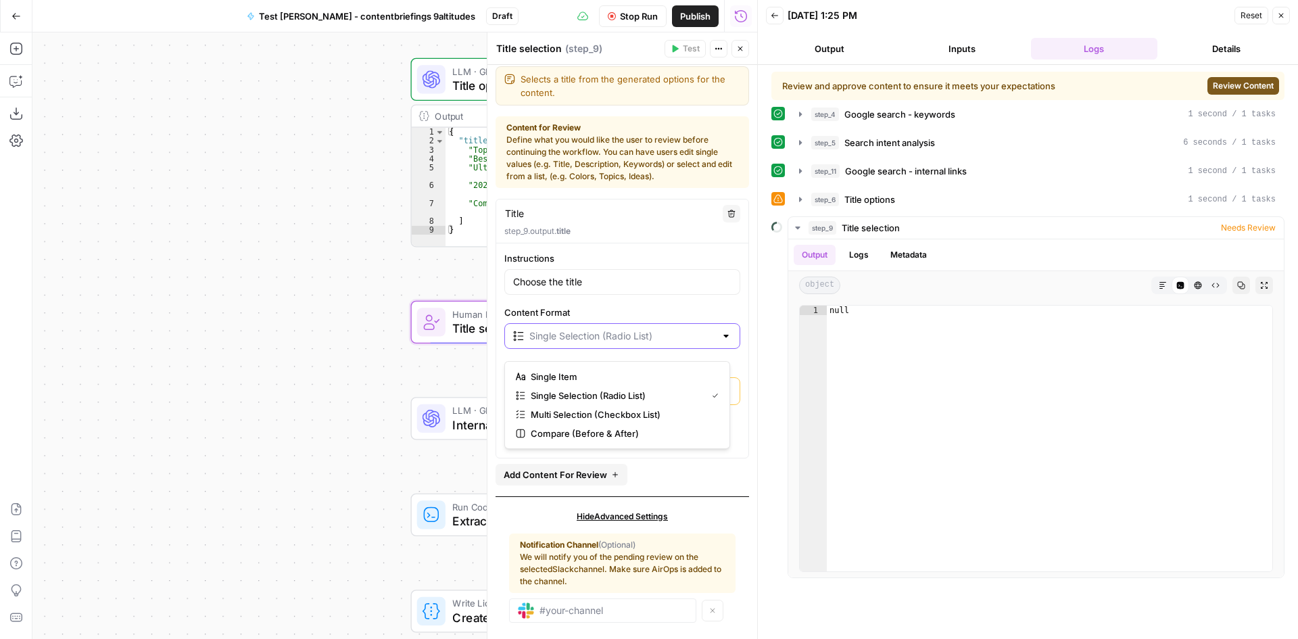
scroll to position [0, 0]
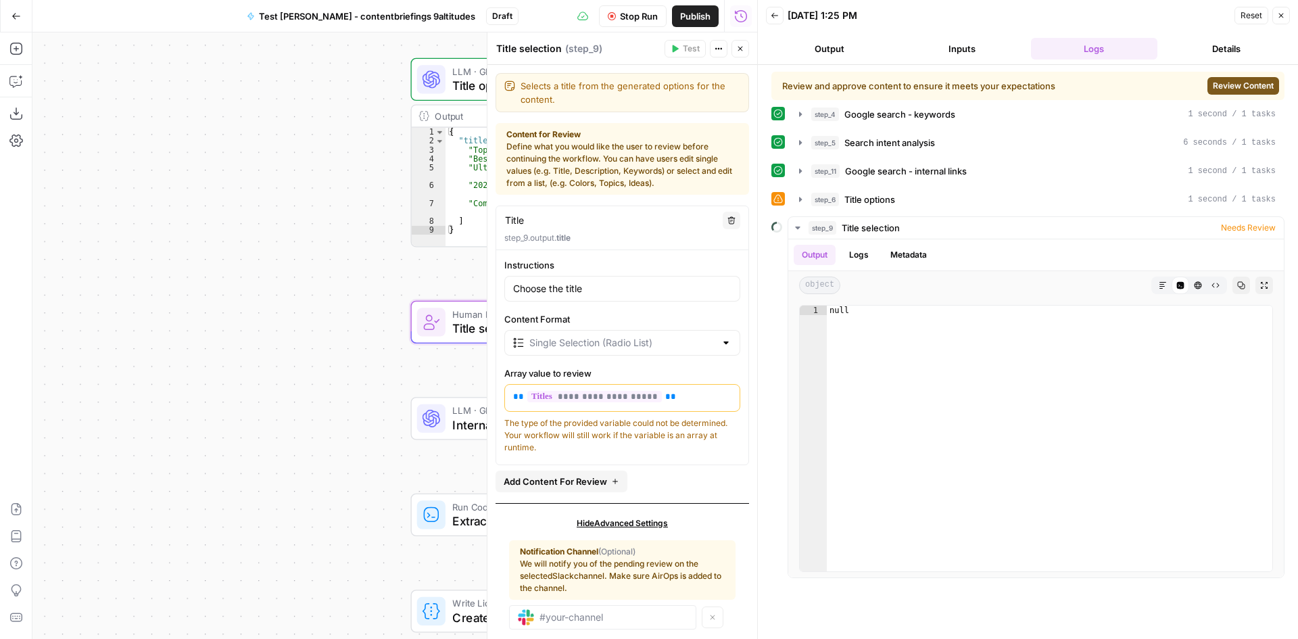
type input "Single Selection (Radio List)"
click at [747, 48] on button "Close" at bounding box center [741, 49] width 18 height 18
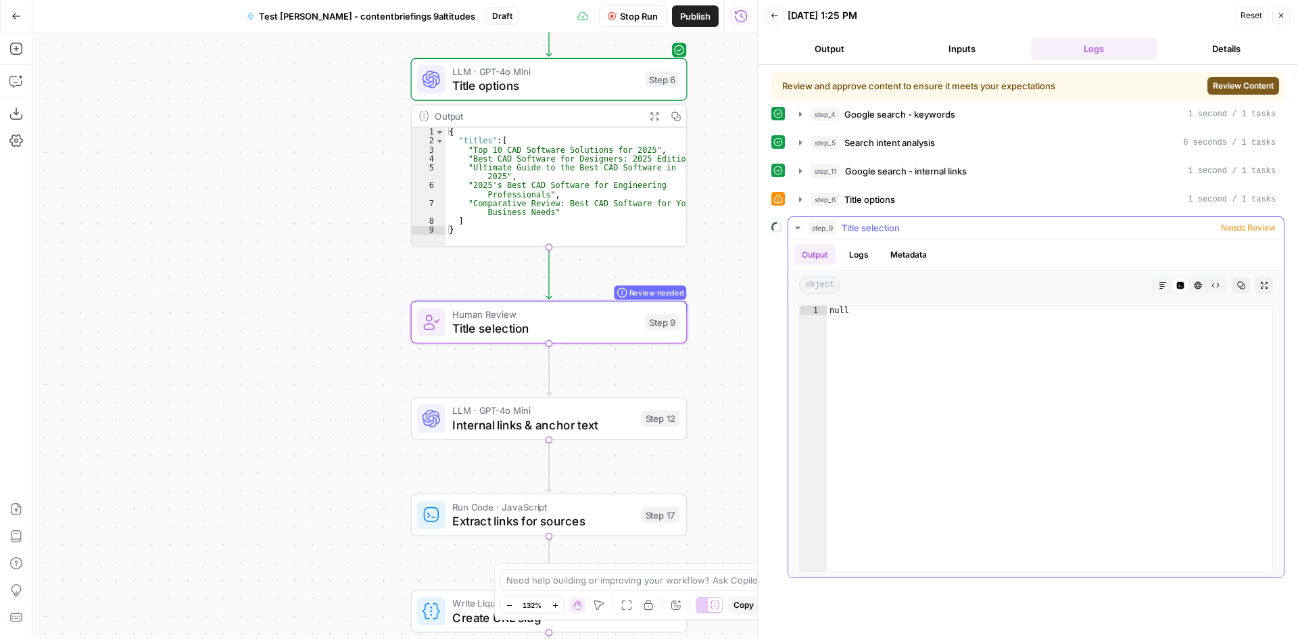
type textarea "****"
drag, startPoint x: 884, startPoint y: 321, endPoint x: 803, endPoint y: 312, distance: 81.5
click at [803, 312] on div "**** 1 null XXXXXXXXXXXXXXXXXXXXXXXXXXXXXXXXXXXXXXXXXXXXXXXXXXXXXXXXXXXXXXXXXXX…" at bounding box center [1036, 438] width 474 height 267
click at [970, 341] on div "null" at bounding box center [1050, 439] width 446 height 266
click at [857, 231] on span "Title selection" at bounding box center [871, 228] width 58 height 14
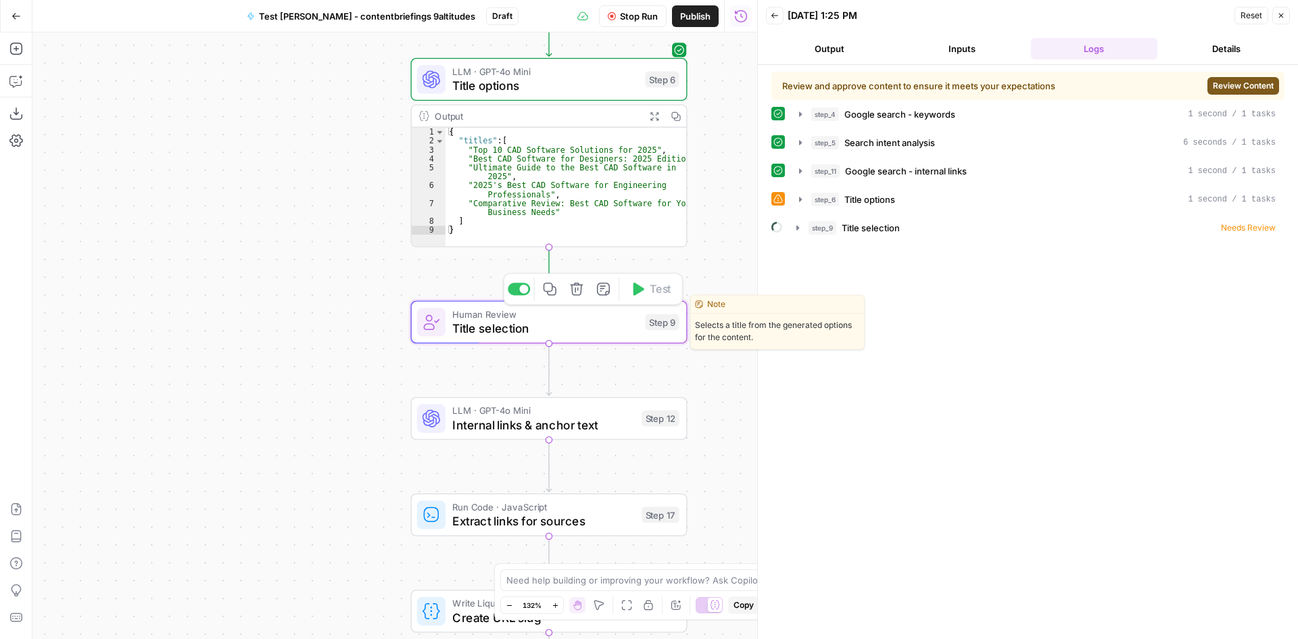
click at [605, 326] on span "Title selection" at bounding box center [544, 328] width 185 height 18
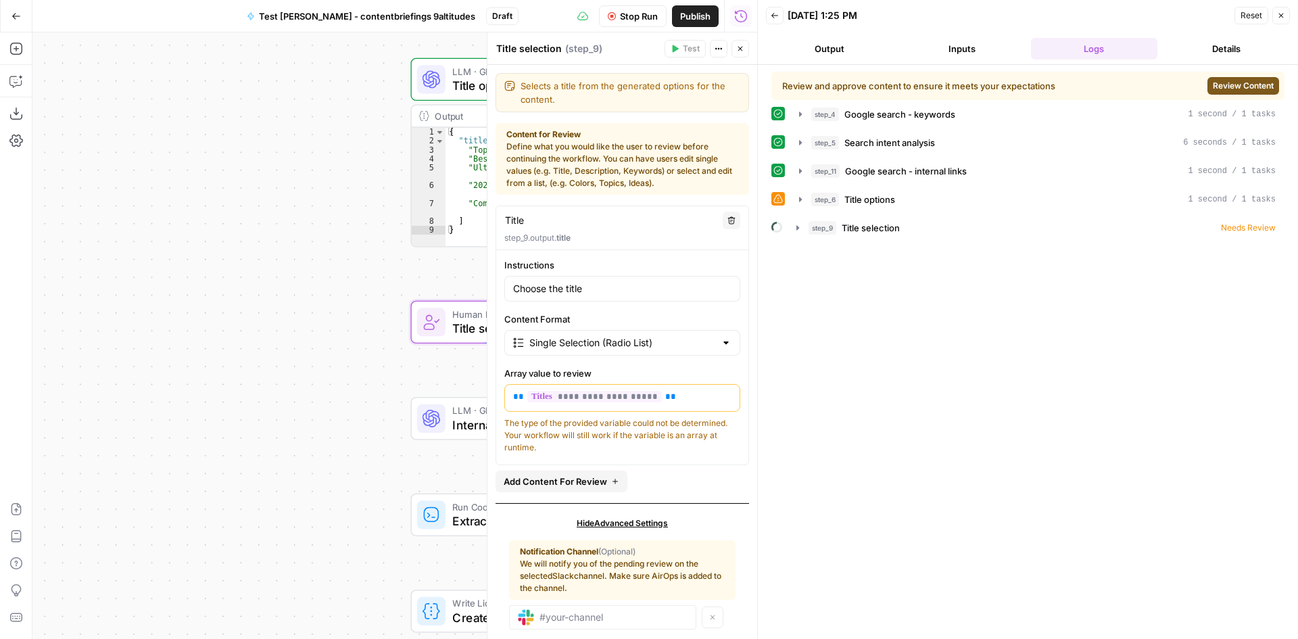
click at [333, 341] on div "Workflow Set Inputs Inputs Google Search Google search - keywords Step 4 Output…" at bounding box center [394, 335] width 725 height 607
click at [270, 337] on div "Workflow Set Inputs Inputs Google Search Google search - keywords Step 4 Output…" at bounding box center [394, 335] width 725 height 607
click at [743, 47] on icon "button" at bounding box center [740, 49] width 8 height 8
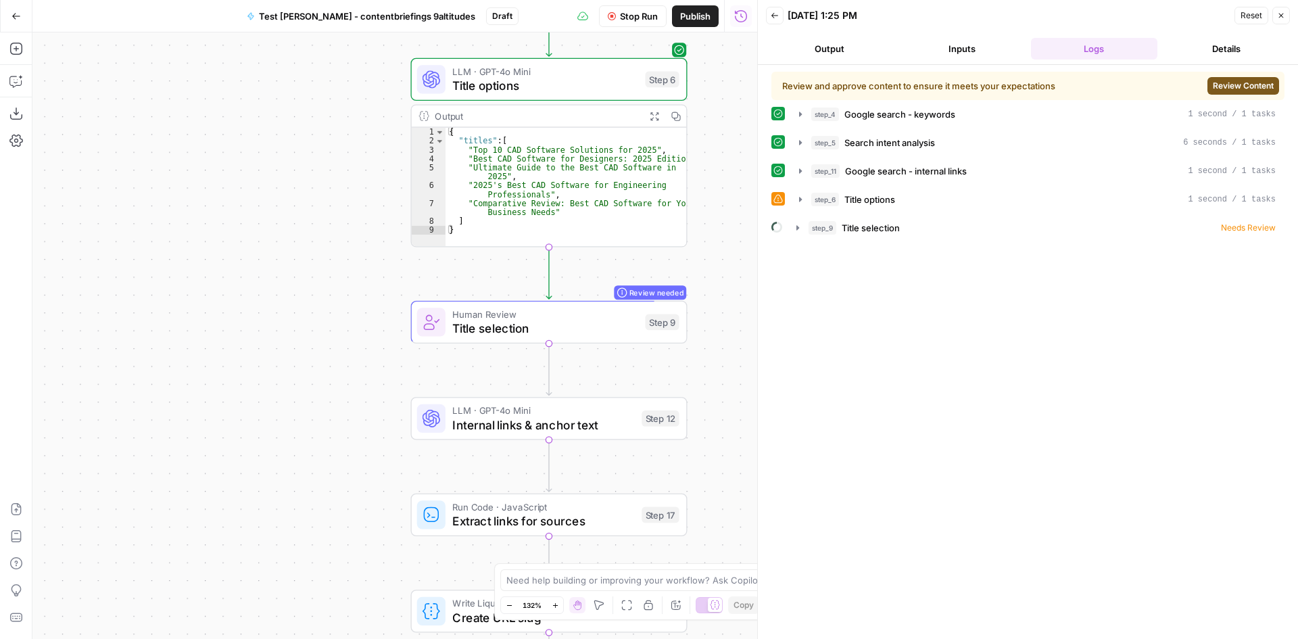
click at [844, 49] on button "Output" at bounding box center [829, 49] width 127 height 22
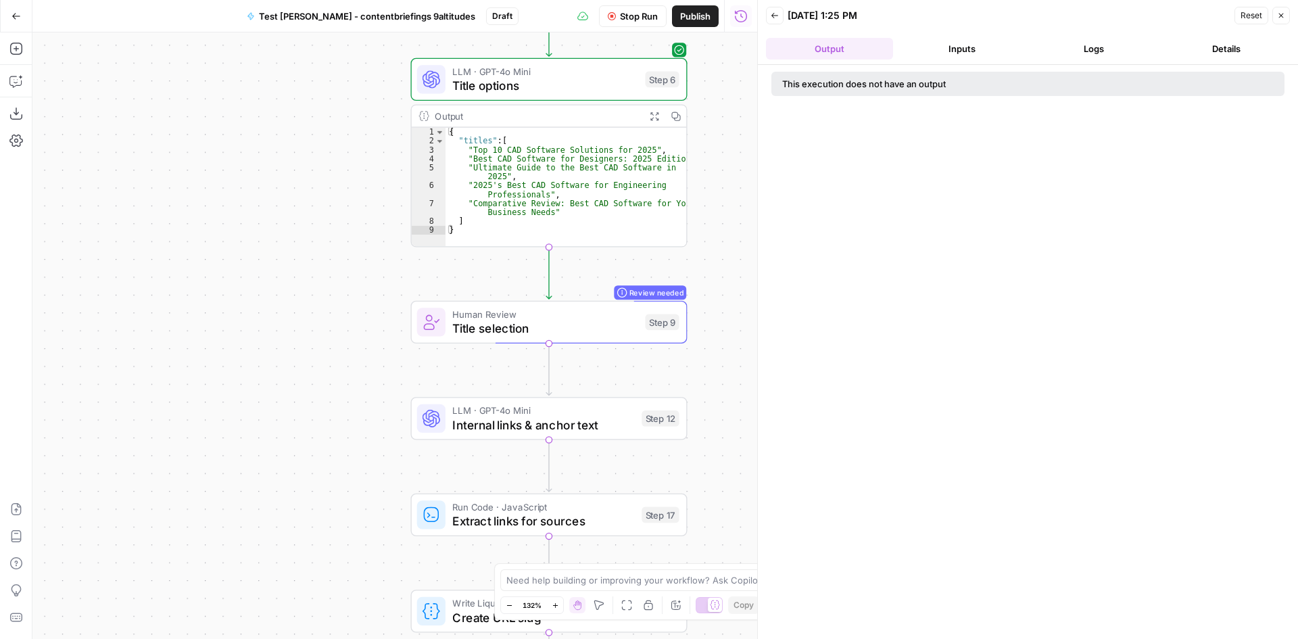
click at [878, 91] on div "This execution does not have an output" at bounding box center [1028, 84] width 513 height 24
click at [967, 45] on button "Inputs" at bounding box center [962, 49] width 127 height 22
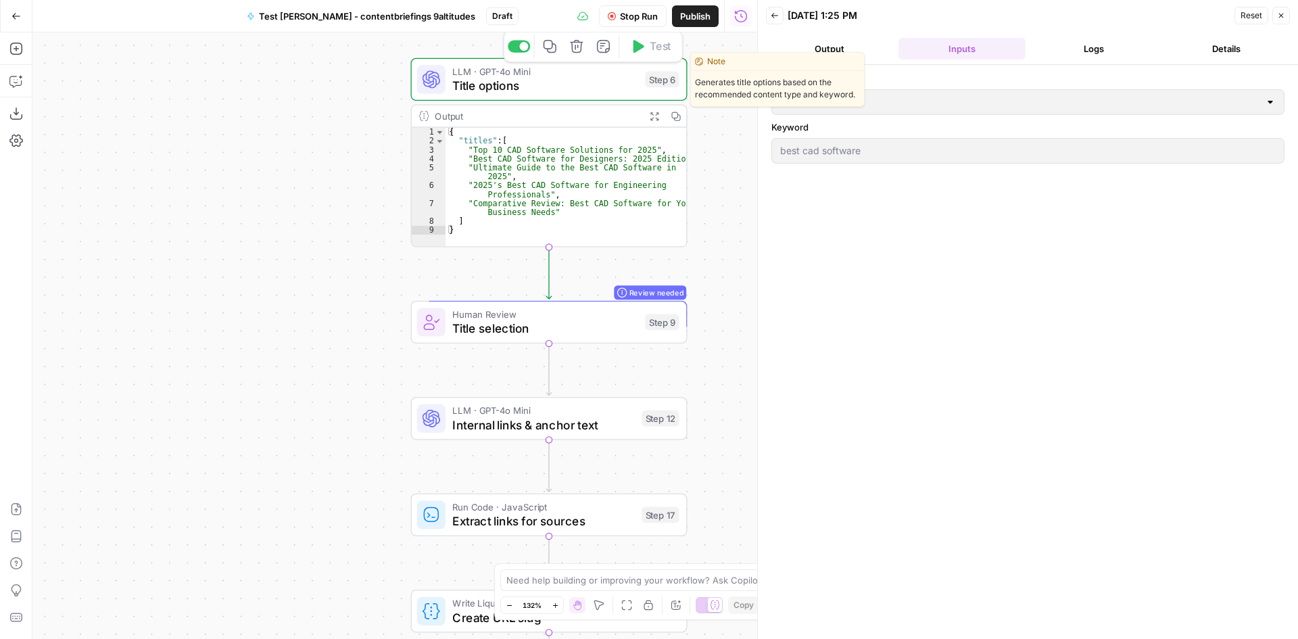
click at [575, 89] on span "Title options" at bounding box center [544, 85] width 185 height 18
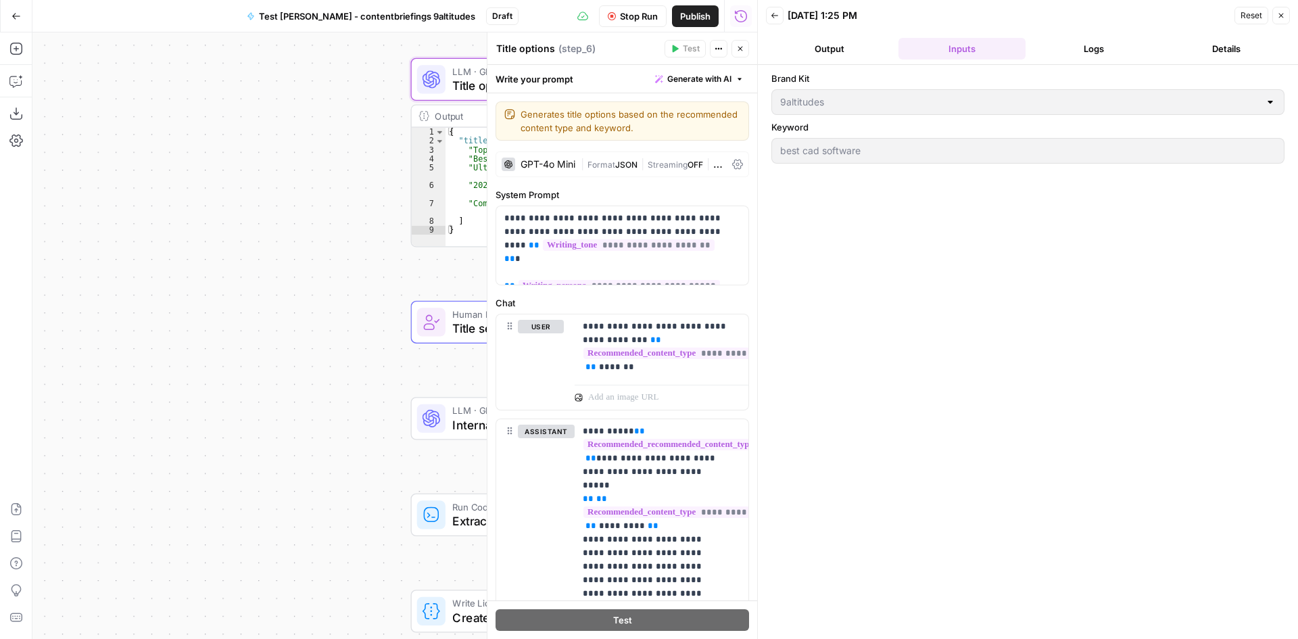
click at [829, 46] on button "Output" at bounding box center [829, 49] width 127 height 22
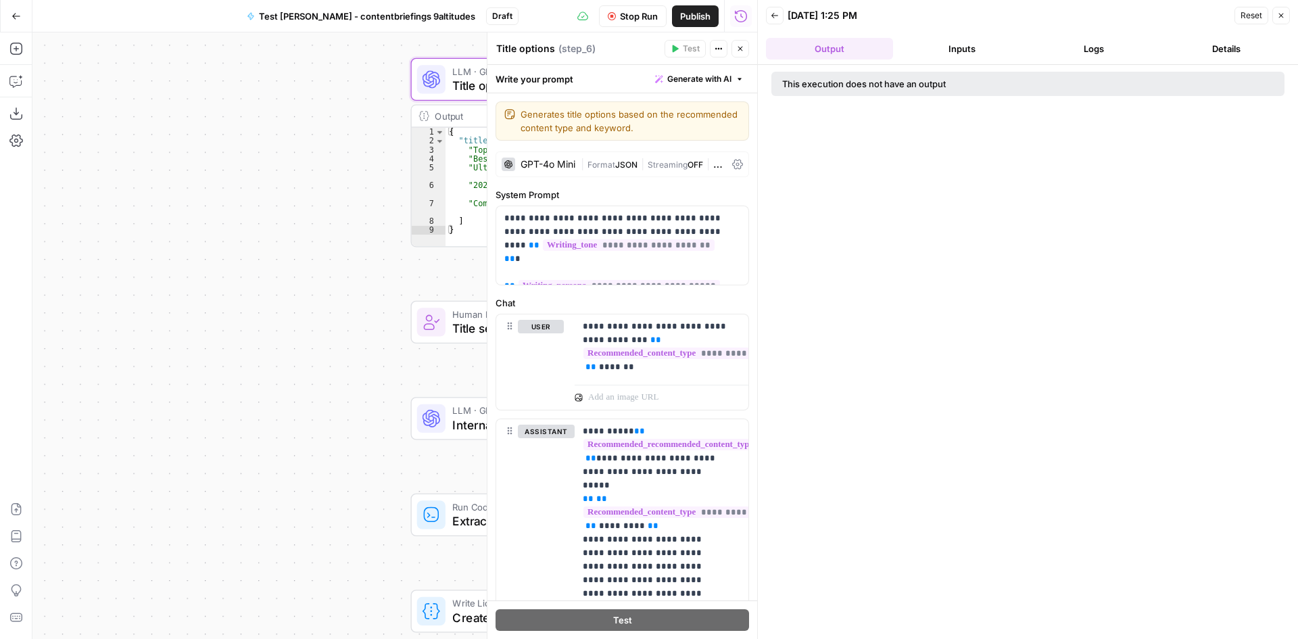
click at [445, 82] on div at bounding box center [431, 79] width 28 height 28
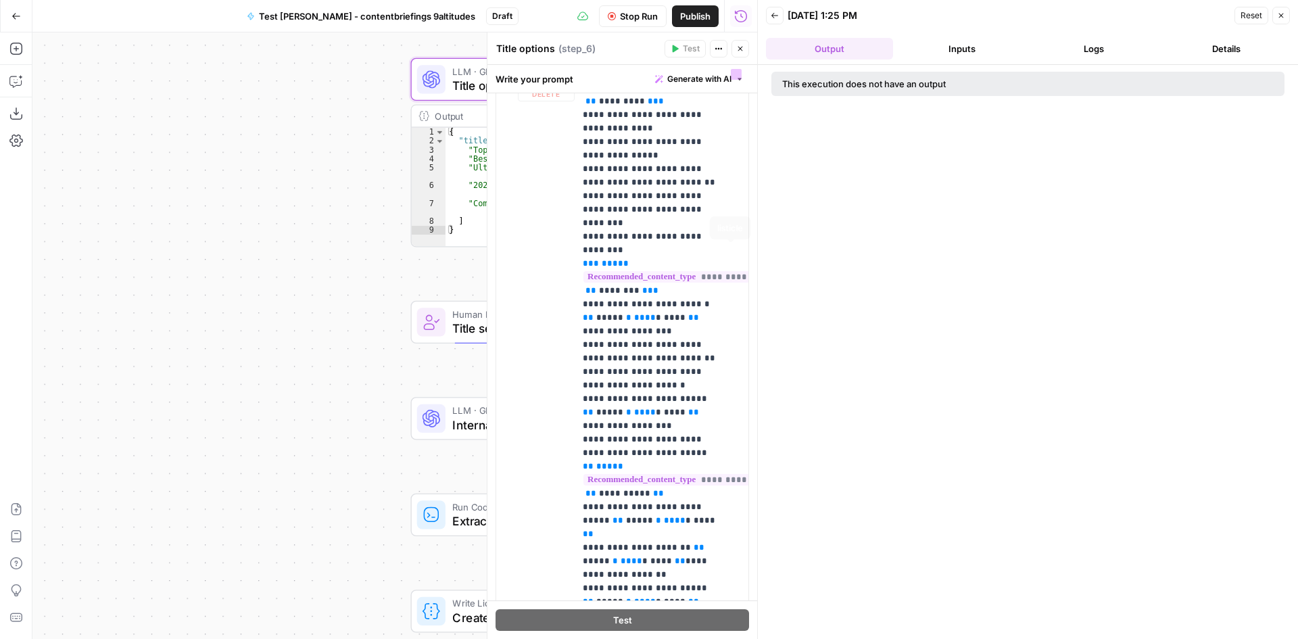
scroll to position [1217, 0]
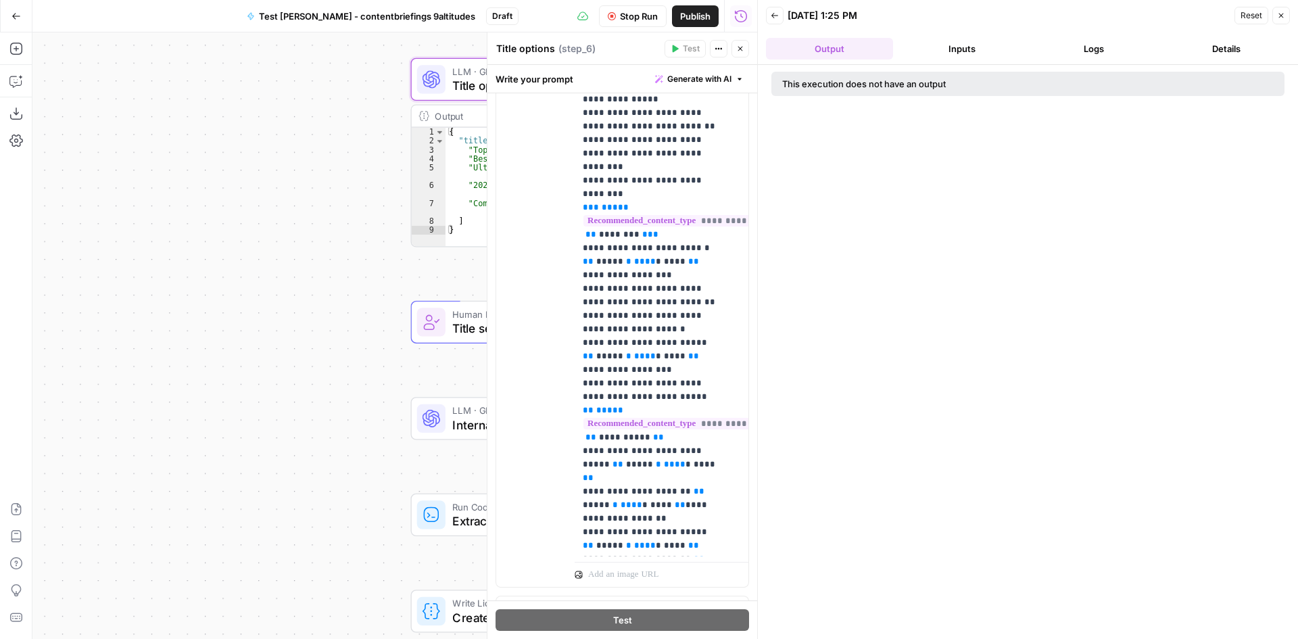
click at [744, 49] on button "Close" at bounding box center [741, 49] width 18 height 18
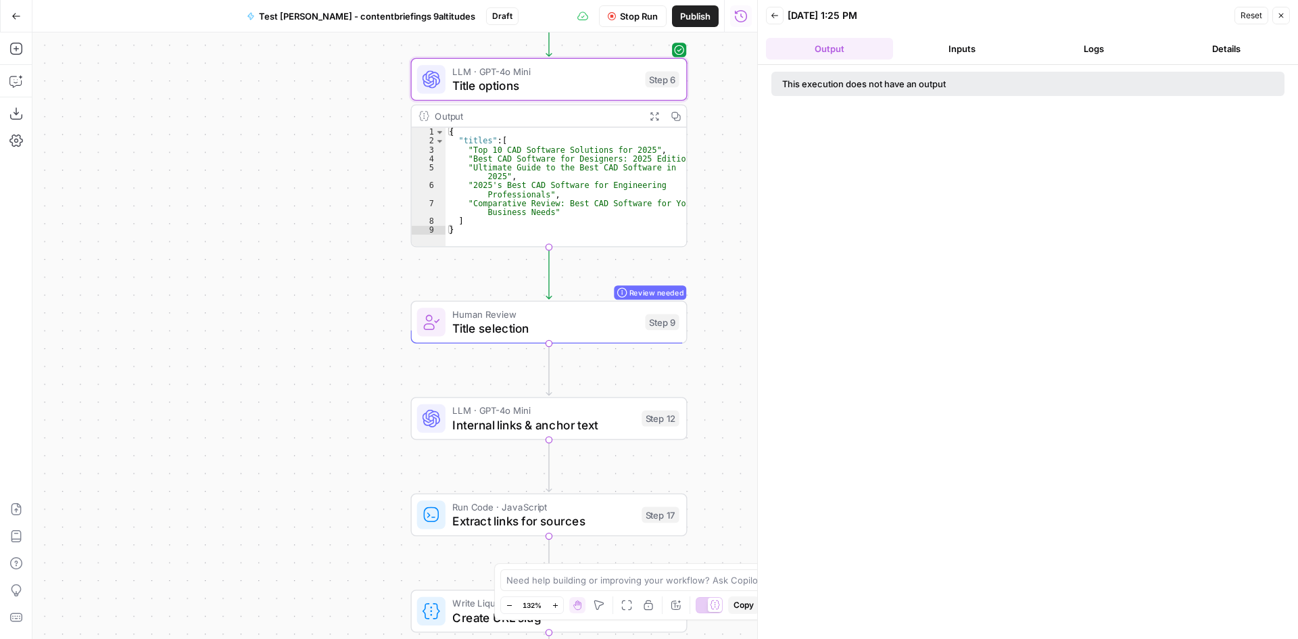
click at [1283, 11] on icon "button" at bounding box center [1281, 15] width 8 height 8
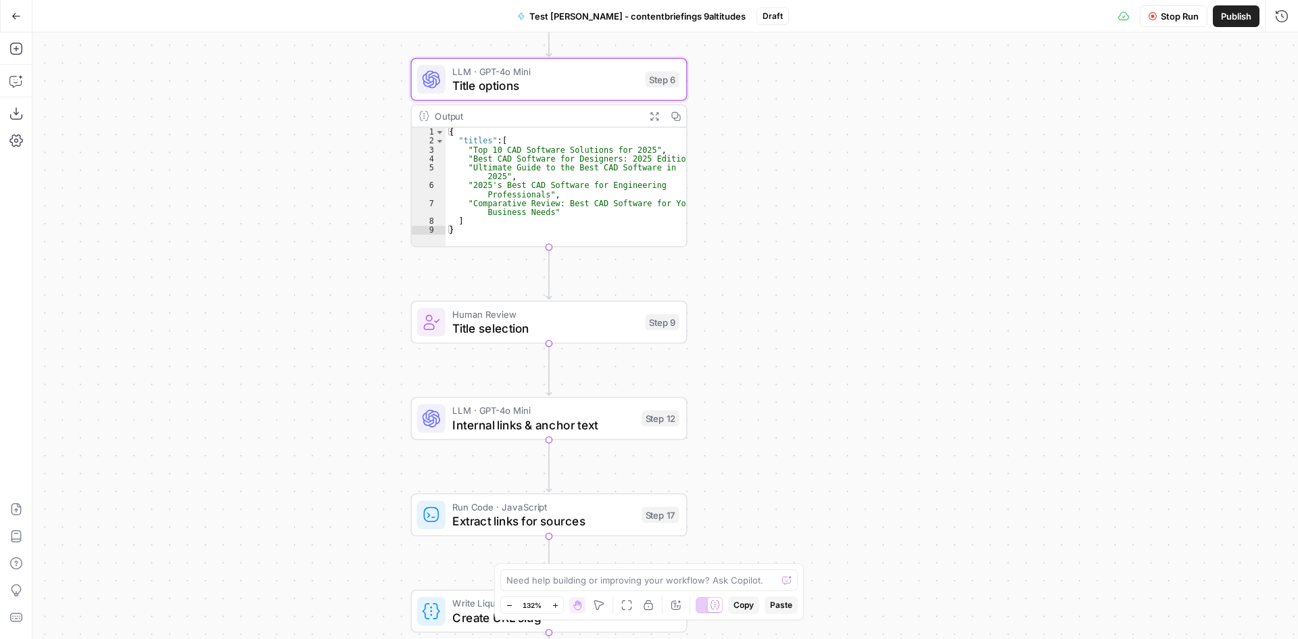
click at [496, 160] on div "{ "titles" : [ "Top 10 CAD Software Solutions for 2025" , "Best CAD Software fo…" at bounding box center [566, 196] width 241 height 137
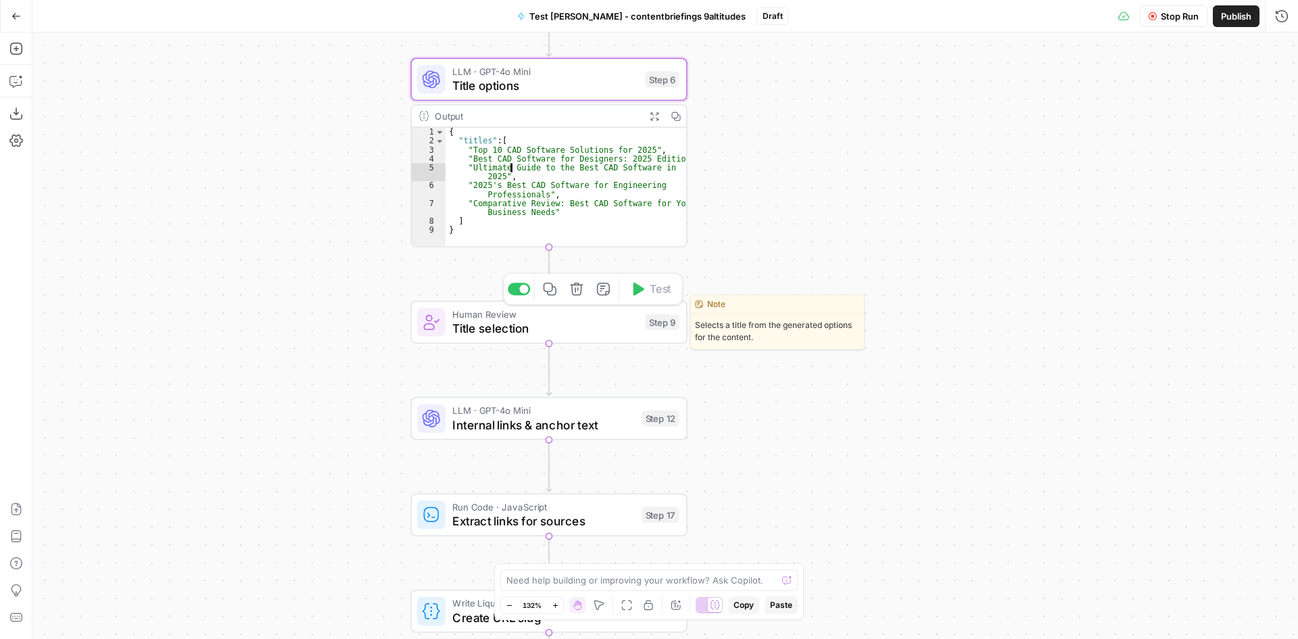
click at [576, 339] on div "Human Review Title selection Step 9 Copy step Delete step Edit Note Test" at bounding box center [548, 322] width 277 height 43
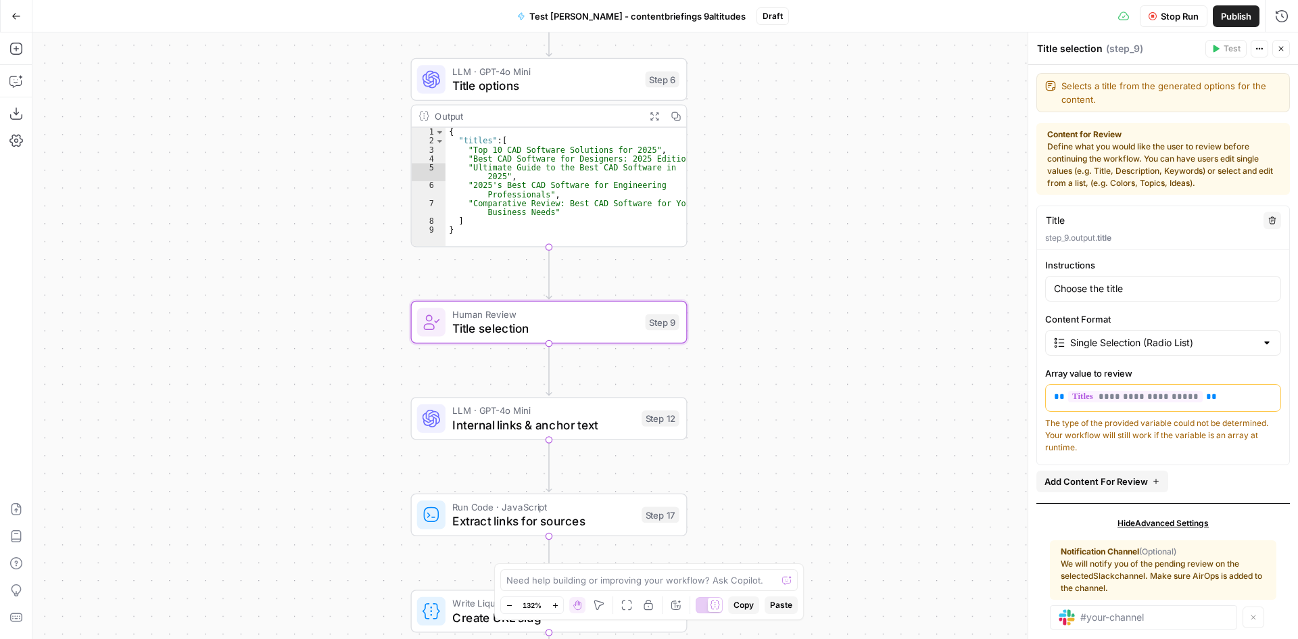
type textarea "*"
click at [513, 195] on div "{ "titles" : [ "Top 10 CAD Software Solutions for 2025" , "Best CAD Software fo…" at bounding box center [566, 196] width 241 height 137
click at [504, 334] on span "Title selection" at bounding box center [544, 328] width 185 height 18
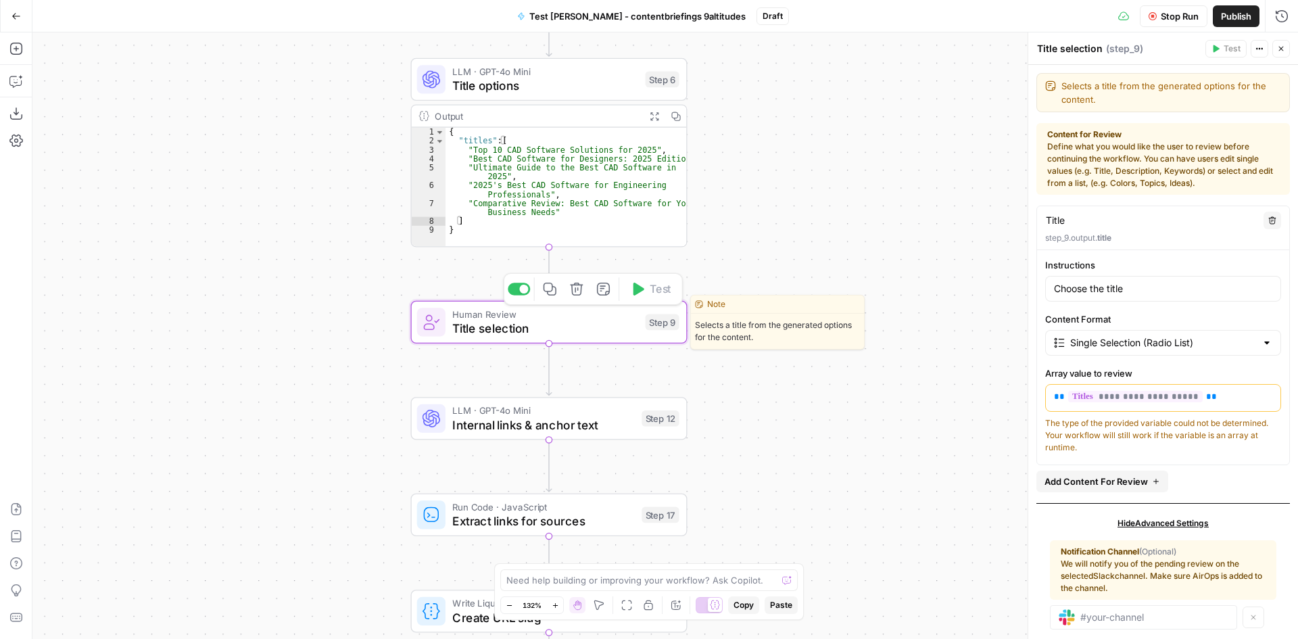
click at [592, 332] on span "Title selection" at bounding box center [544, 328] width 185 height 18
click at [815, 436] on div "Workflow Set Inputs Inputs Google Search Google search - keywords Step 4 Output…" at bounding box center [665, 335] width 1266 height 607
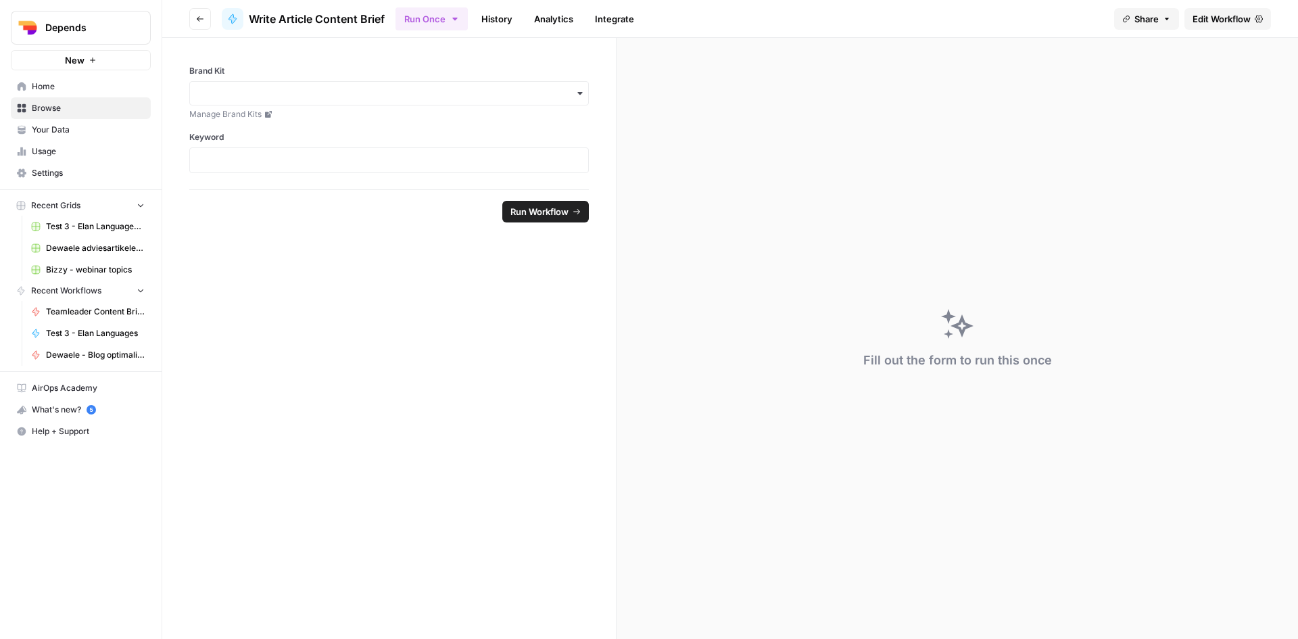
click at [1223, 22] on span "Edit Workflow" at bounding box center [1222, 19] width 58 height 14
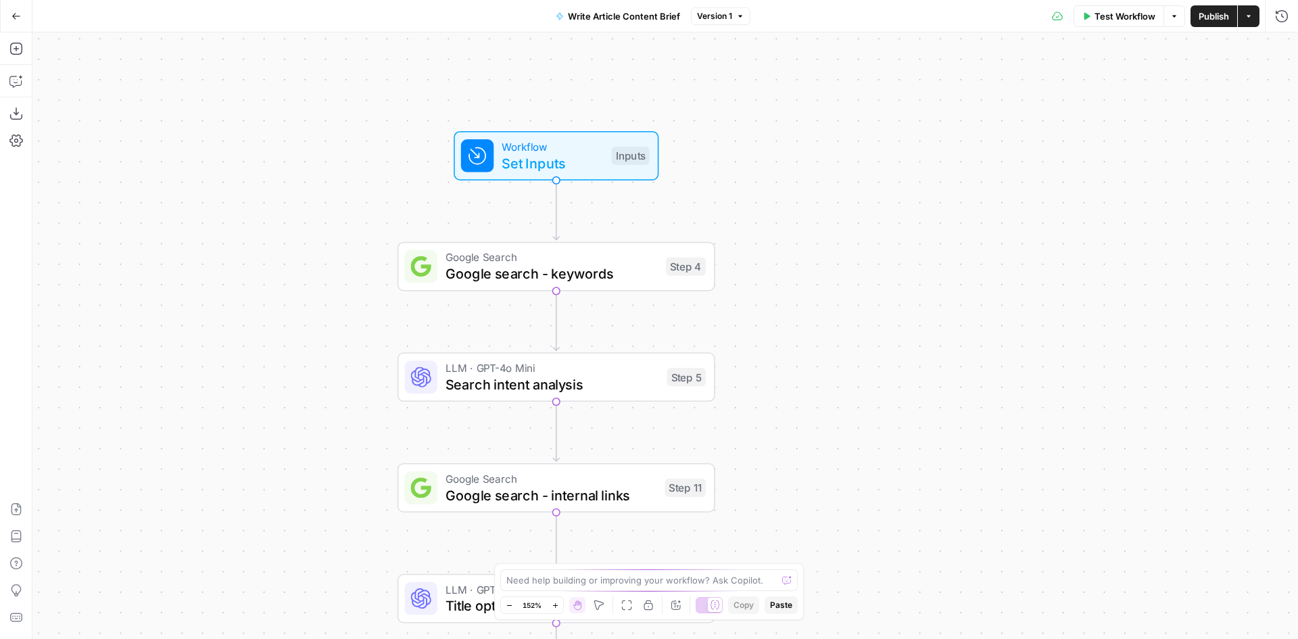
drag, startPoint x: 781, startPoint y: 195, endPoint x: 829, endPoint y: 355, distance: 167.3
click at [829, 355] on div "Workflow Set Inputs Inputs Google Search Google search - keywords Step 4 LLM · …" at bounding box center [665, 335] width 1266 height 607
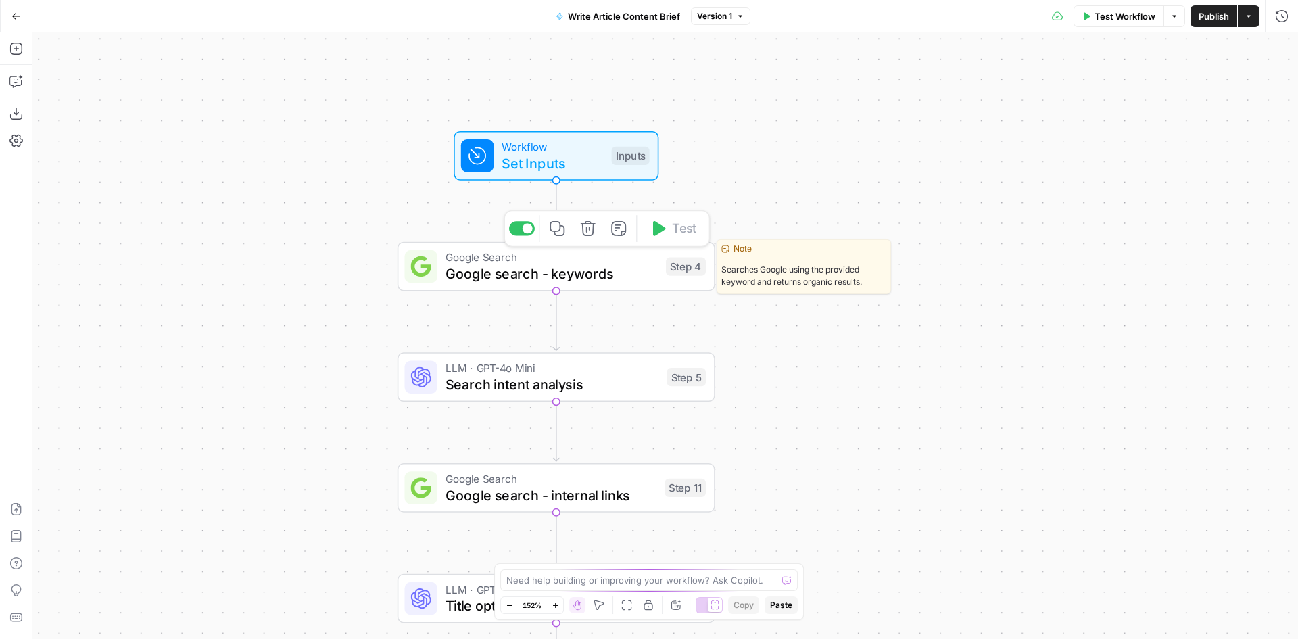
click at [583, 276] on span "Google search - keywords" at bounding box center [552, 273] width 212 height 20
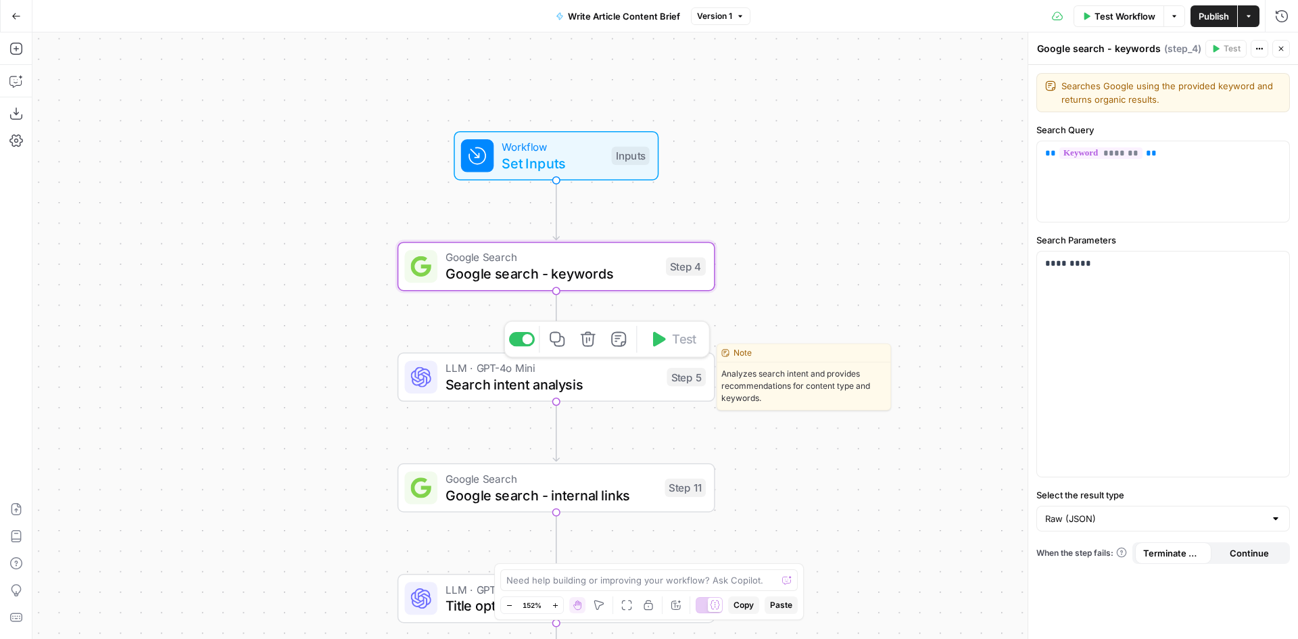
click at [592, 392] on span "Search intent analysis" at bounding box center [552, 384] width 213 height 20
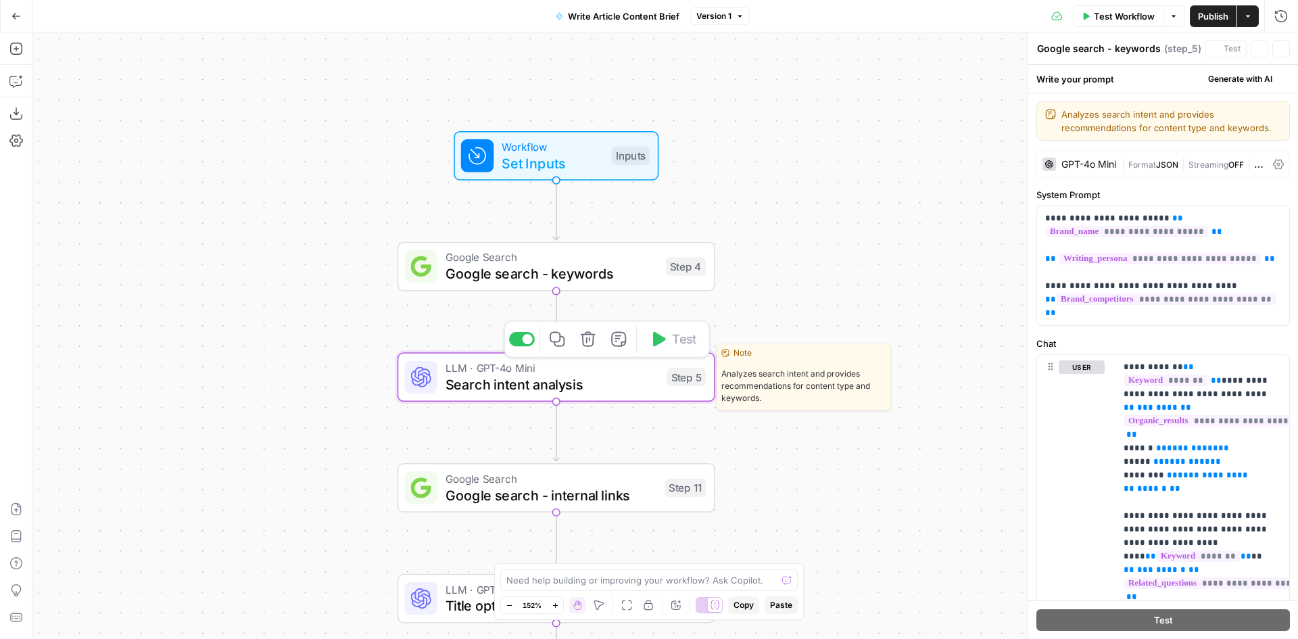
type textarea "Search intent analysis"
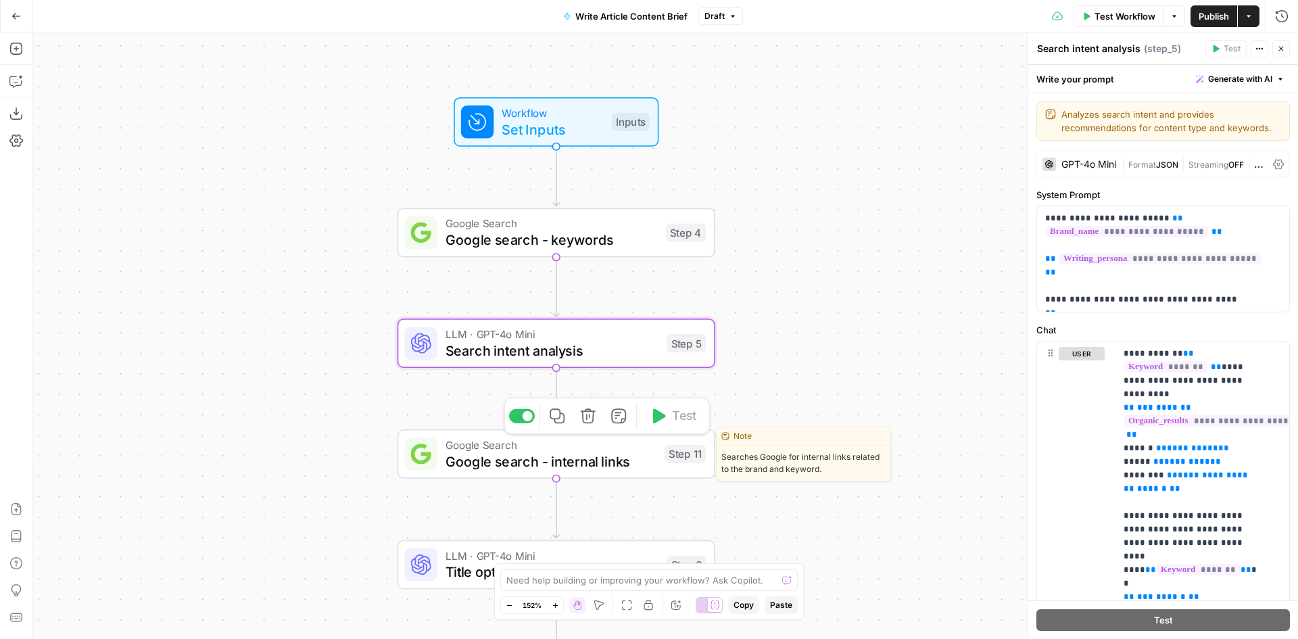
click at [579, 461] on span "Google search - internal links" at bounding box center [551, 461] width 211 height 20
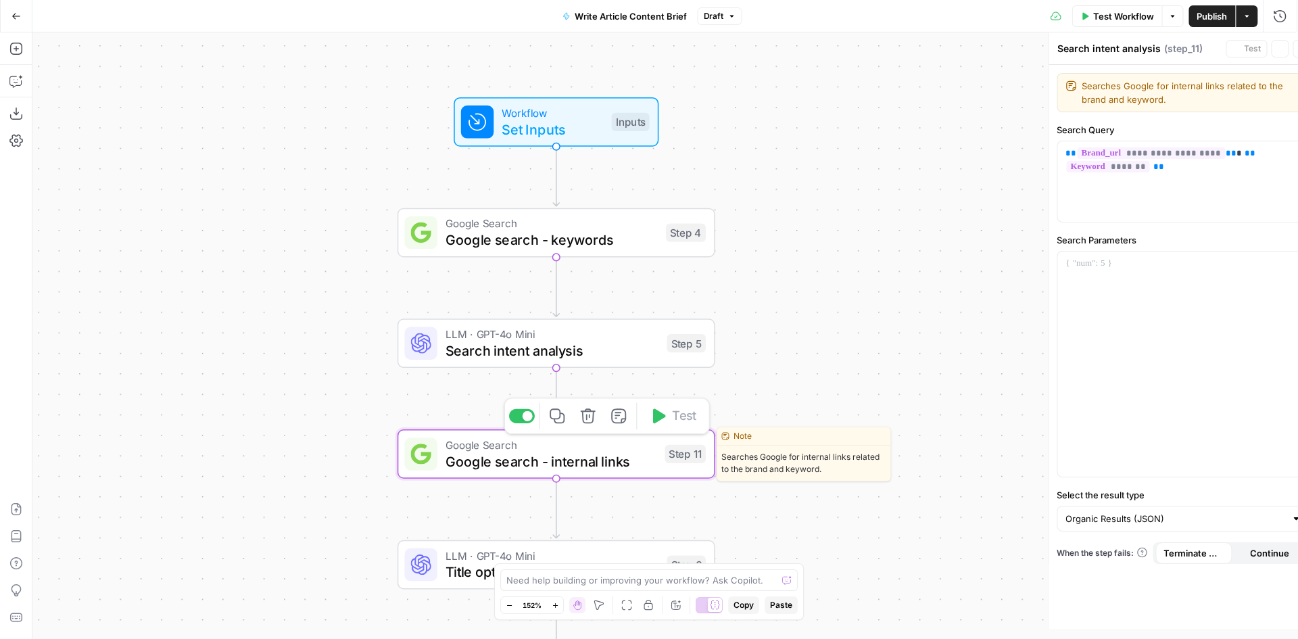
type textarea "Google search - internal links"
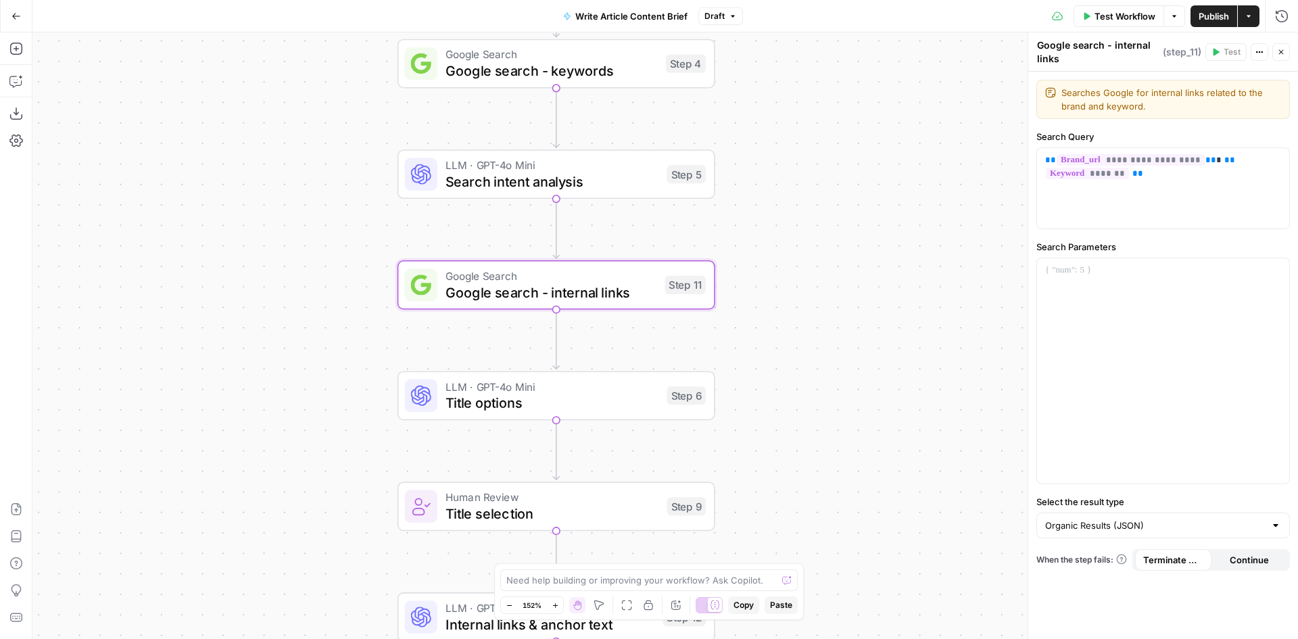
click at [583, 410] on span "Title options" at bounding box center [552, 403] width 213 height 20
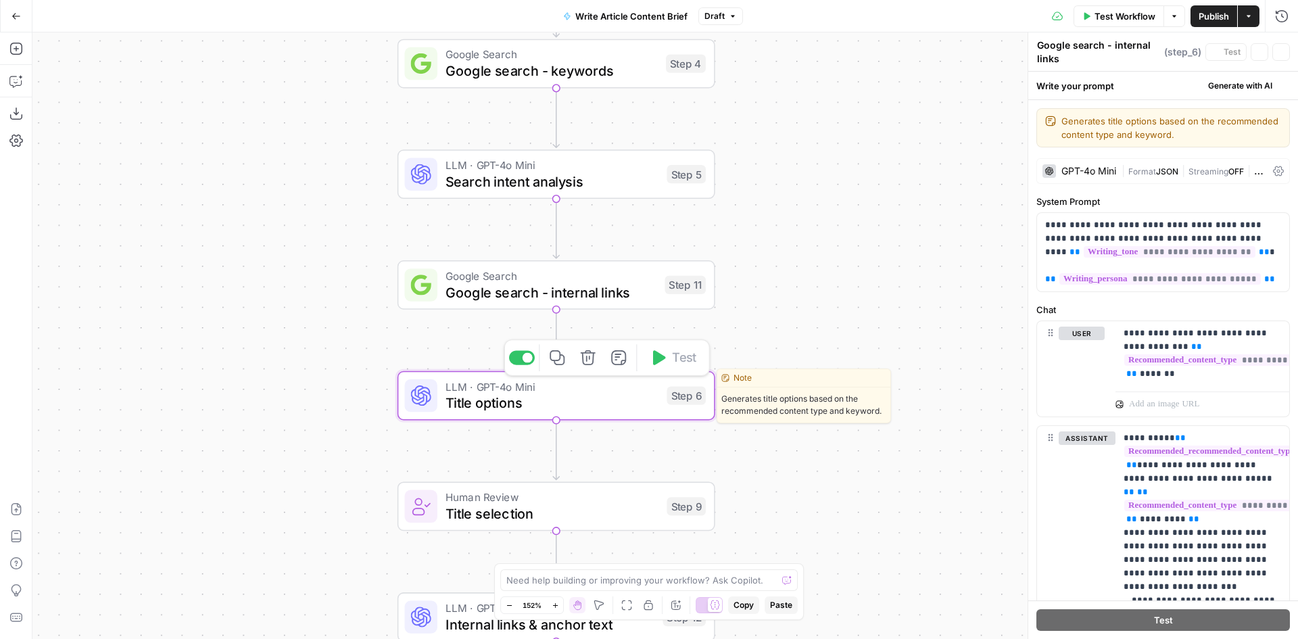
type textarea "Title options"
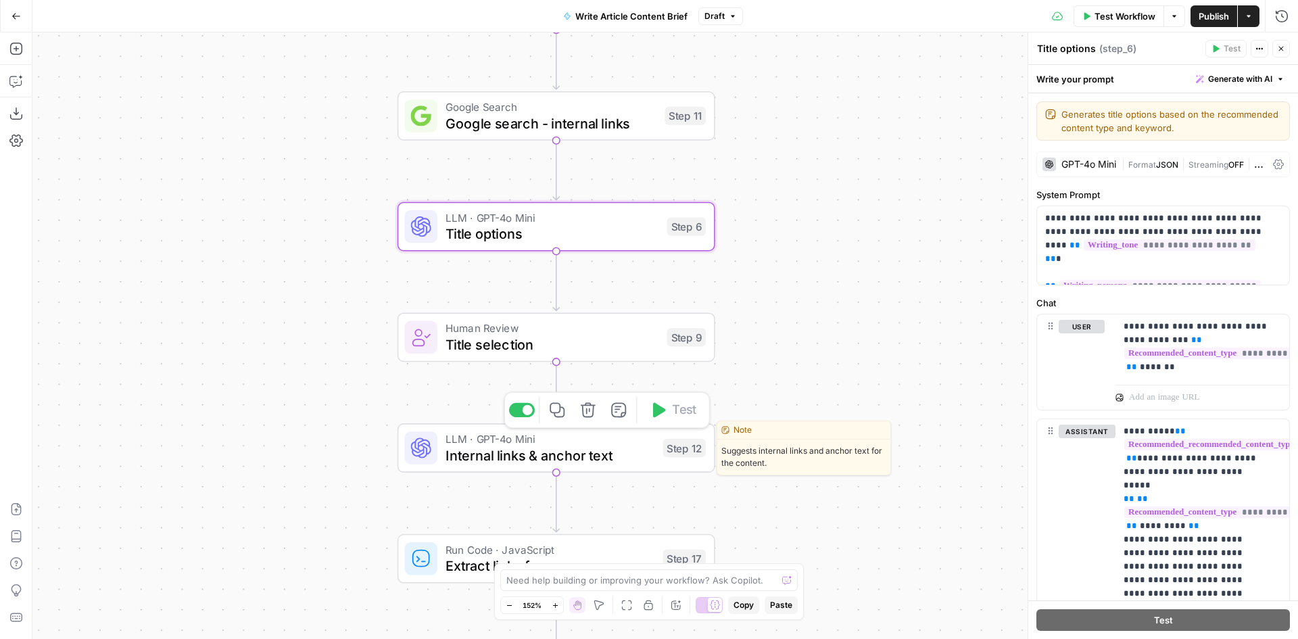
click at [540, 462] on span "Internal links & anchor text" at bounding box center [550, 455] width 209 height 20
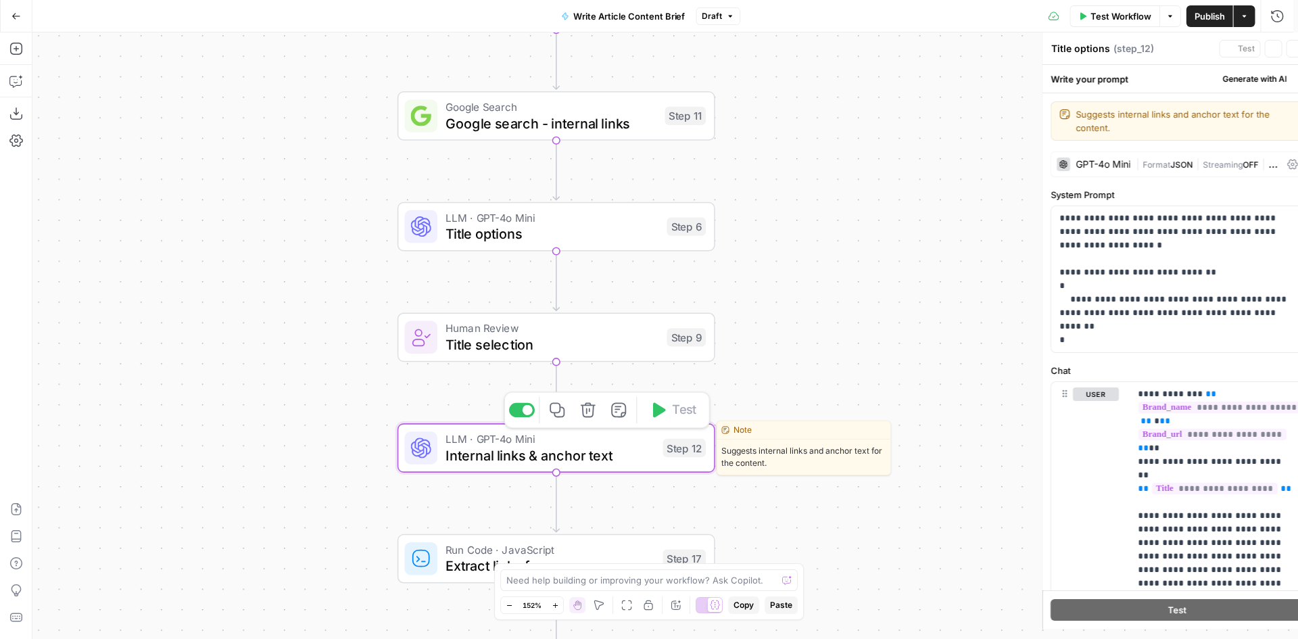
type textarea "Internal links & anchor text"
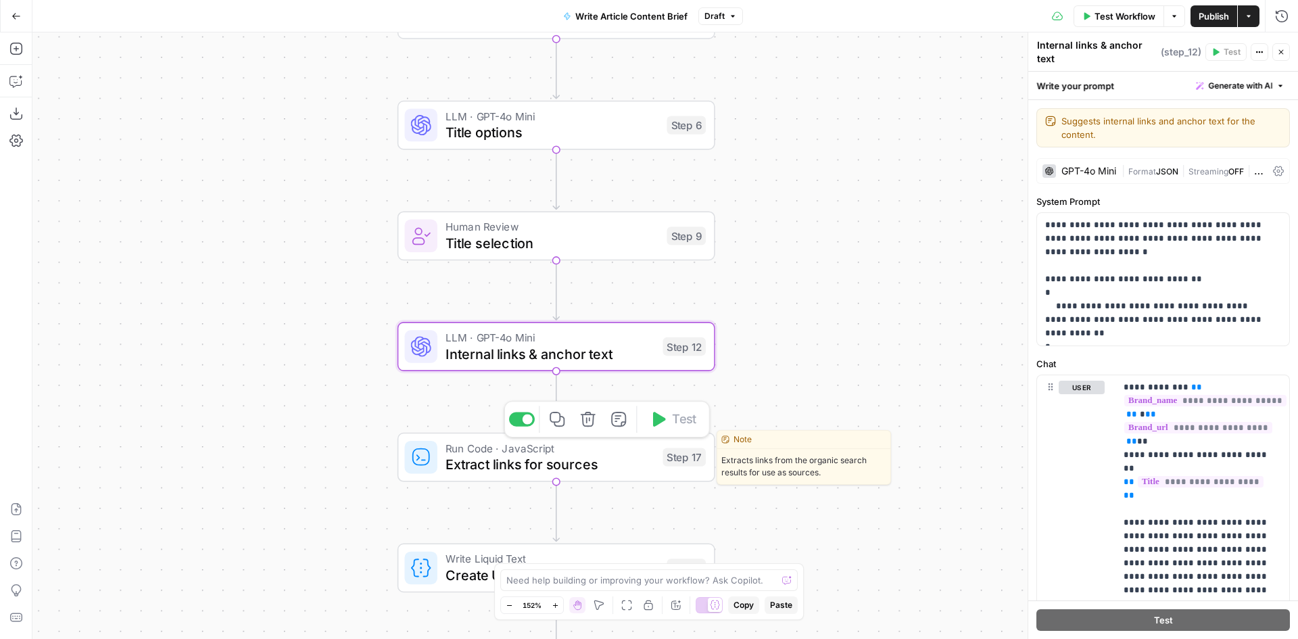
click at [536, 465] on span "Extract links for sources" at bounding box center [550, 464] width 209 height 20
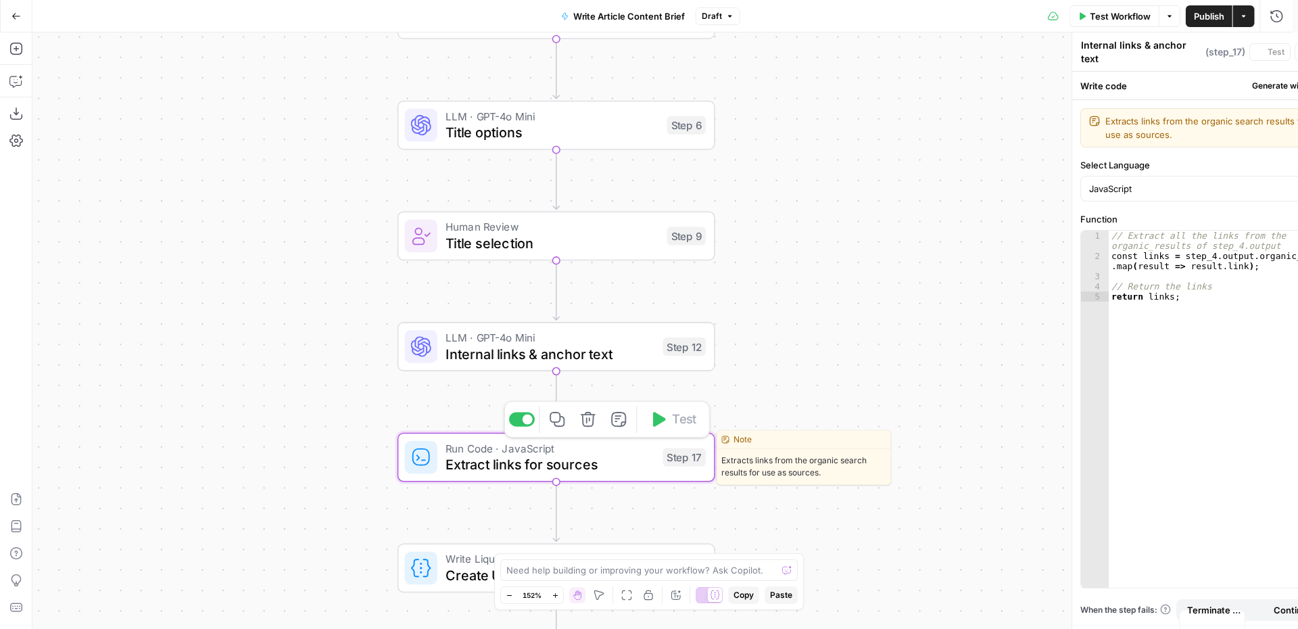
type textarea "Extract links for sources"
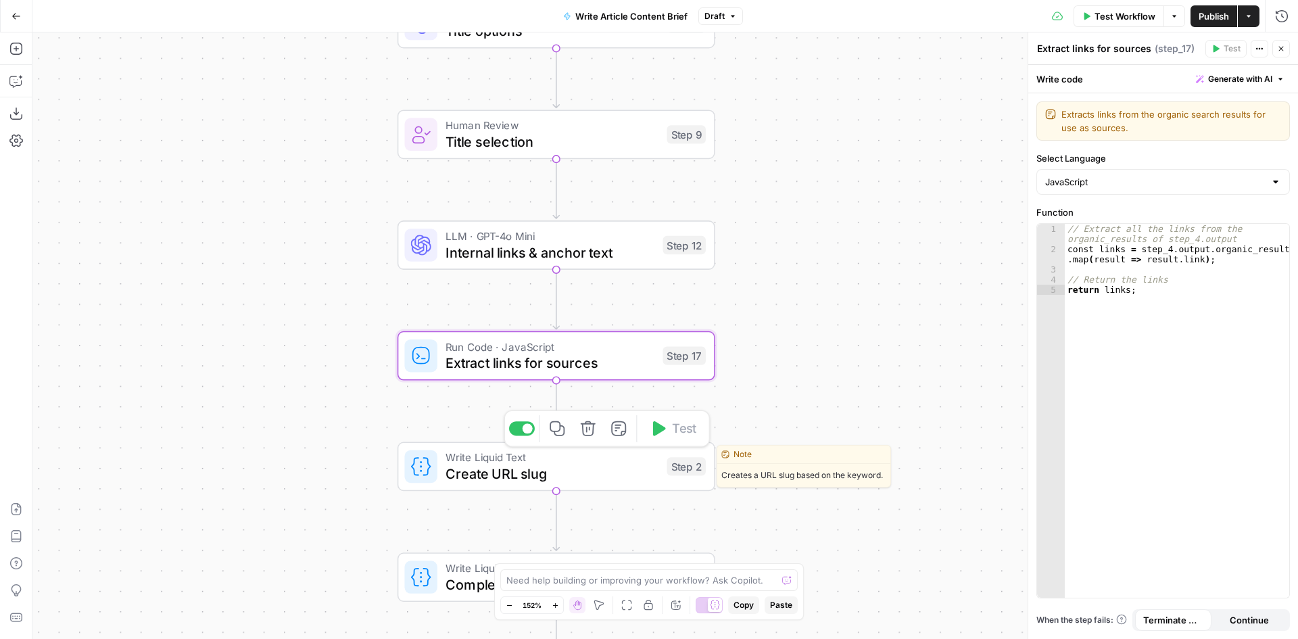
click at [536, 465] on span "Create URL slug" at bounding box center [552, 473] width 213 height 20
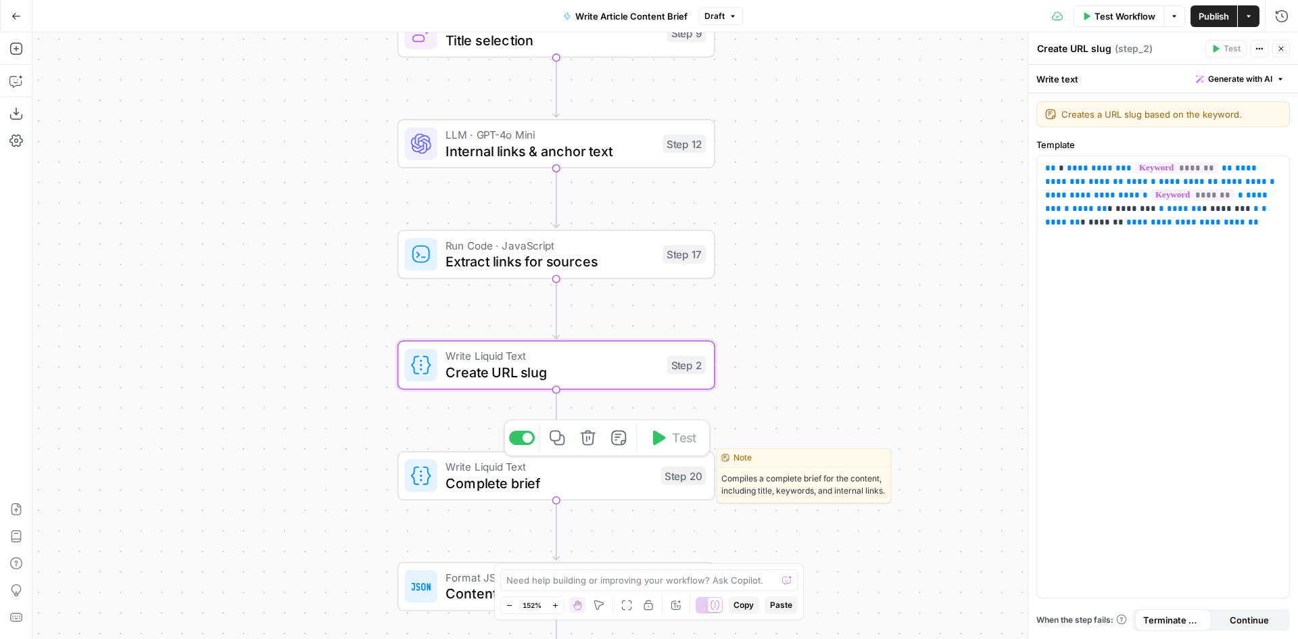
click at [471, 489] on span "Complete brief" at bounding box center [549, 483] width 207 height 20
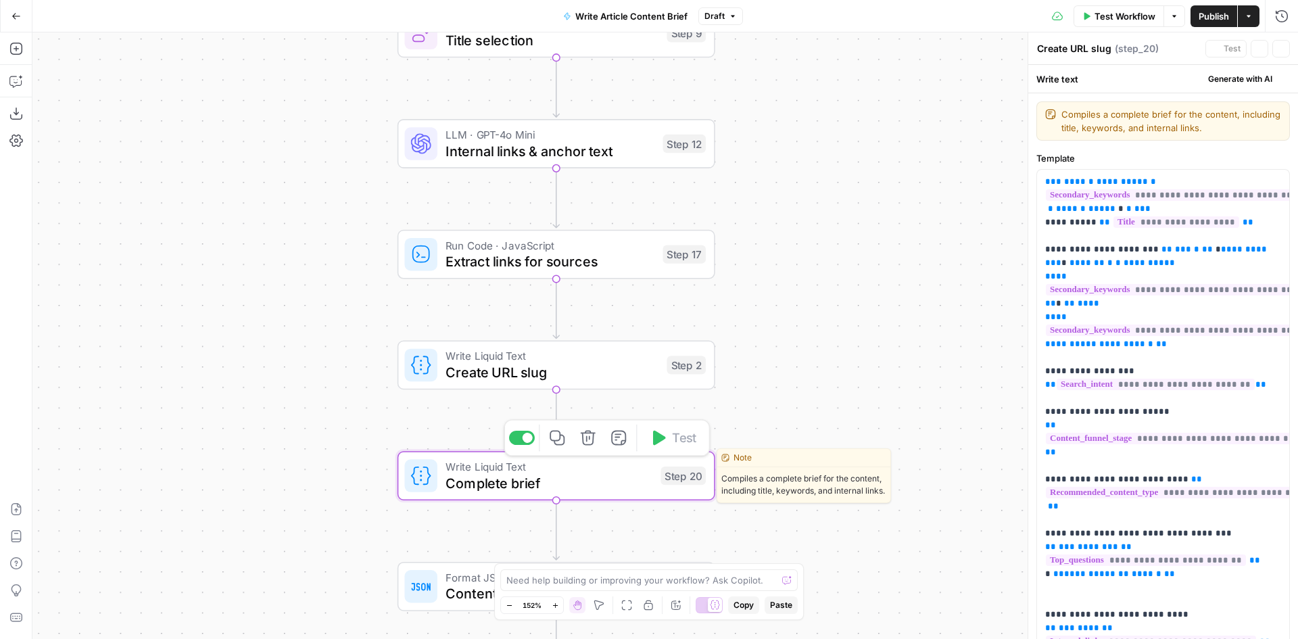
type textarea "Complete brief"
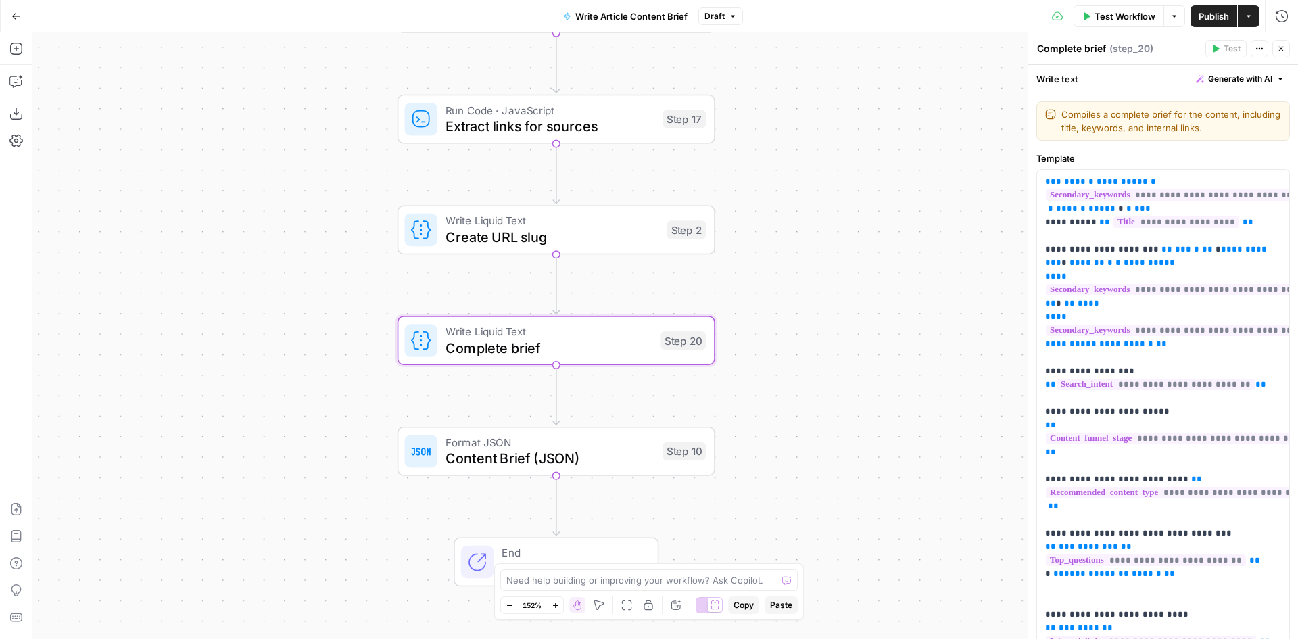
click at [480, 466] on span "Content Brief (JSON)" at bounding box center [550, 458] width 209 height 20
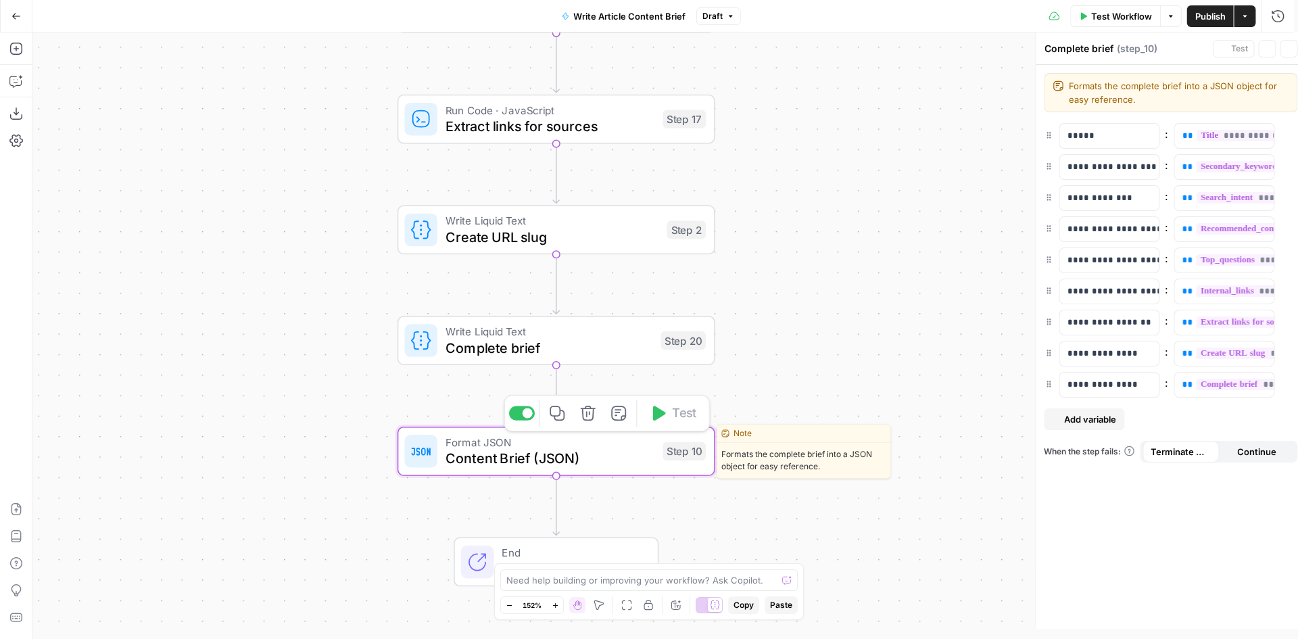
type textarea "Content Brief (JSON)"
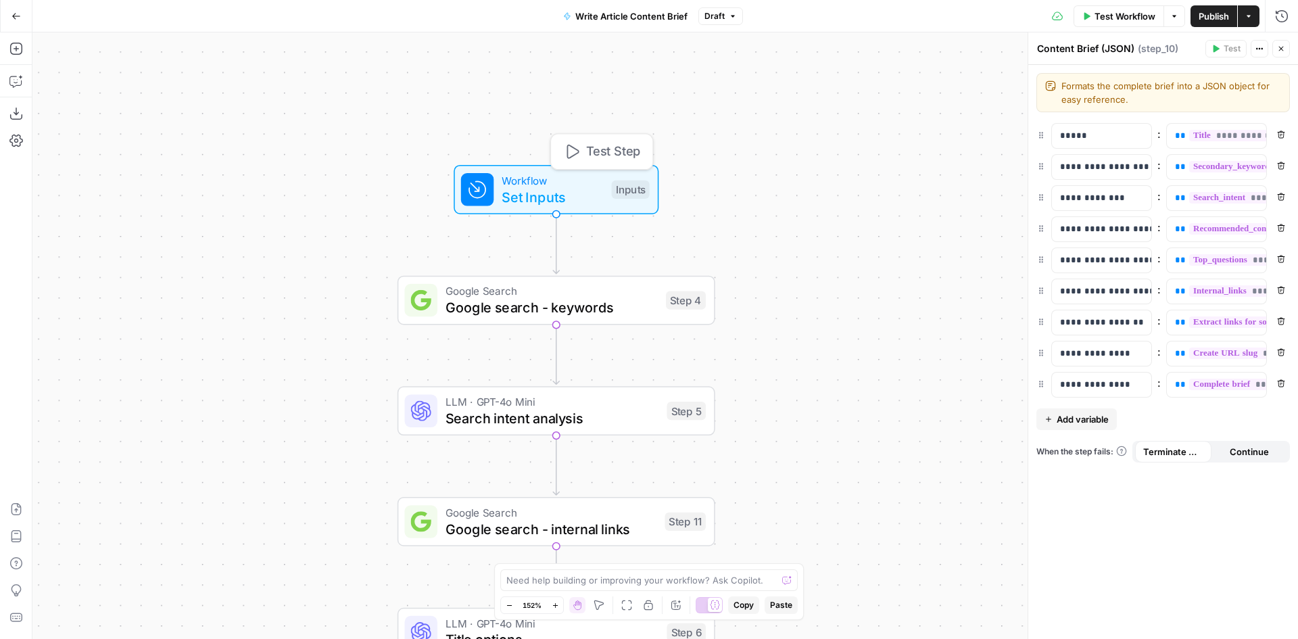
click at [575, 190] on span "Set Inputs" at bounding box center [552, 197] width 101 height 20
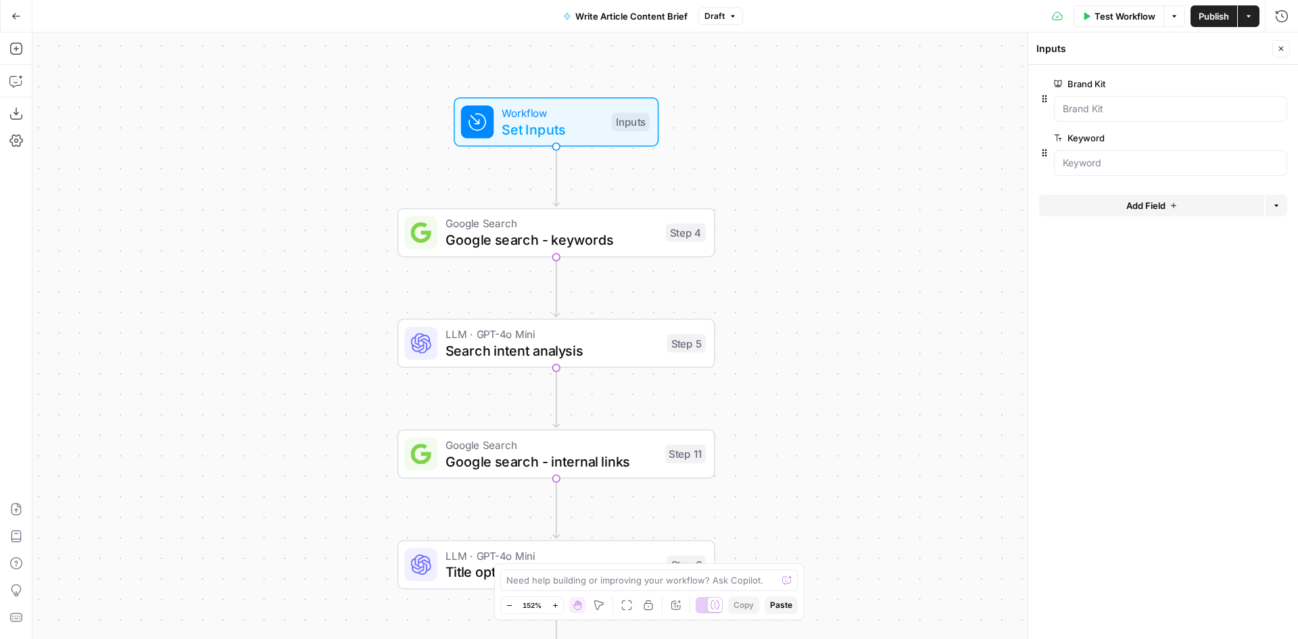
click at [1179, 22] on button "Options" at bounding box center [1175, 16] width 22 height 22
click at [883, 62] on div "Workflow Set Inputs Inputs Google Search Google search - keywords Step 4 LLM · …" at bounding box center [665, 335] width 1266 height 607
click at [1254, 13] on button "Actions" at bounding box center [1249, 16] width 22 height 22
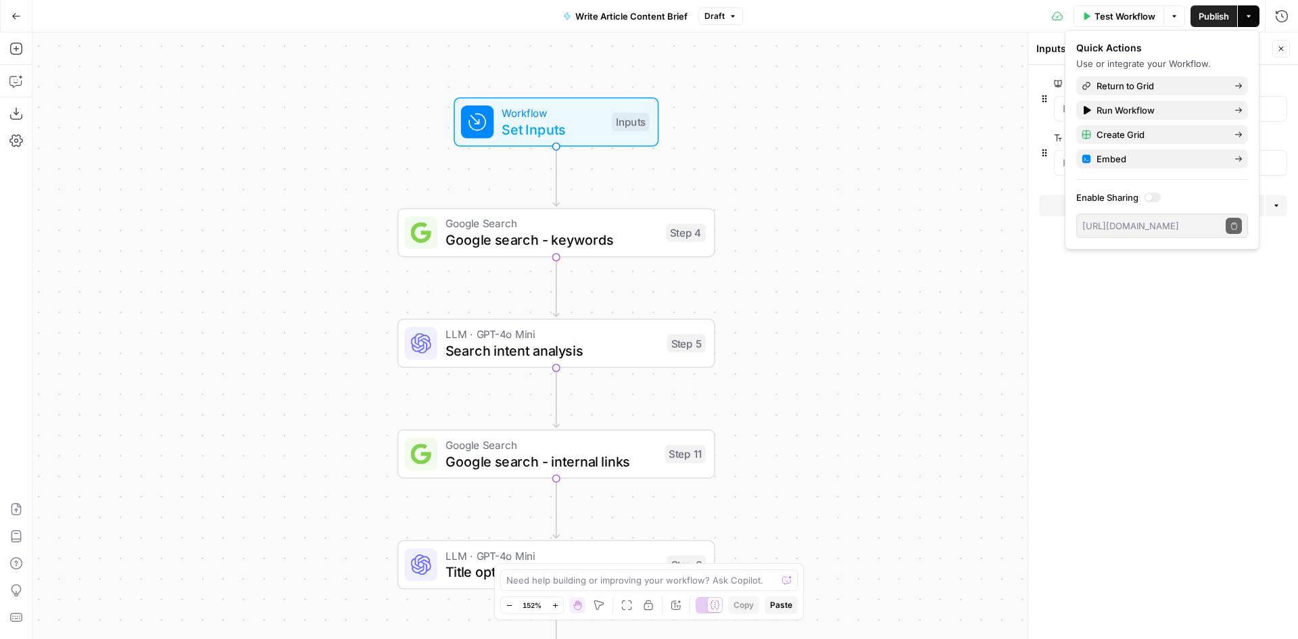
click at [1254, 13] on button "Actions" at bounding box center [1249, 16] width 22 height 22
